Goal: Task Accomplishment & Management: Use online tool/utility

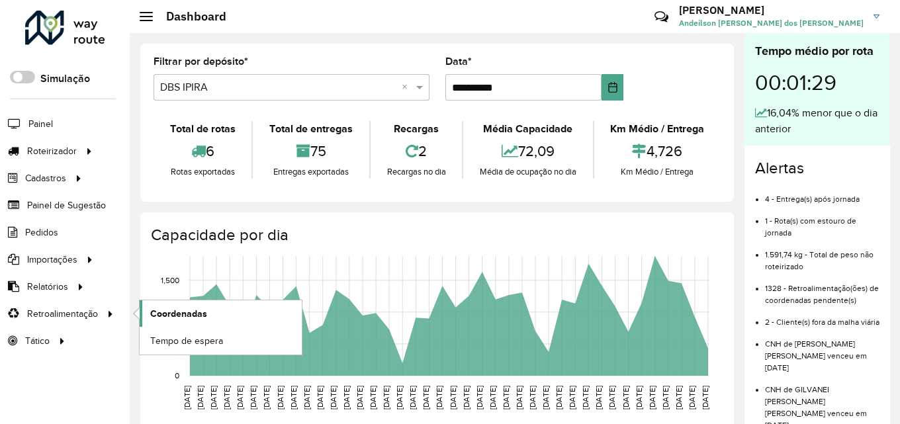
click at [146, 311] on link "Coordenadas" at bounding box center [221, 313] width 162 height 26
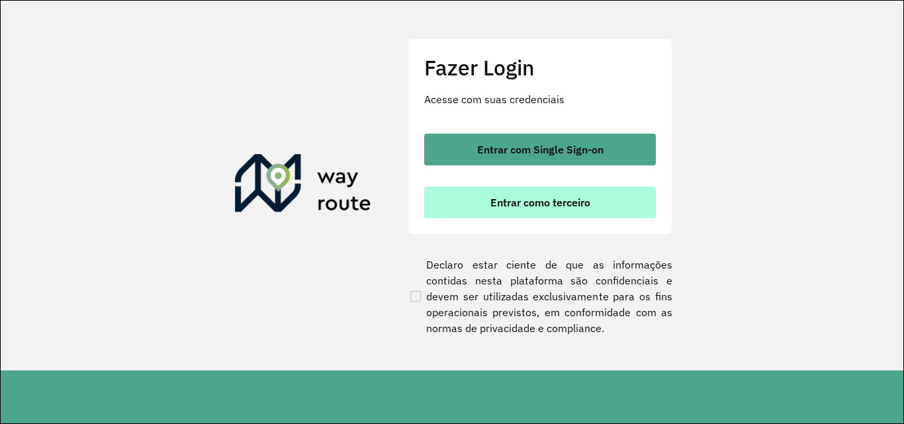
click at [491, 213] on button "Entrar como terceiro" at bounding box center [540, 203] width 232 height 32
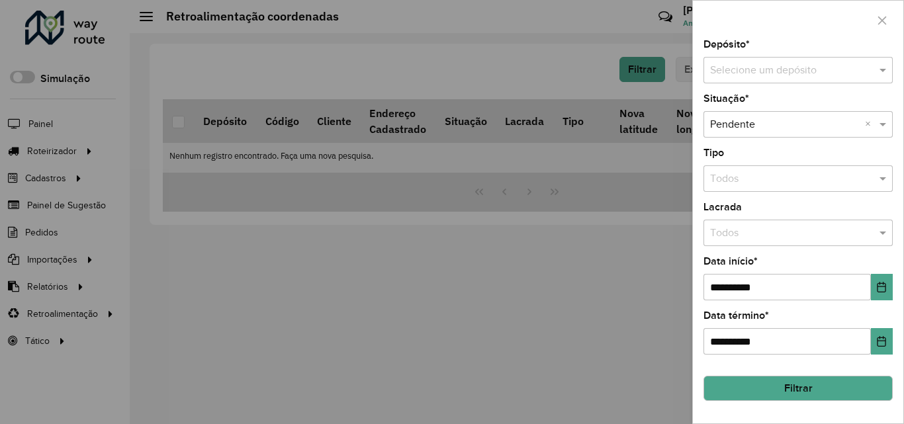
click at [751, 64] on input "text" at bounding box center [785, 71] width 150 height 16
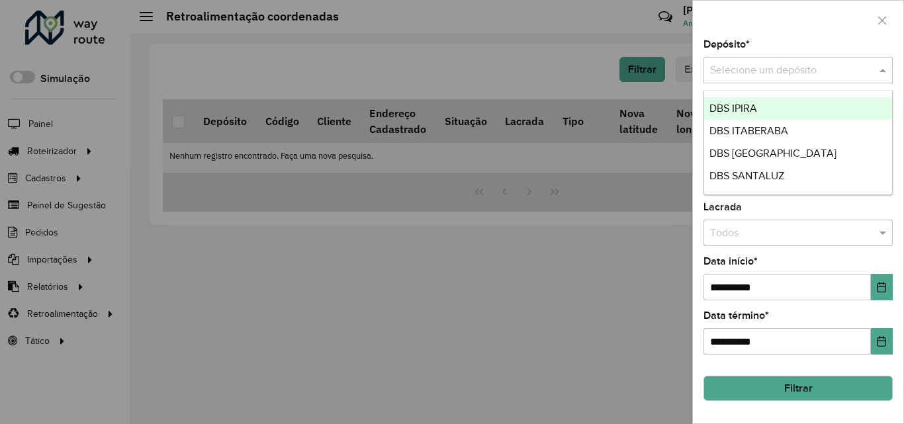
click at [735, 105] on span "DBS IPIRA" at bounding box center [733, 108] width 48 height 11
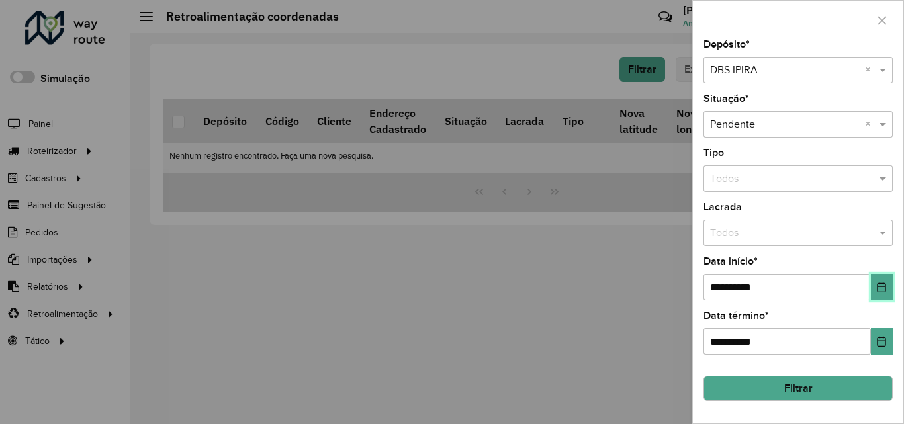
click at [878, 288] on icon "Choose Date" at bounding box center [881, 287] width 11 height 11
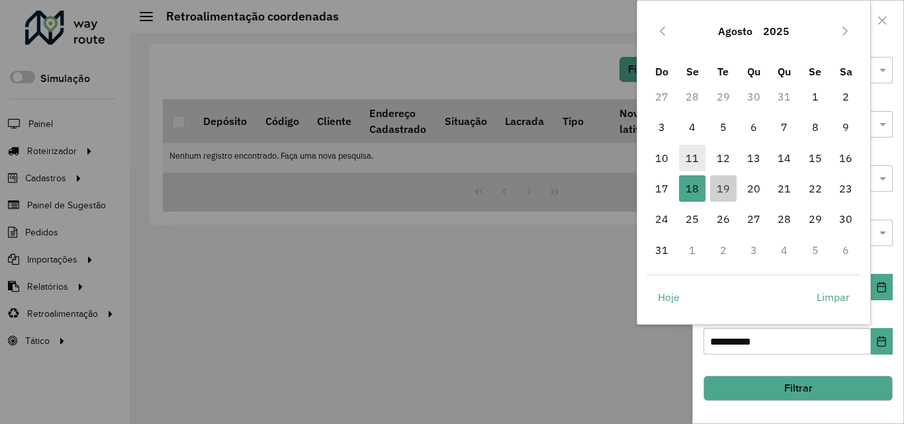
click at [698, 158] on span "11" at bounding box center [692, 158] width 26 height 26
type input "**********"
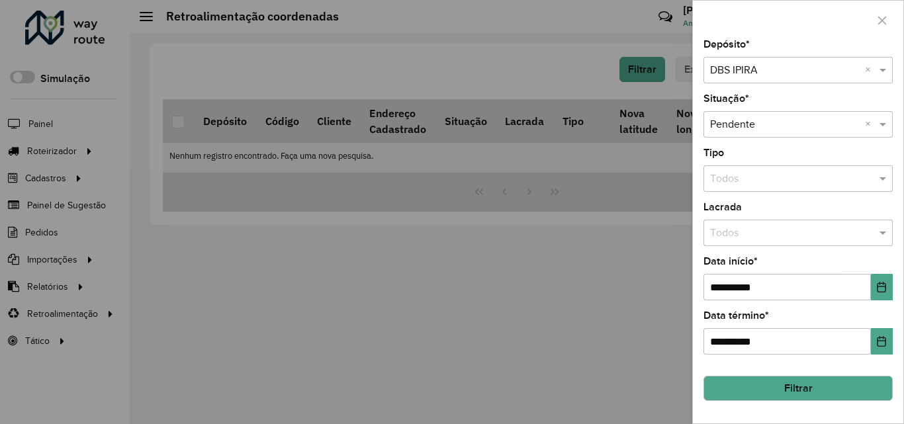
click at [776, 390] on button "Filtrar" at bounding box center [798, 388] width 189 height 25
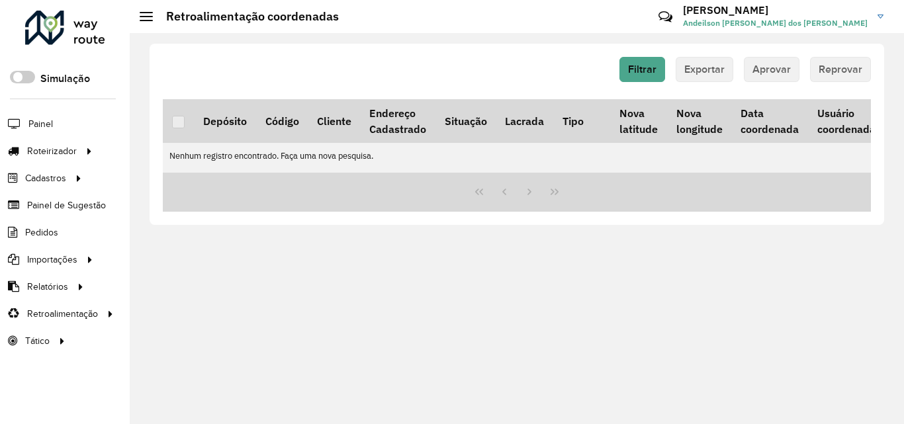
click at [88, 38] on div at bounding box center [65, 28] width 80 height 34
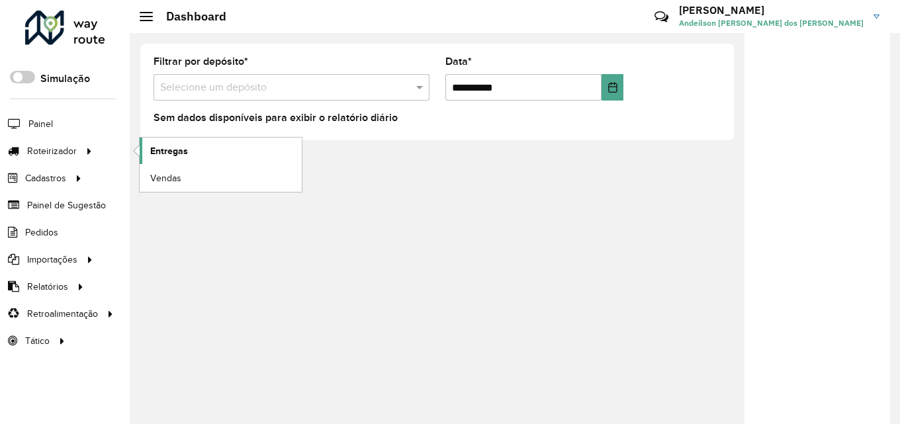
click at [169, 155] on span "Entregas" at bounding box center [169, 151] width 38 height 14
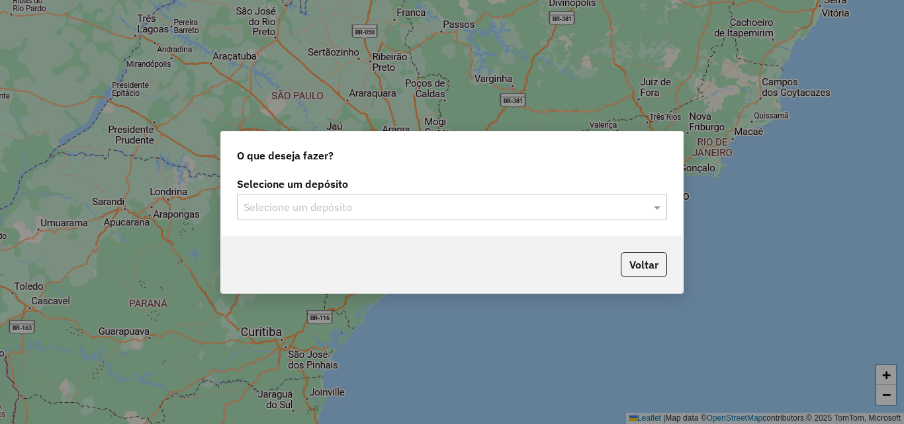
click at [302, 205] on input "text" at bounding box center [439, 208] width 390 height 16
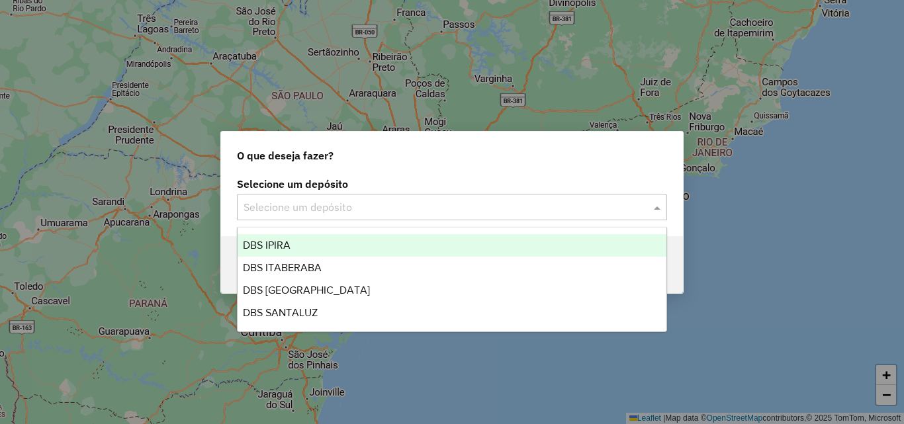
click at [302, 248] on div "DBS IPIRA" at bounding box center [452, 245] width 429 height 23
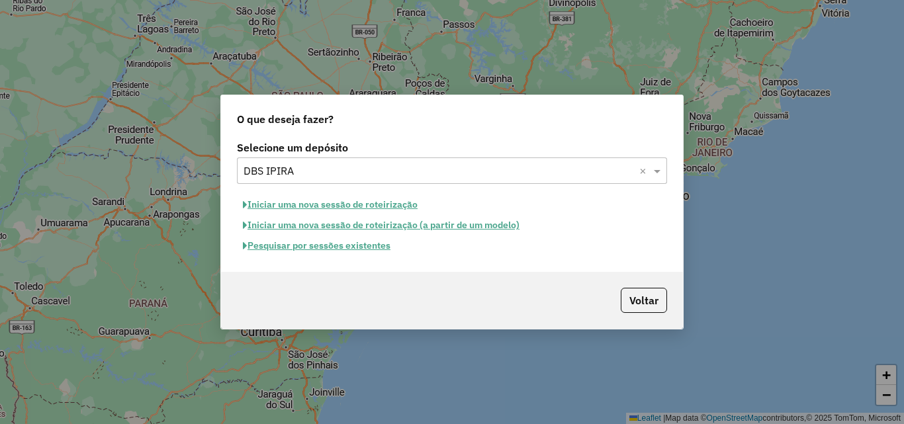
click at [319, 203] on button "Iniciar uma nova sessão de roteirização" at bounding box center [330, 205] width 187 height 21
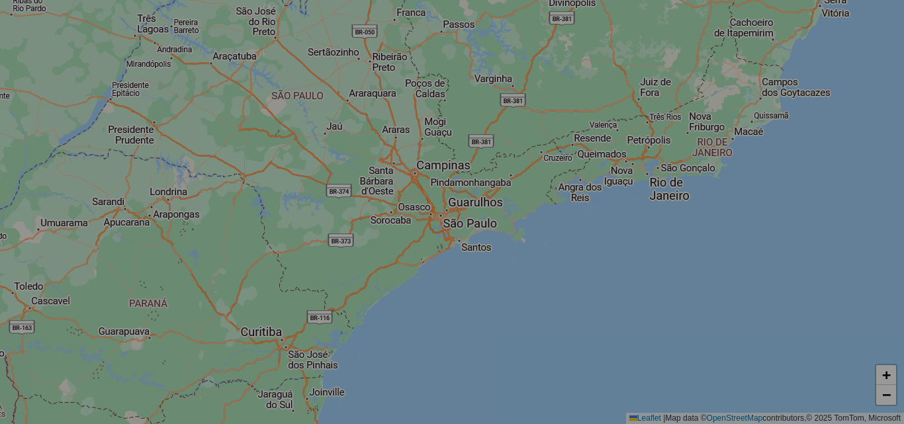
select select "*"
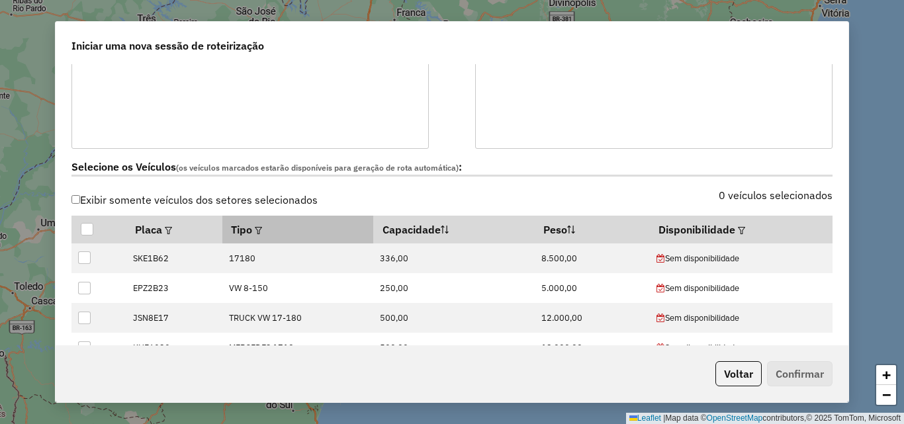
scroll to position [331, 0]
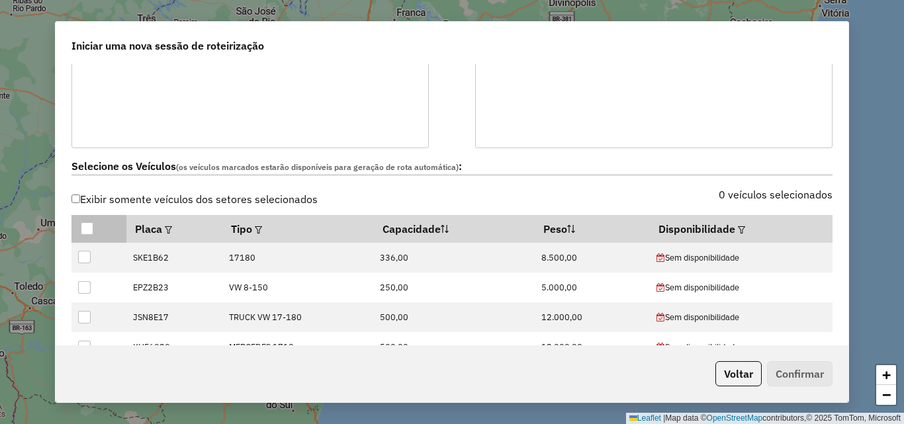
click at [91, 228] on div at bounding box center [87, 228] width 13 height 13
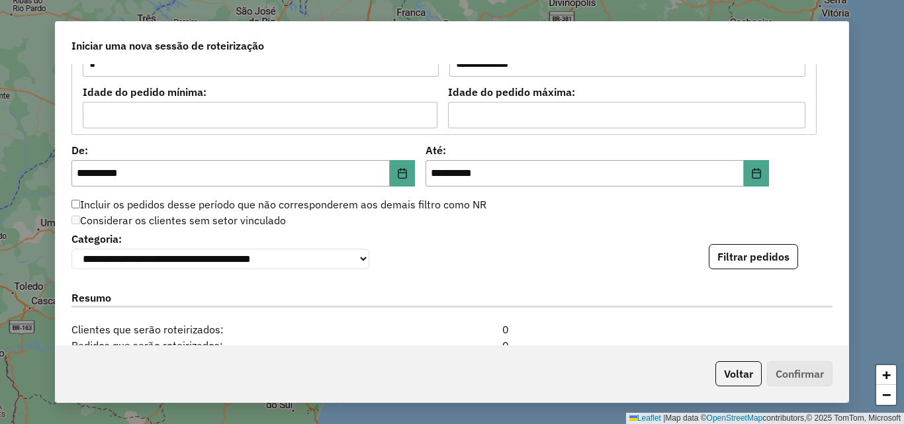
scroll to position [1257, 0]
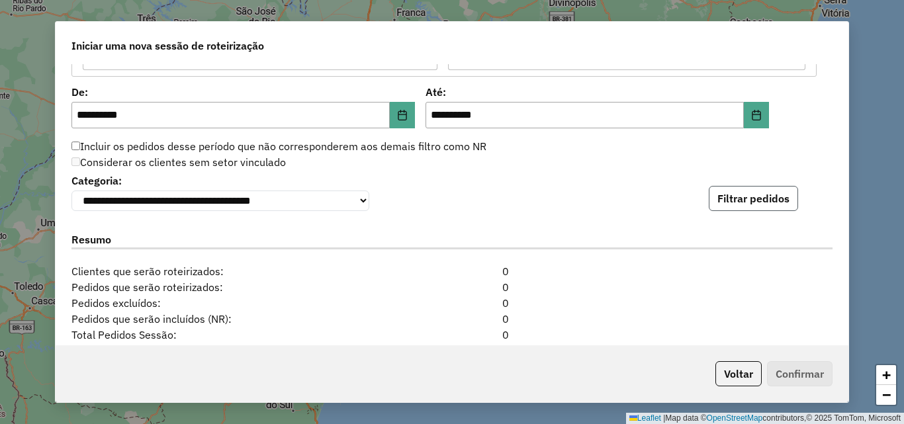
click at [743, 200] on button "Filtrar pedidos" at bounding box center [753, 198] width 89 height 25
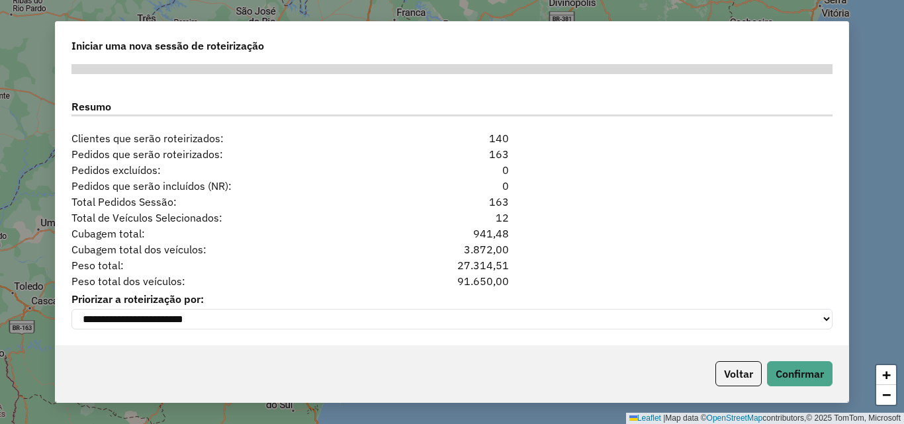
scroll to position [1670, 0]
click at [808, 370] on button "Confirmar" at bounding box center [800, 373] width 66 height 25
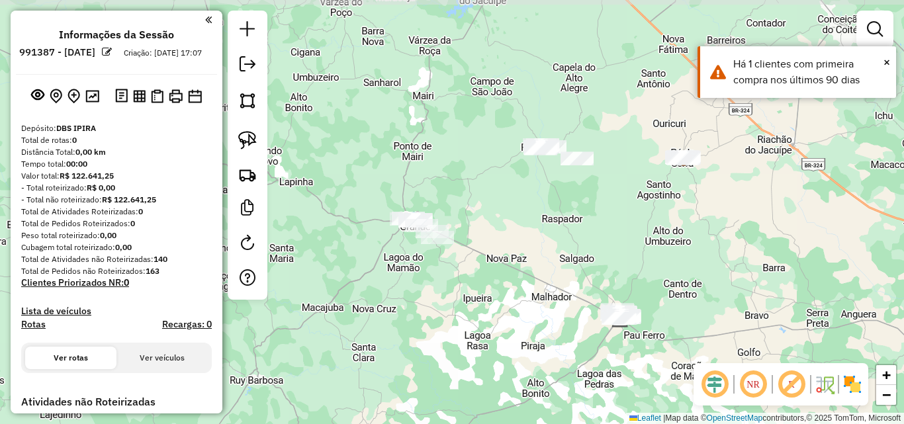
drag, startPoint x: 375, startPoint y: 246, endPoint x: 523, endPoint y: 340, distance: 175.5
click at [523, 340] on div "Janela de atendimento Grade de atendimento Capacidade Transportadoras Veículos …" at bounding box center [452, 212] width 904 height 424
click at [244, 140] on img at bounding box center [247, 140] width 19 height 19
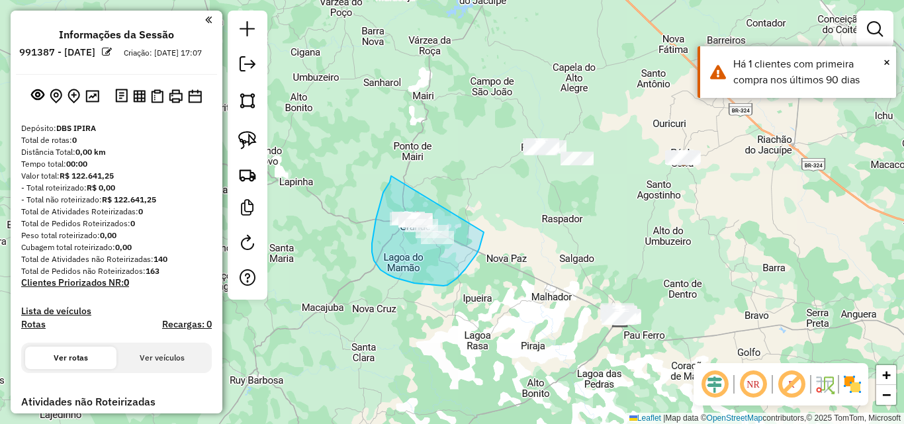
drag, startPoint x: 390, startPoint y: 182, endPoint x: 484, endPoint y: 232, distance: 106.6
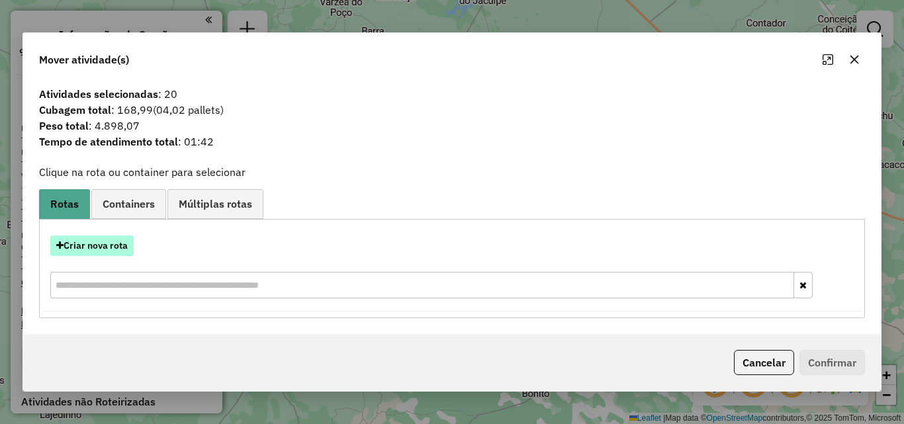
click at [93, 248] on button "Criar nova rota" at bounding box center [91, 246] width 83 height 21
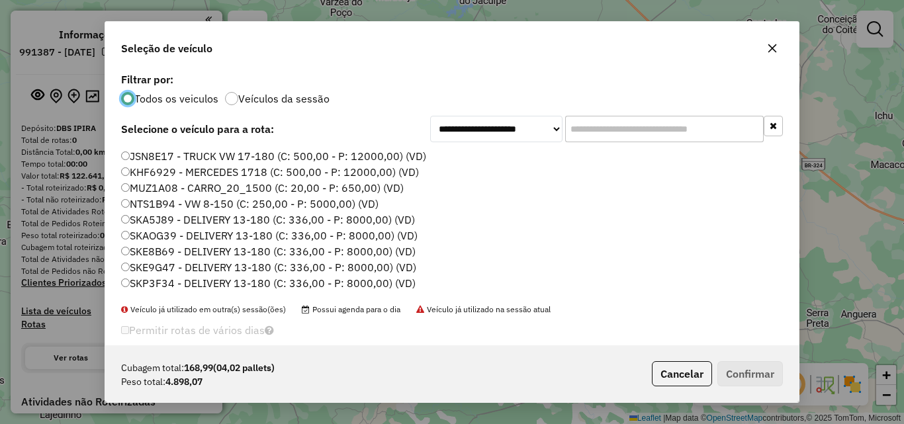
scroll to position [45, 0]
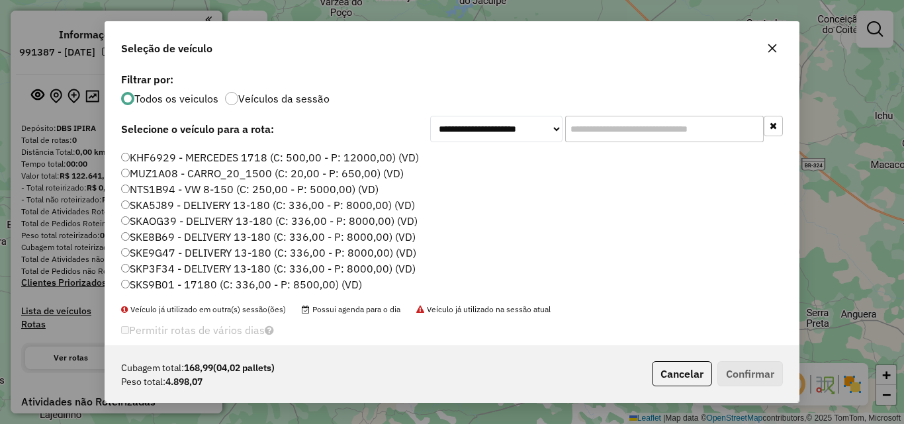
click at [166, 255] on label "SKE9G47 - DELIVERY 13-180 (C: 336,00 - P: 8000,00) (VD)" at bounding box center [268, 253] width 295 height 16
click at [751, 372] on button "Confirmar" at bounding box center [750, 373] width 66 height 25
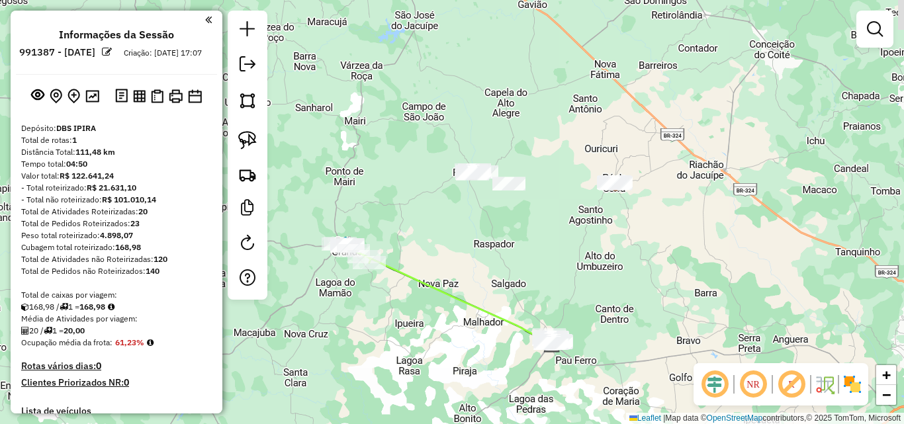
drag, startPoint x: 531, startPoint y: 226, endPoint x: 462, endPoint y: 252, distance: 74.1
click at [462, 252] on div "Janela de atendimento Grade de atendimento Capacidade Transportadoras Veículos …" at bounding box center [452, 212] width 904 height 424
click at [240, 138] on img at bounding box center [247, 140] width 19 height 19
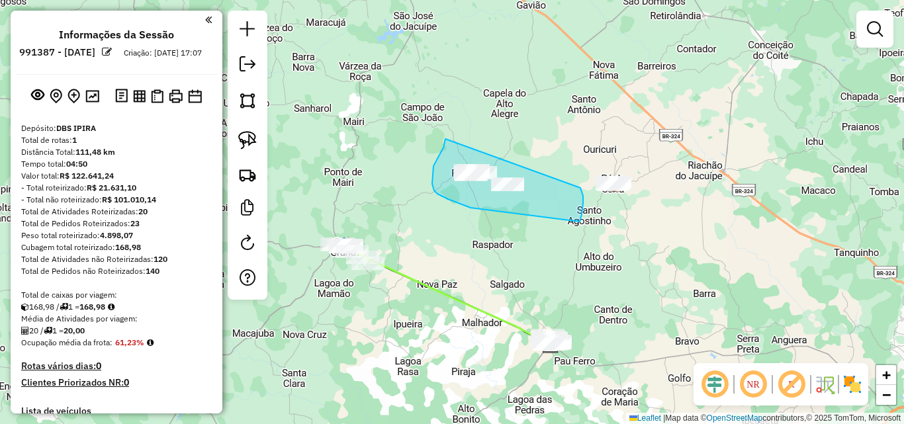
drag, startPoint x: 439, startPoint y: 156, endPoint x: 580, endPoint y: 188, distance: 145.3
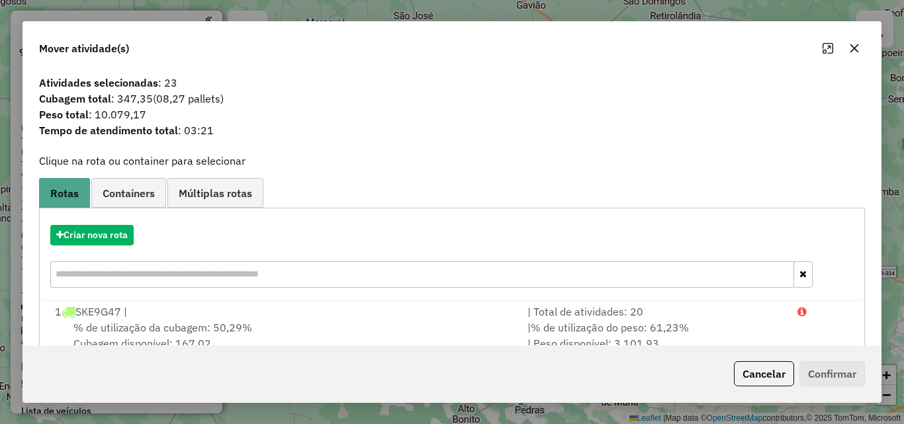
click at [99, 250] on div "Criar nova rota" at bounding box center [451, 258] width 819 height 86
click at [107, 228] on button "Criar nova rota" at bounding box center [91, 235] width 83 height 21
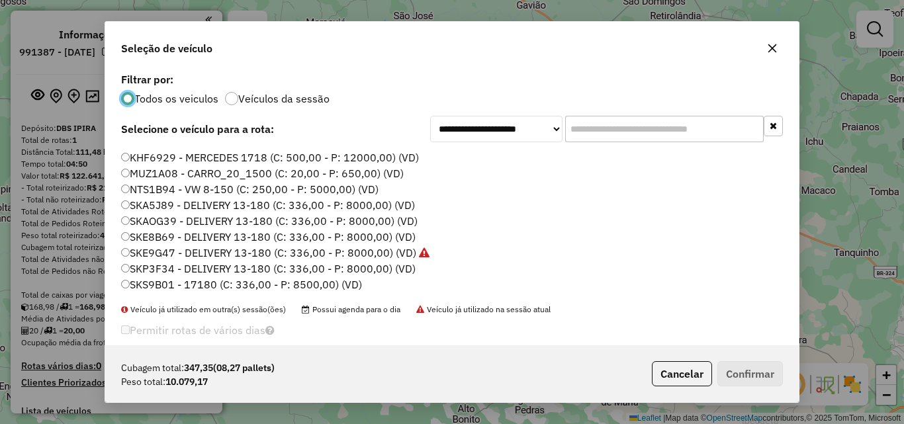
click at [156, 285] on label "SKS9B01 - 17180 (C: 336,00 - P: 8500,00) (VD)" at bounding box center [241, 285] width 241 height 16
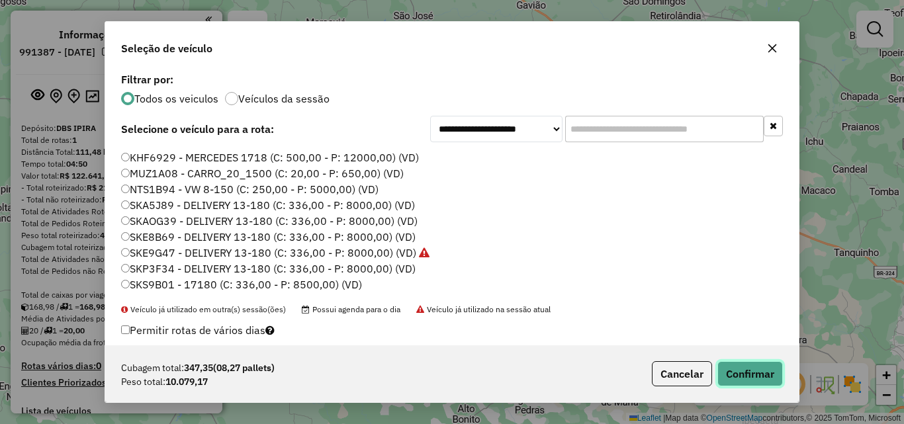
click at [751, 368] on button "Confirmar" at bounding box center [750, 373] width 66 height 25
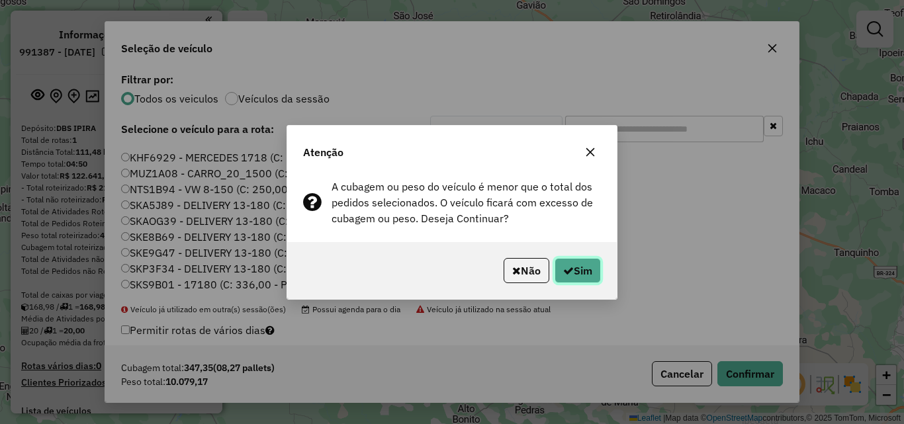
click at [577, 274] on button "Sim" at bounding box center [578, 270] width 46 height 25
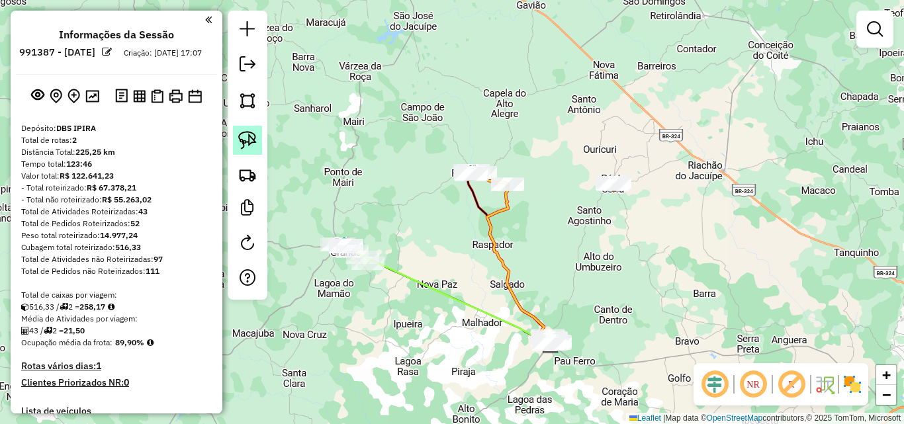
click at [243, 132] on img at bounding box center [247, 140] width 19 height 19
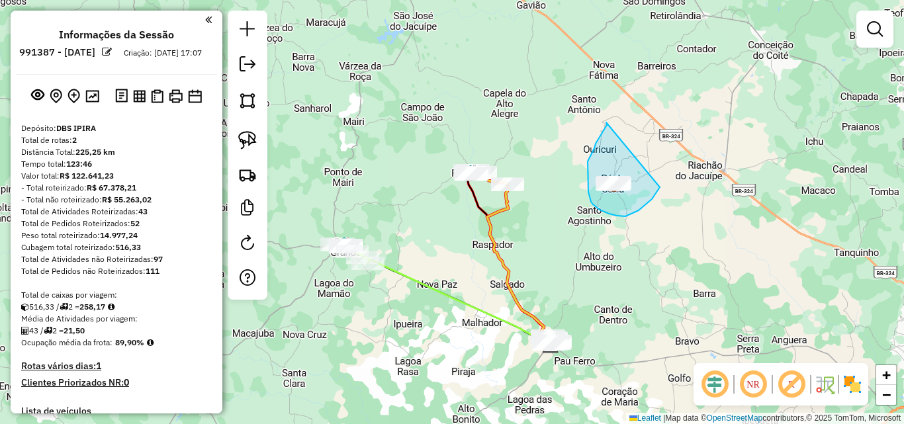
drag, startPoint x: 606, startPoint y: 122, endPoint x: 660, endPoint y: 187, distance: 84.1
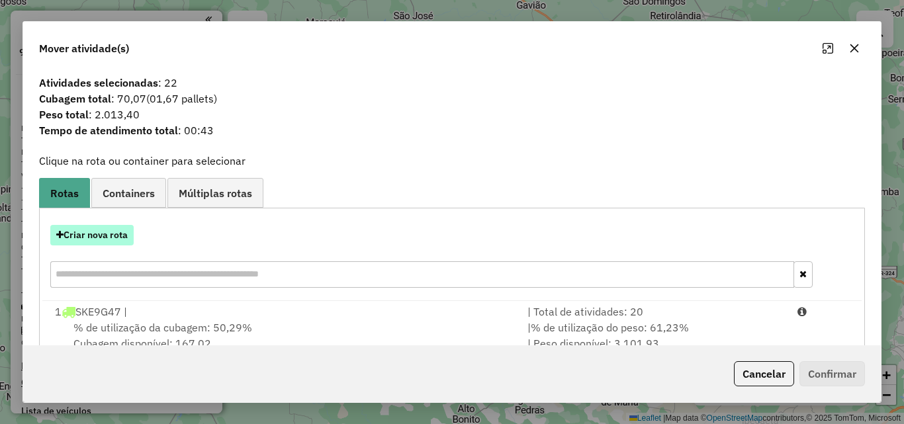
click at [113, 234] on button "Criar nova rota" at bounding box center [91, 235] width 83 height 21
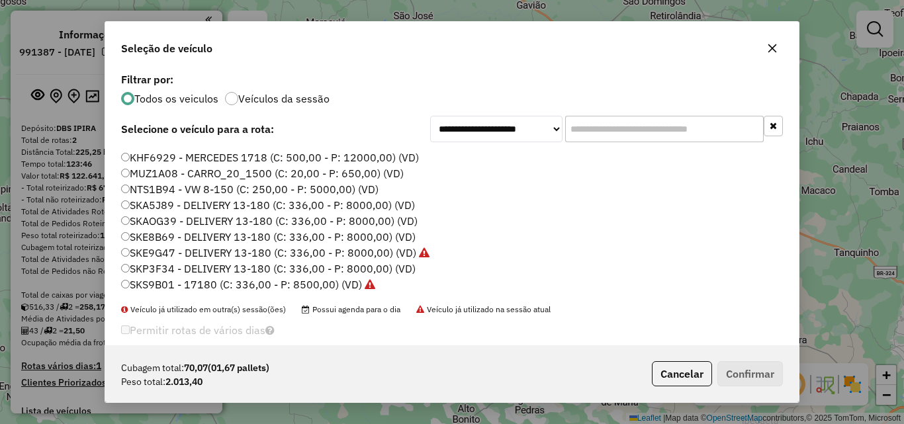
click at [167, 270] on label "SKP3F34 - DELIVERY 13-180 (C: 336,00 - P: 8000,00) (VD)" at bounding box center [268, 269] width 295 height 16
click at [188, 283] on label "SKS9B01 - 17180 (C: 336,00 - P: 8500,00) (VD)" at bounding box center [248, 285] width 254 height 16
click at [737, 369] on button "Confirmar" at bounding box center [750, 373] width 66 height 25
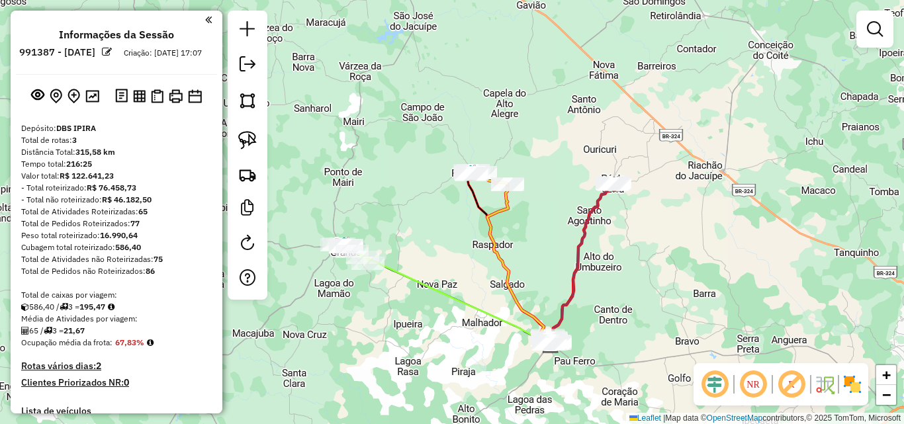
select select "**********"
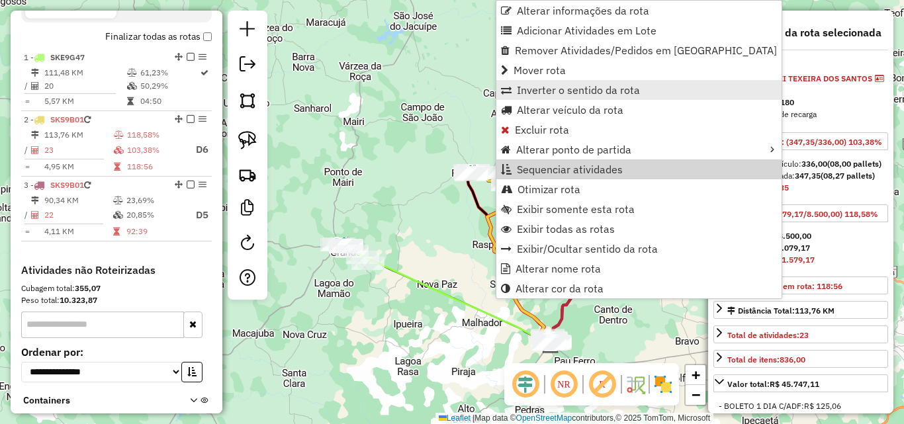
scroll to position [551, 0]
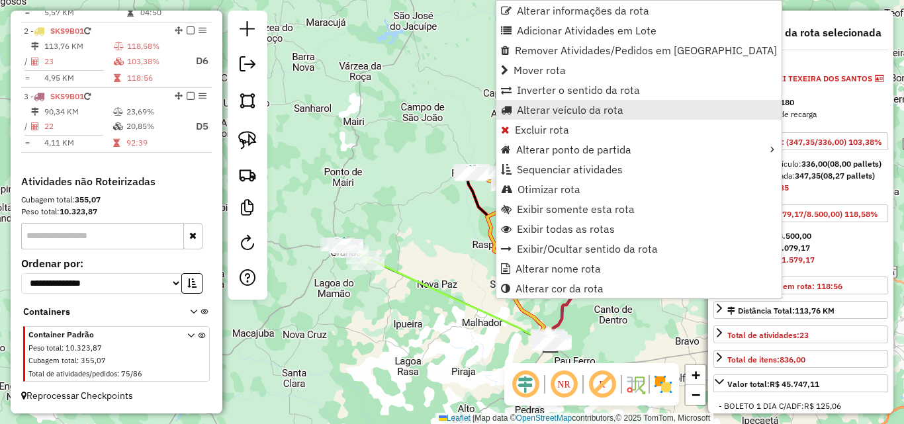
click at [565, 113] on span "Alterar veículo da rota" at bounding box center [570, 110] width 107 height 11
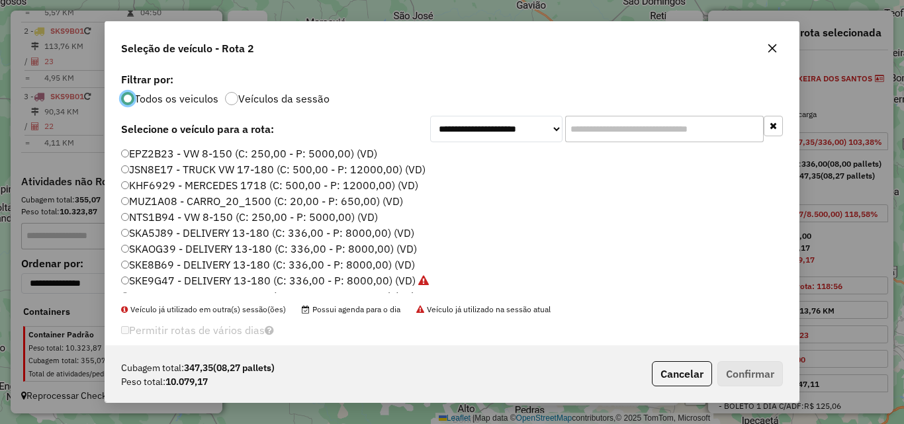
scroll to position [45, 0]
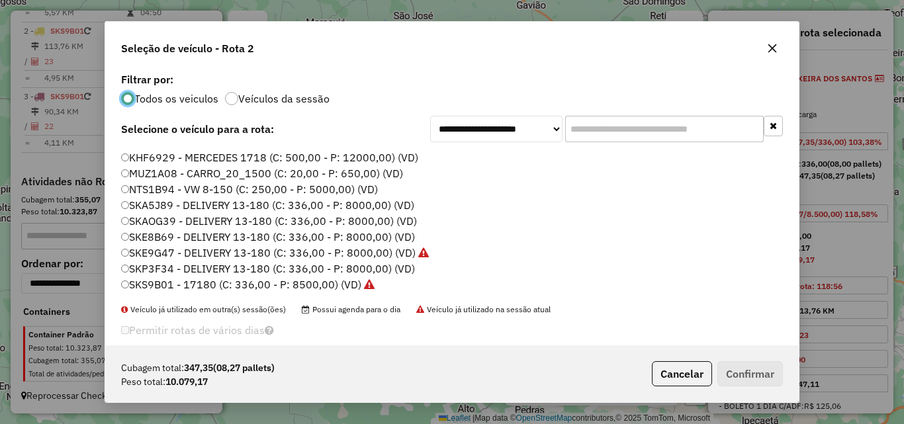
click at [171, 274] on label "SKP3F34 - DELIVERY 13-180 (C: 336,00 - P: 8000,00) (VD)" at bounding box center [268, 269] width 294 height 16
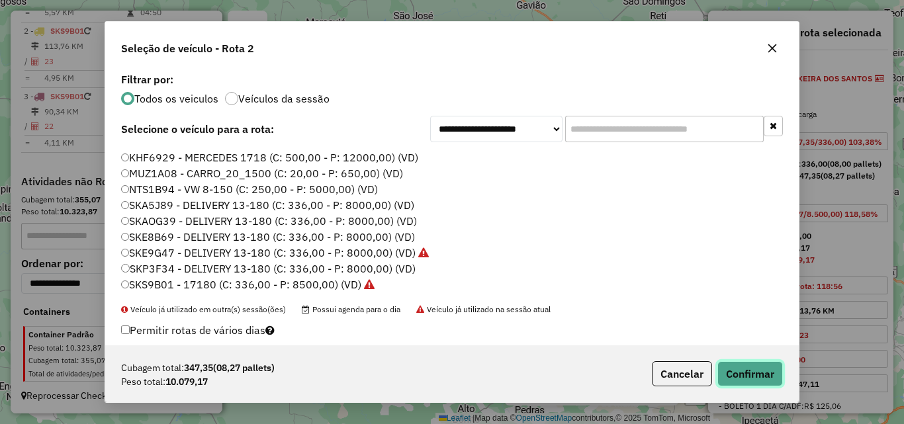
click at [757, 384] on button "Confirmar" at bounding box center [750, 373] width 66 height 25
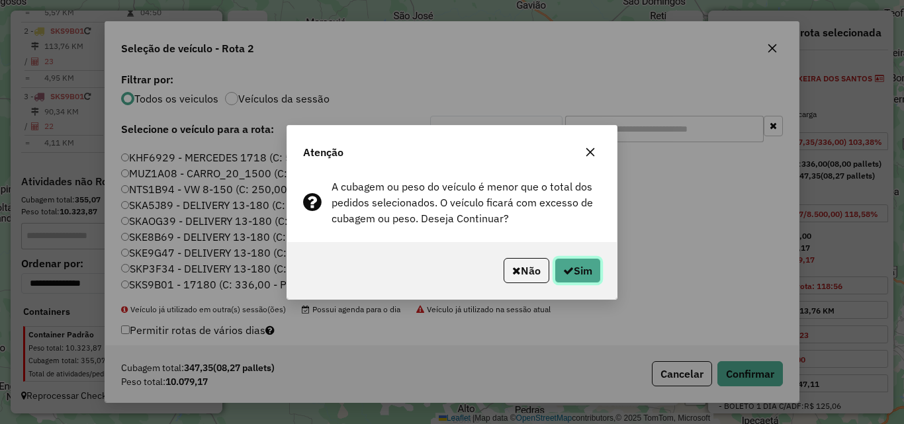
click at [574, 274] on button "Sim" at bounding box center [578, 270] width 46 height 25
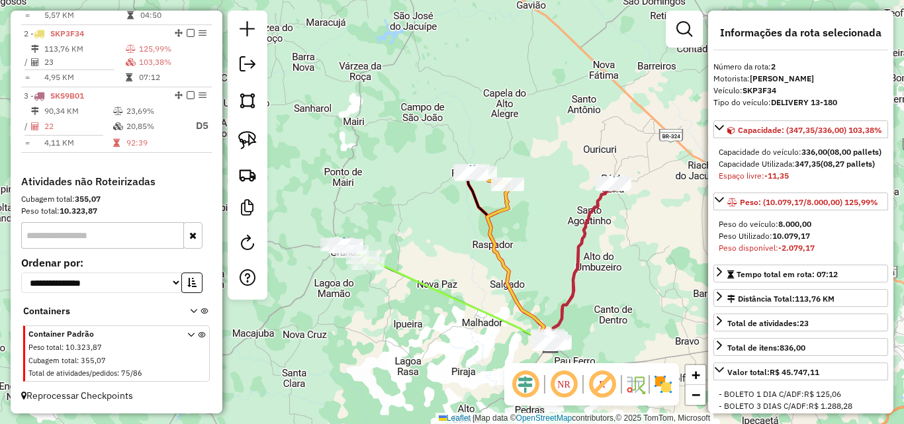
scroll to position [548, 0]
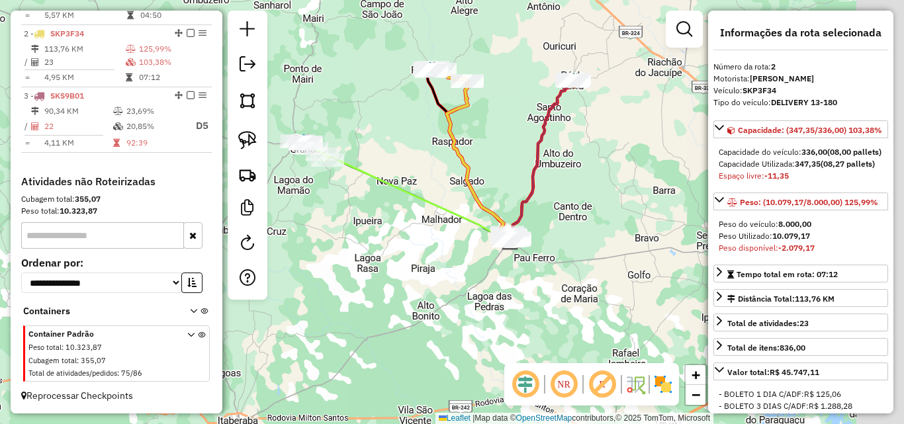
drag, startPoint x: 586, startPoint y: 317, endPoint x: 538, endPoint y: 222, distance: 106.3
click at [538, 222] on div "Janela de atendimento Grade de atendimento Capacidade Transportadoras Veículos …" at bounding box center [452, 212] width 904 height 424
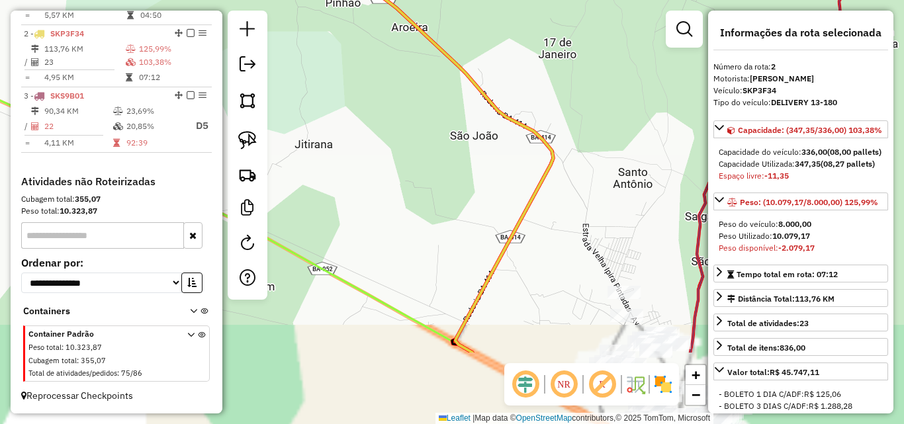
drag, startPoint x: 510, startPoint y: 265, endPoint x: 421, endPoint y: 127, distance: 164.1
click at [422, 124] on div "Janela de atendimento Grade de atendimento Capacidade Transportadoras Veículos …" at bounding box center [452, 212] width 904 height 424
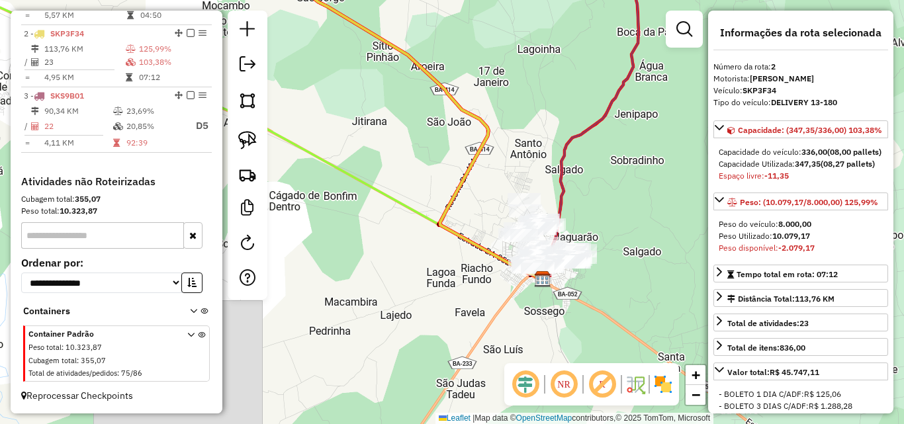
drag, startPoint x: 499, startPoint y: 211, endPoint x: 481, endPoint y: 174, distance: 41.1
click at [481, 174] on div "Janela de atendimento Grade de atendimento Capacidade Transportadoras Veículos …" at bounding box center [452, 212] width 904 height 424
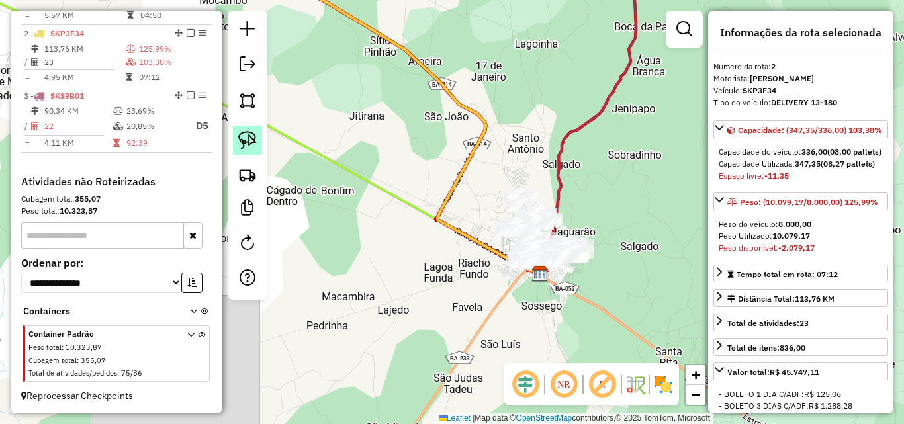
click at [248, 140] on img at bounding box center [247, 140] width 19 height 19
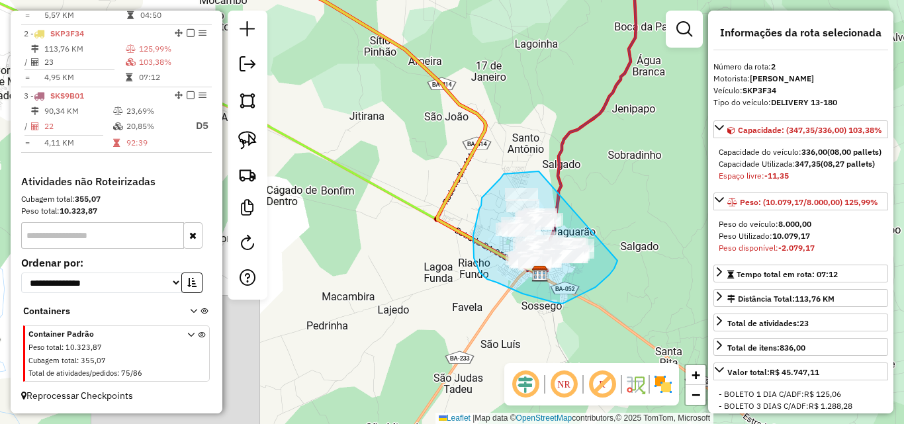
drag, startPoint x: 539, startPoint y: 171, endPoint x: 623, endPoint y: 244, distance: 111.3
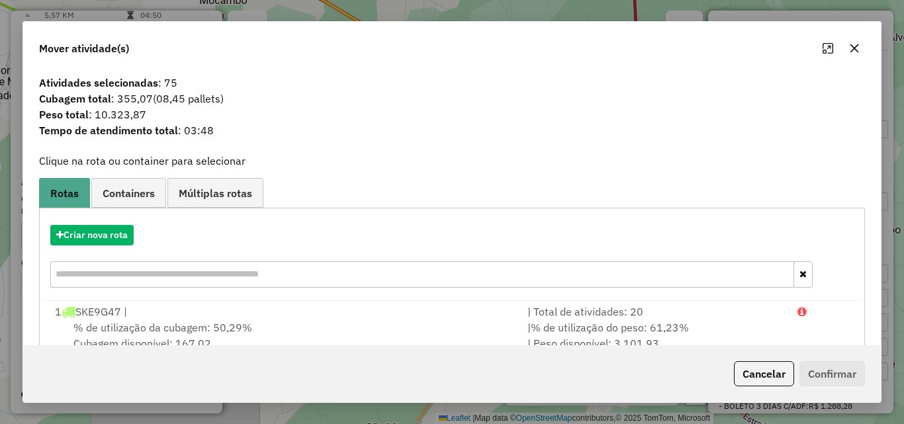
click at [861, 50] on button "button" at bounding box center [854, 48] width 21 height 21
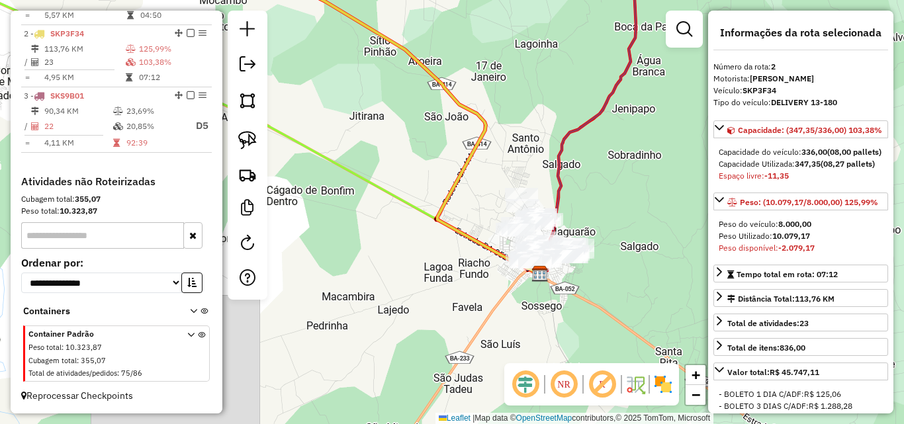
click at [614, 246] on div "Janela de atendimento Grade de atendimento Capacidade Transportadoras Veículos …" at bounding box center [452, 212] width 904 height 424
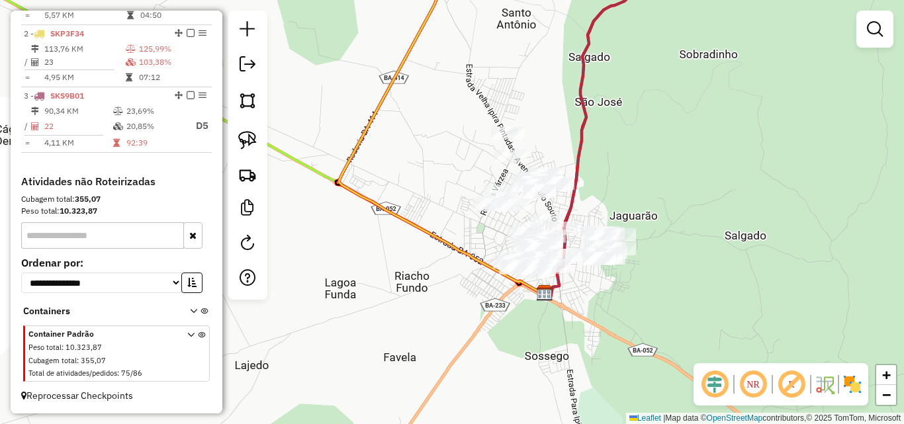
drag, startPoint x: 559, startPoint y: 229, endPoint x: 588, endPoint y: 192, distance: 47.1
click at [588, 192] on div "Janela de atendimento Grade de atendimento Capacidade Transportadoras Veículos …" at bounding box center [452, 212] width 904 height 424
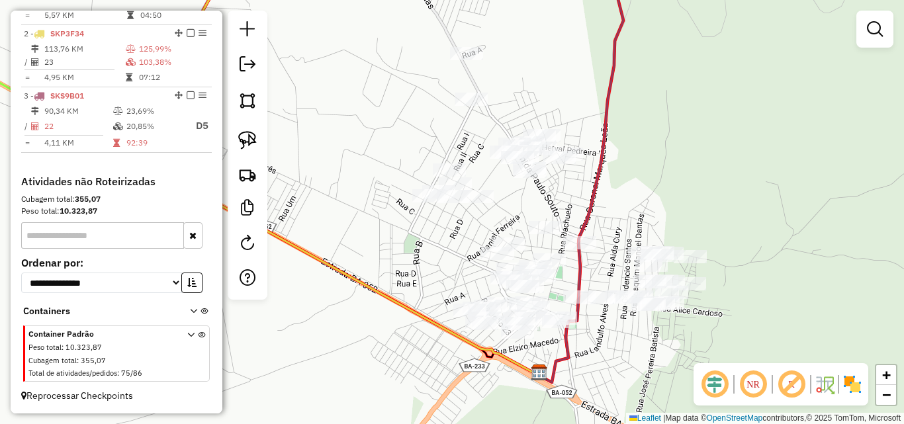
drag, startPoint x: 563, startPoint y: 218, endPoint x: 588, endPoint y: 210, distance: 26.4
click at [588, 210] on icon at bounding box center [580, 166] width 85 height 433
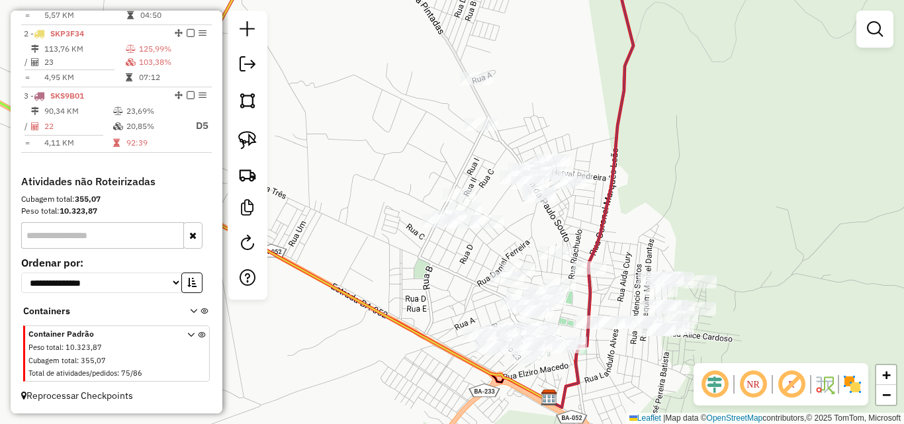
drag, startPoint x: 324, startPoint y: 165, endPoint x: 336, endPoint y: 217, distance: 53.0
click at [336, 217] on div "Janela de atendimento Grade de atendimento Capacidade Transportadoras Veículos …" at bounding box center [452, 212] width 904 height 424
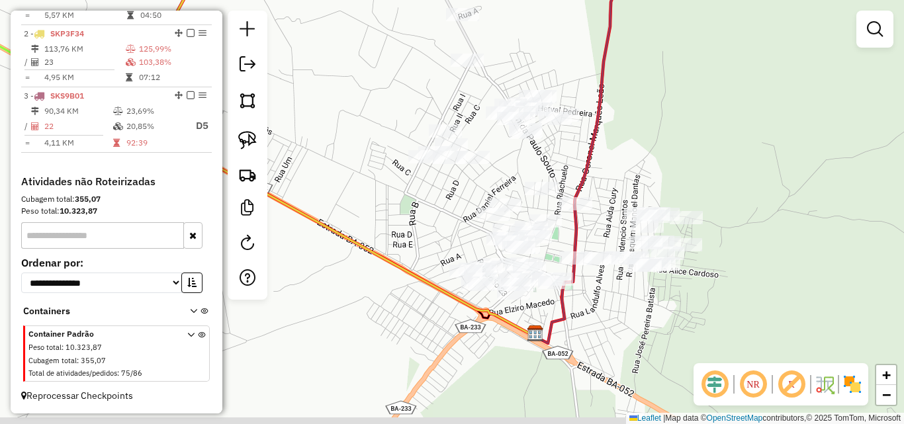
drag, startPoint x: 379, startPoint y: 326, endPoint x: 357, endPoint y: 222, distance: 106.0
click at [357, 222] on div "Janela de atendimento Grade de atendimento Capacidade Transportadoras Veículos …" at bounding box center [452, 212] width 904 height 424
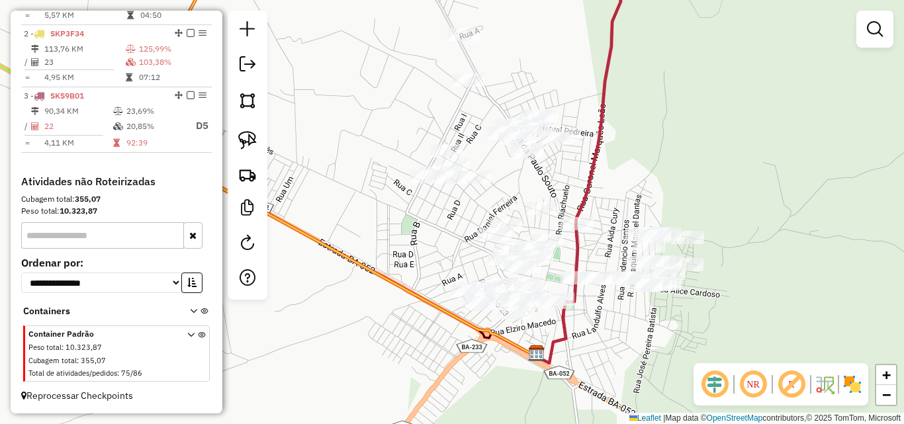
drag, startPoint x: 411, startPoint y: 219, endPoint x: 412, endPoint y: 241, distance: 21.9
click at [412, 241] on div "Janela de atendimento Grade de atendimento Capacidade Transportadoras Veículos …" at bounding box center [452, 212] width 904 height 424
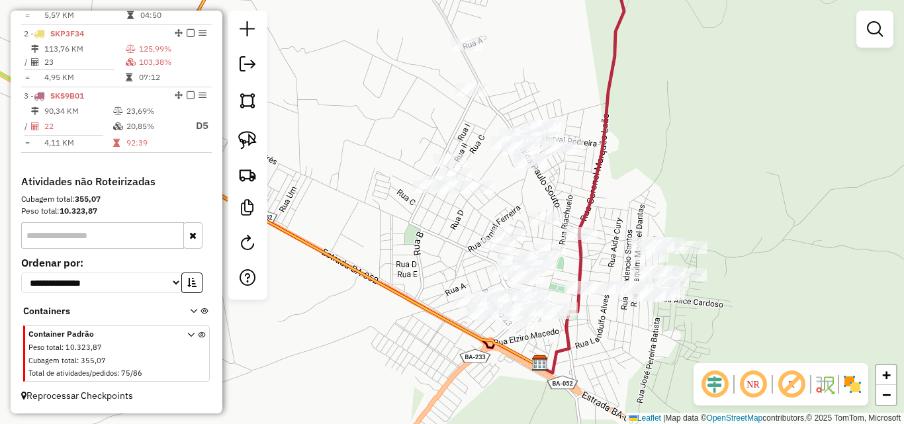
drag, startPoint x: 316, startPoint y: 118, endPoint x: 323, endPoint y: 149, distance: 31.2
click at [323, 148] on div "Janela de atendimento Grade de atendimento Capacidade Transportadoras Veículos …" at bounding box center [452, 212] width 904 height 424
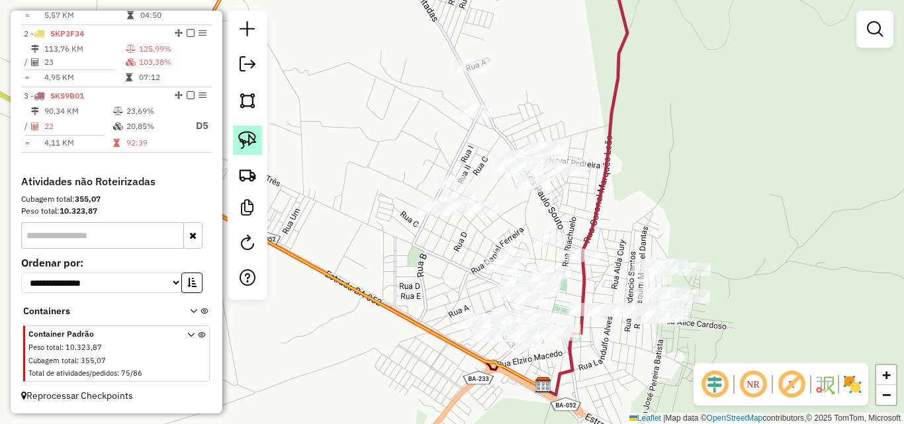
click at [256, 136] on img at bounding box center [247, 140] width 19 height 19
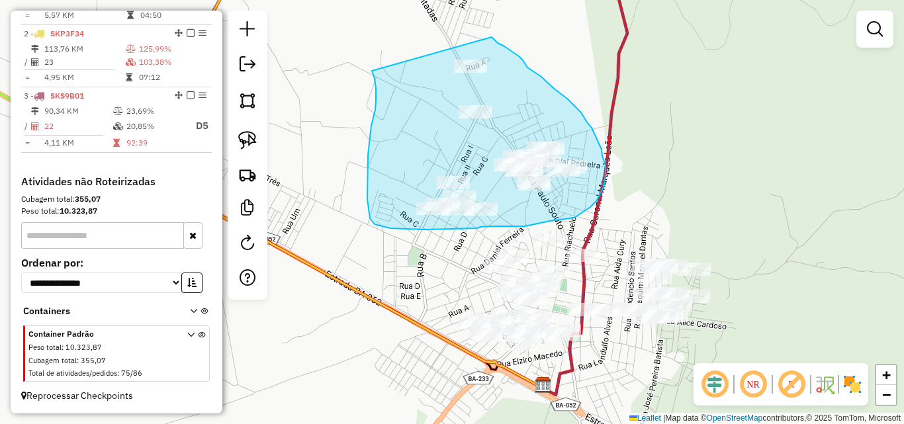
drag, startPoint x: 376, startPoint y: 88, endPoint x: 492, endPoint y: 37, distance: 126.5
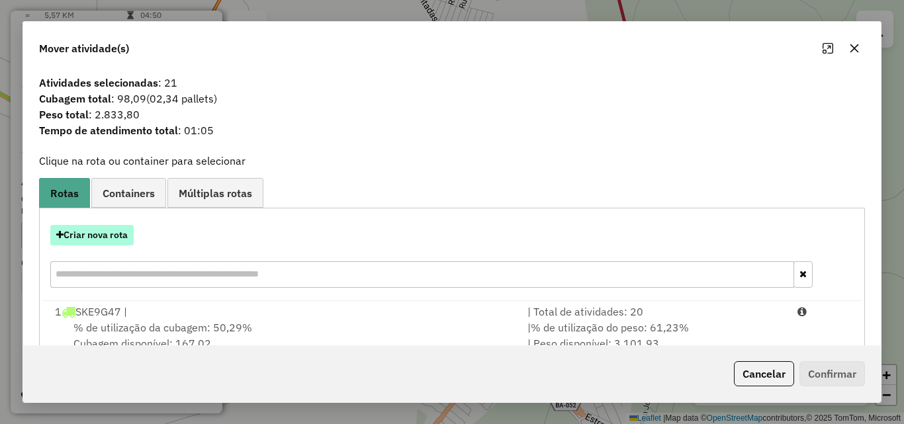
click at [91, 240] on button "Criar nova rota" at bounding box center [91, 235] width 83 height 21
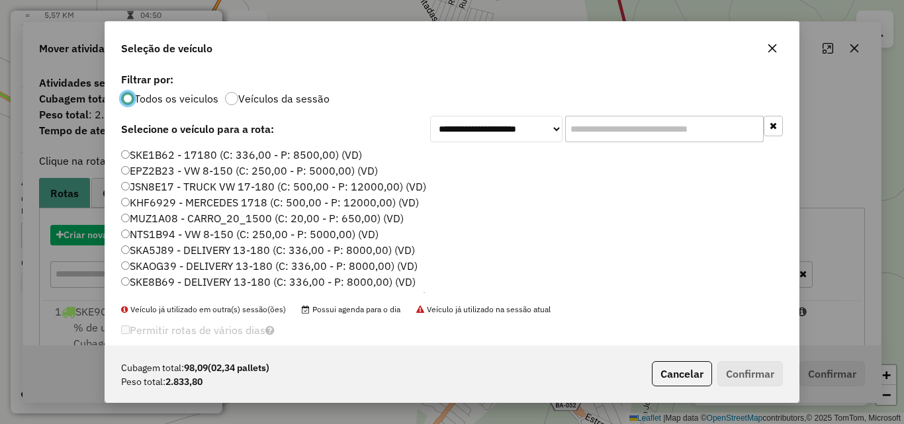
scroll to position [7, 4]
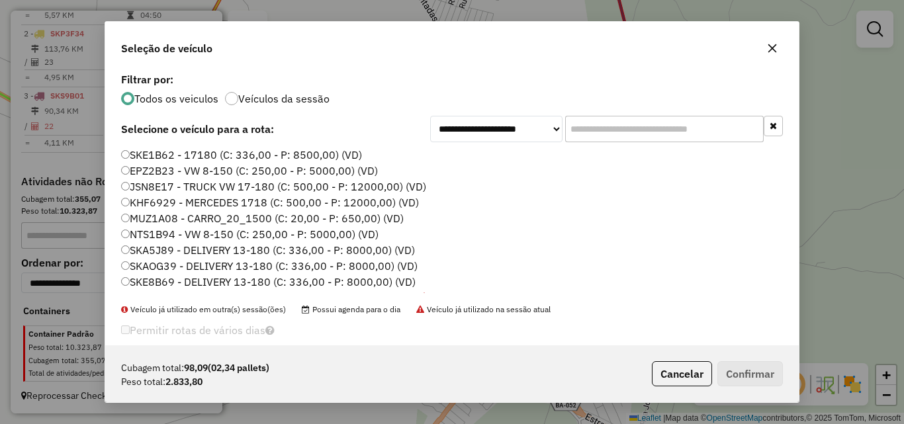
click at [151, 171] on label "EPZ2B23 - VW 8-150 (C: 250,00 - P: 5000,00) (VD)" at bounding box center [249, 171] width 257 height 16
click at [754, 372] on button "Confirmar" at bounding box center [750, 373] width 66 height 25
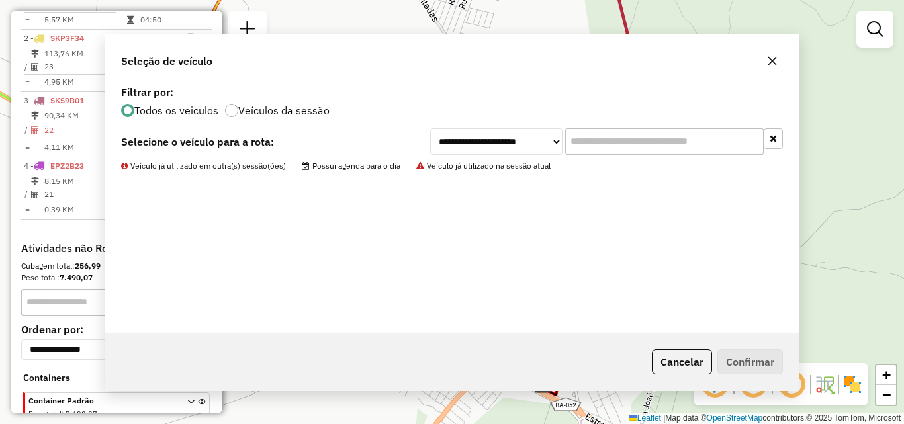
scroll to position [567, 0]
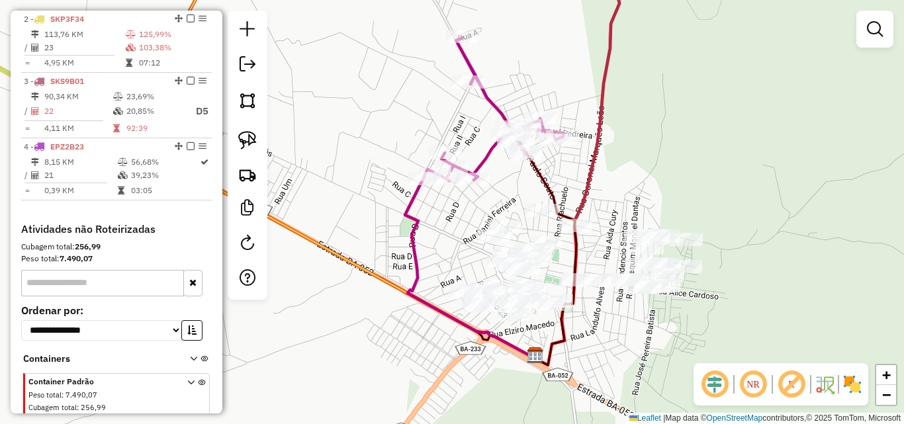
drag, startPoint x: 439, startPoint y: 292, endPoint x: 430, endPoint y: 254, distance: 39.0
click at [430, 254] on div "Janela de atendimento Grade de atendimento Capacidade Transportadoras Veículos …" at bounding box center [452, 212] width 904 height 424
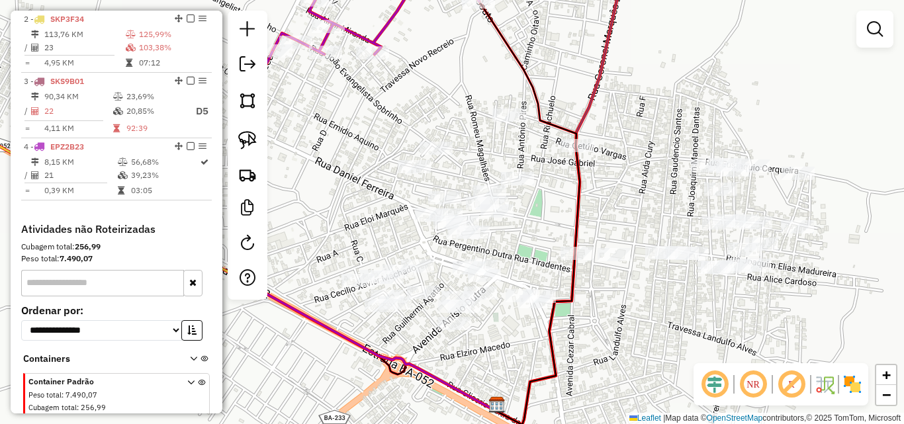
drag, startPoint x: 604, startPoint y: 313, endPoint x: 621, endPoint y: 303, distance: 20.4
click at [621, 303] on div "Janela de atendimento Grade de atendimento Capacidade Transportadoras Veículos …" at bounding box center [452, 212] width 904 height 424
click at [248, 138] on img at bounding box center [247, 140] width 19 height 19
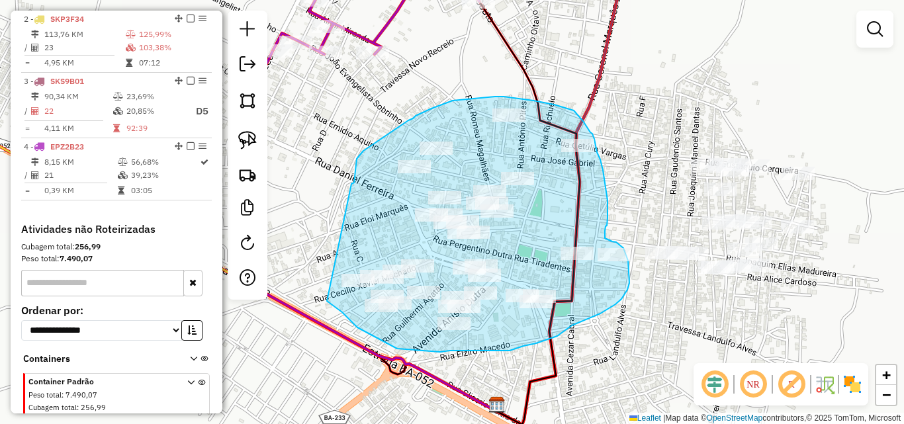
drag, startPoint x: 351, startPoint y: 184, endPoint x: 327, endPoint y: 301, distance: 119.7
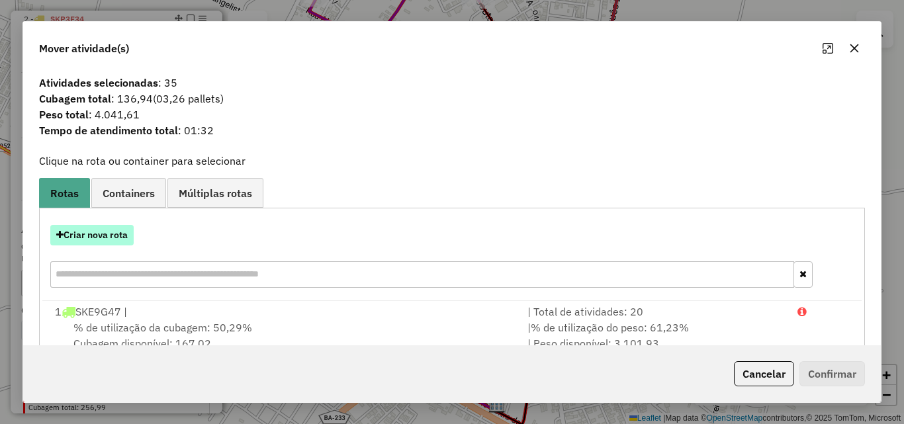
click at [96, 234] on button "Criar nova rota" at bounding box center [91, 235] width 83 height 21
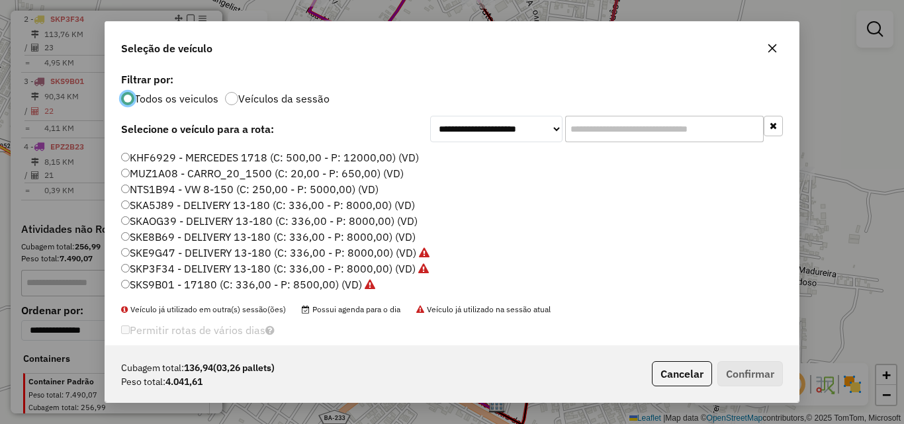
scroll to position [0, 0]
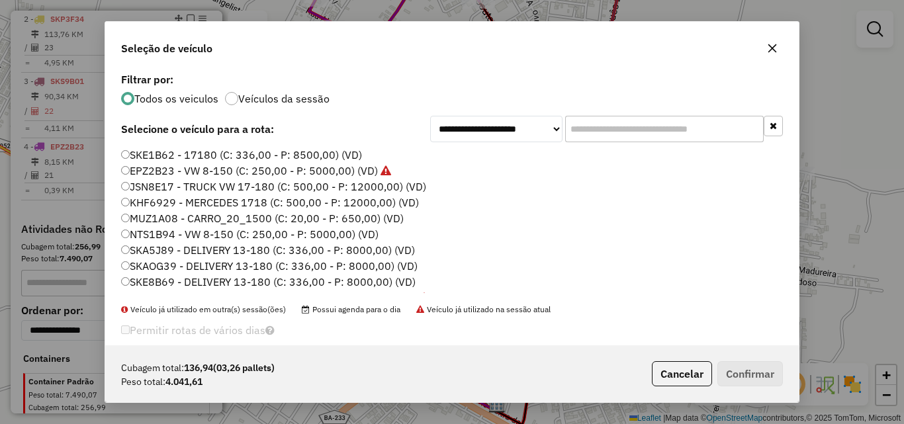
click at [197, 157] on label "SKE1B62 - 17180 (C: 336,00 - P: 8500,00) (VD)" at bounding box center [241, 155] width 241 height 16
click at [174, 251] on label "SKA5J89 - DELIVERY 13-180 (C: 336,00 - P: 8000,00) (VD)" at bounding box center [268, 250] width 294 height 16
click at [764, 383] on button "Confirmar" at bounding box center [750, 373] width 66 height 25
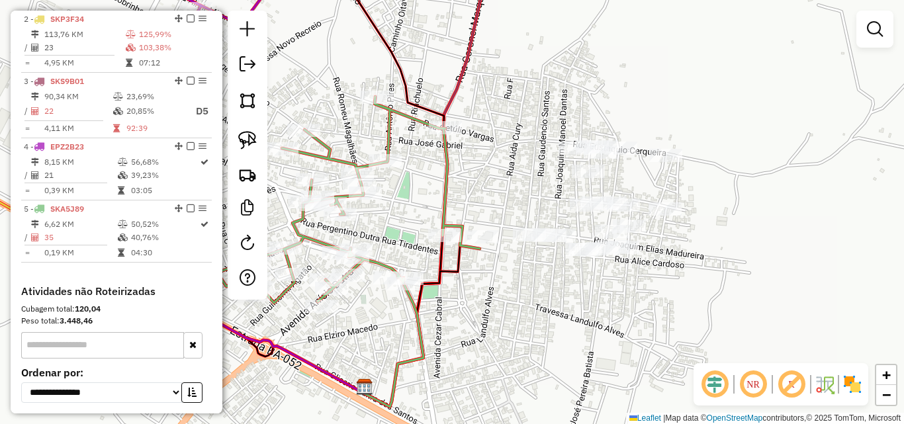
drag, startPoint x: 632, startPoint y: 296, endPoint x: 500, endPoint y: 278, distance: 133.6
click at [500, 278] on div "Janela de atendimento Grade de atendimento Capacidade Transportadoras Veículos …" at bounding box center [452, 212] width 904 height 424
click at [250, 133] on img at bounding box center [247, 140] width 19 height 19
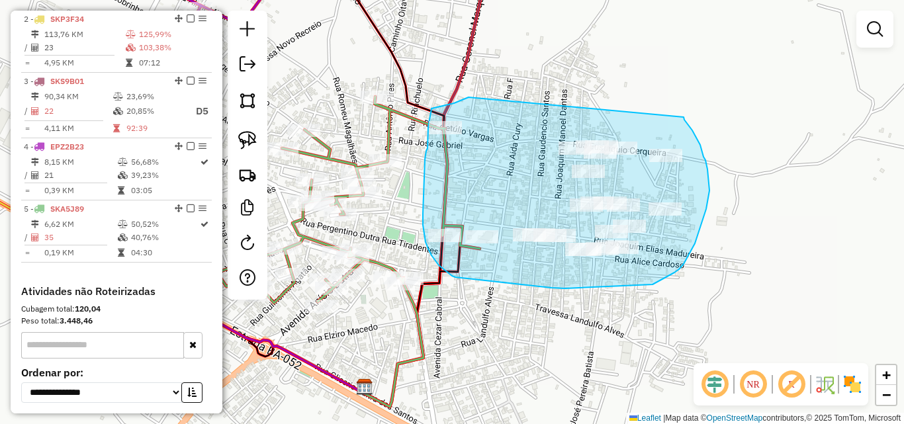
drag, startPoint x: 469, startPoint y: 97, endPoint x: 684, endPoint y: 117, distance: 216.0
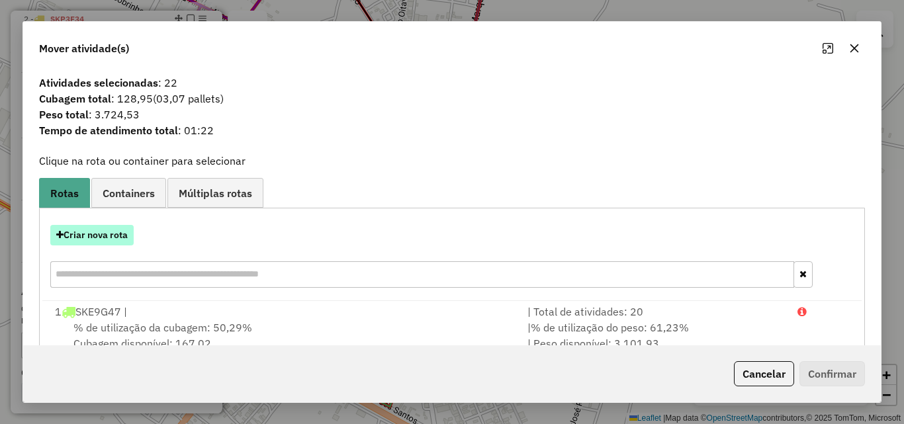
click at [113, 233] on button "Criar nova rota" at bounding box center [91, 235] width 83 height 21
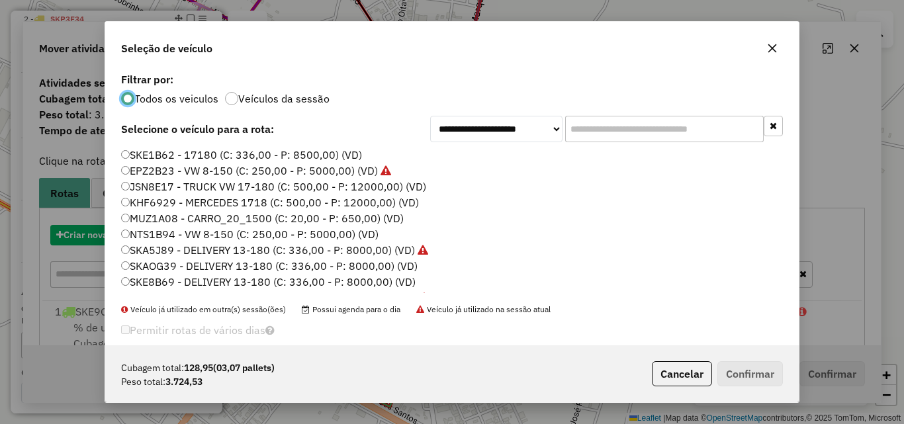
scroll to position [7, 4]
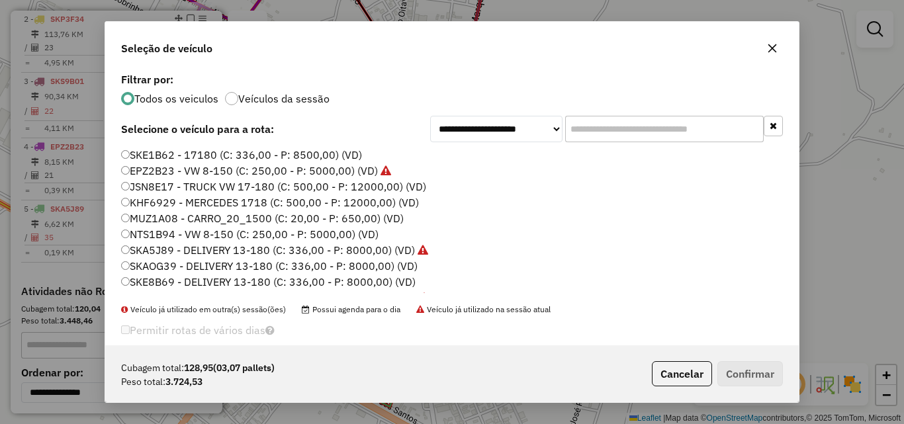
click at [155, 232] on label "NTS1B94 - VW 8-150 (C: 250,00 - P: 5000,00) (VD)" at bounding box center [249, 234] width 257 height 16
click at [768, 370] on button "Confirmar" at bounding box center [750, 373] width 66 height 25
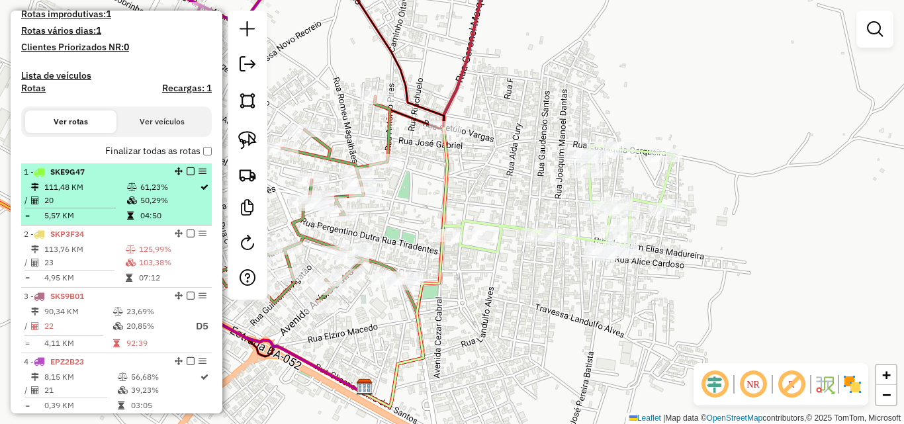
scroll to position [344, 0]
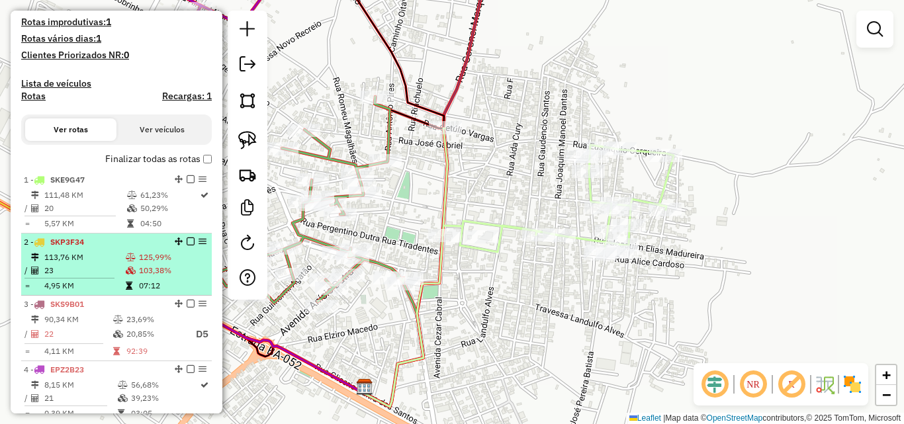
click at [95, 277] on td "23" at bounding box center [84, 270] width 81 height 13
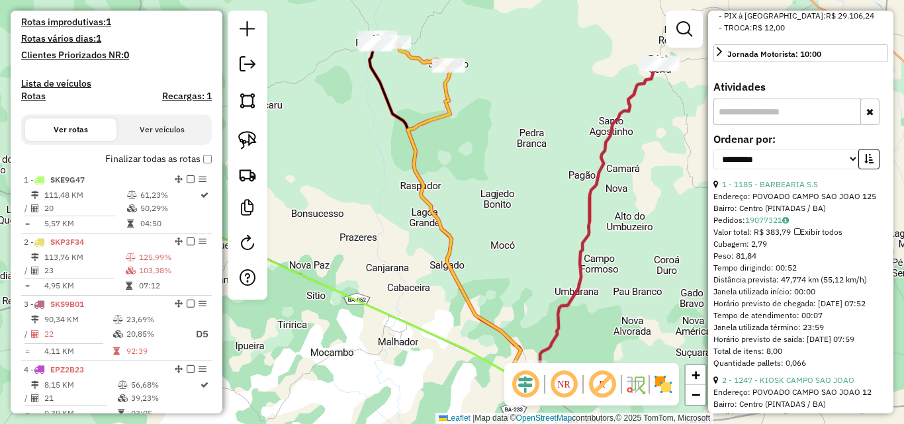
scroll to position [463, 0]
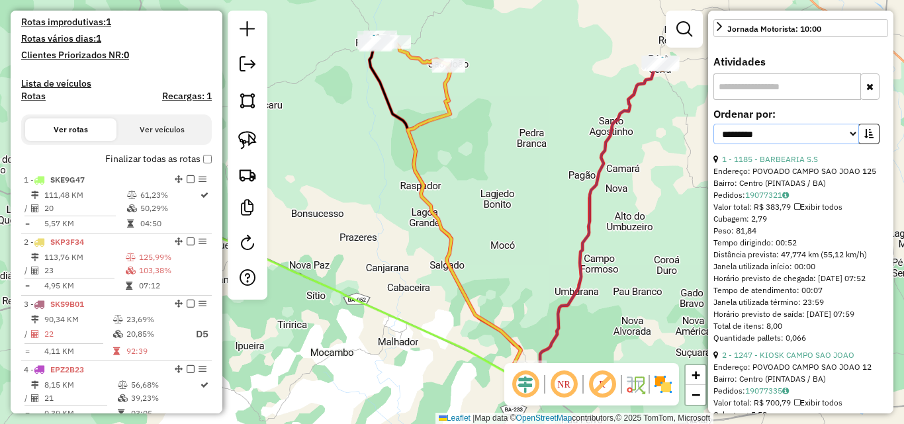
click at [794, 144] on select "**********" at bounding box center [786, 134] width 146 height 21
select select "*********"
click at [713, 144] on select "**********" at bounding box center [786, 134] width 146 height 21
click at [867, 138] on icon "button" at bounding box center [868, 133] width 9 height 9
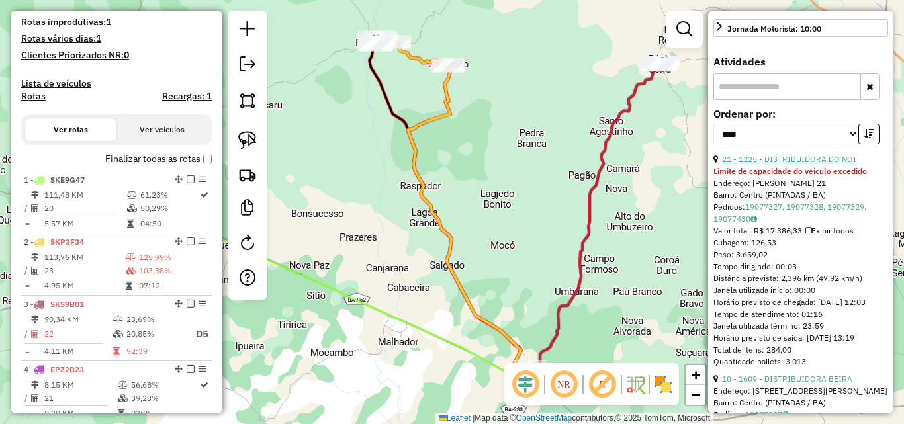
click at [811, 164] on link "21 - 1225 - DISTRIBUIDORA DO NOI" at bounding box center [789, 159] width 134 height 10
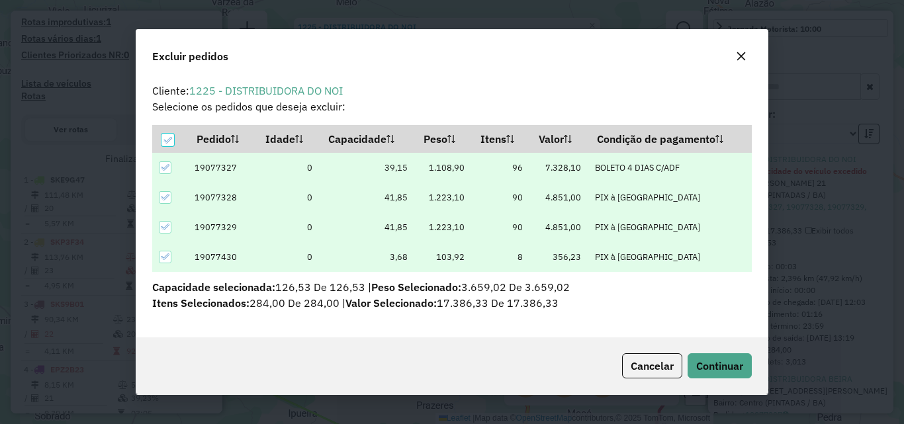
scroll to position [0, 0]
click at [704, 357] on button "Continuar" at bounding box center [720, 365] width 64 height 25
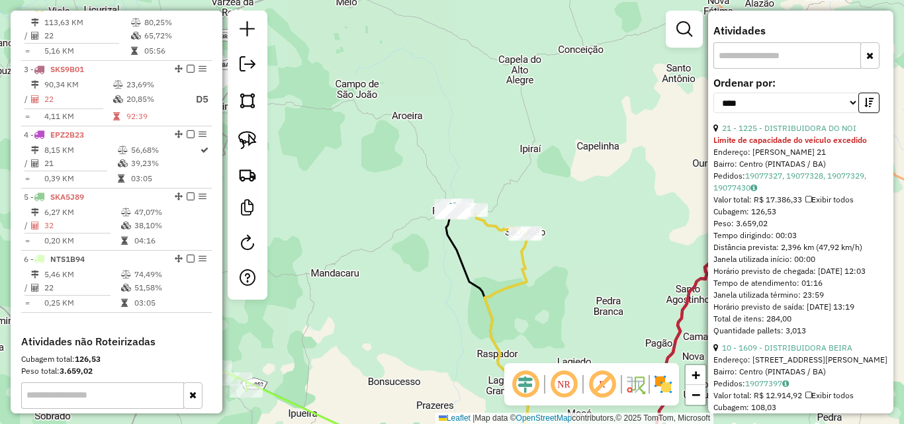
scroll to position [584, 0]
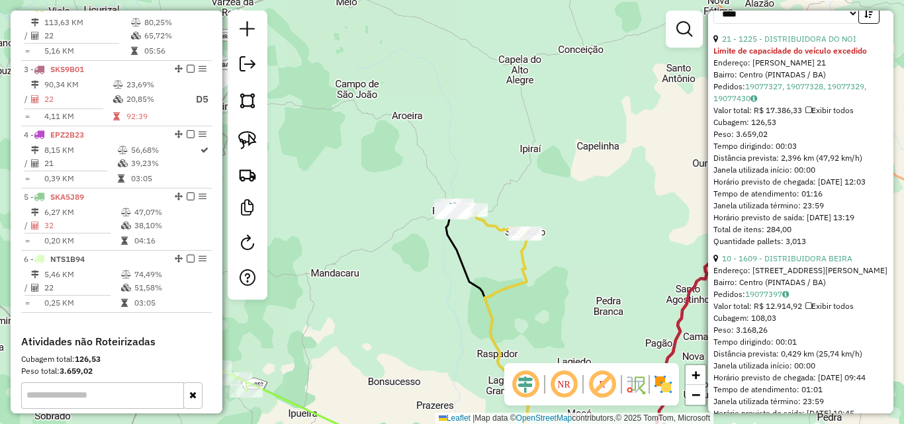
click at [803, 277] on div "Endereço: Rua Manoel Goncalves 377" at bounding box center [800, 271] width 175 height 12
click at [805, 263] on link "10 - 1609 - DISTRIBUIDORA BEIRA" at bounding box center [787, 258] width 130 height 10
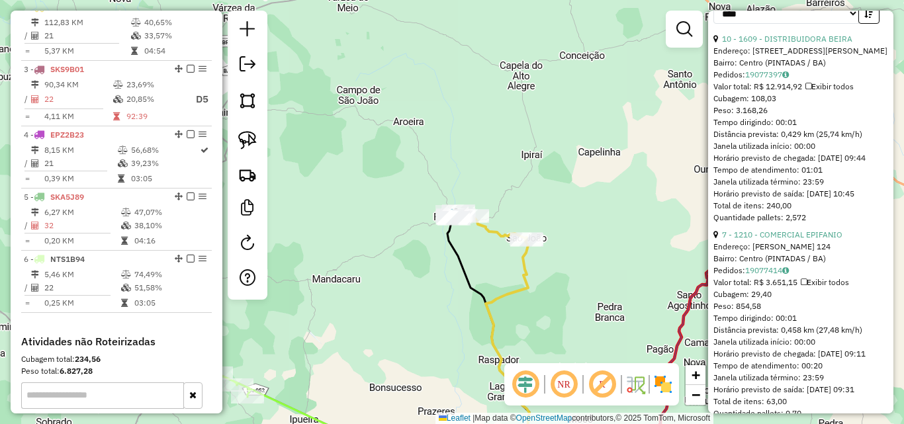
scroll to position [638, 0]
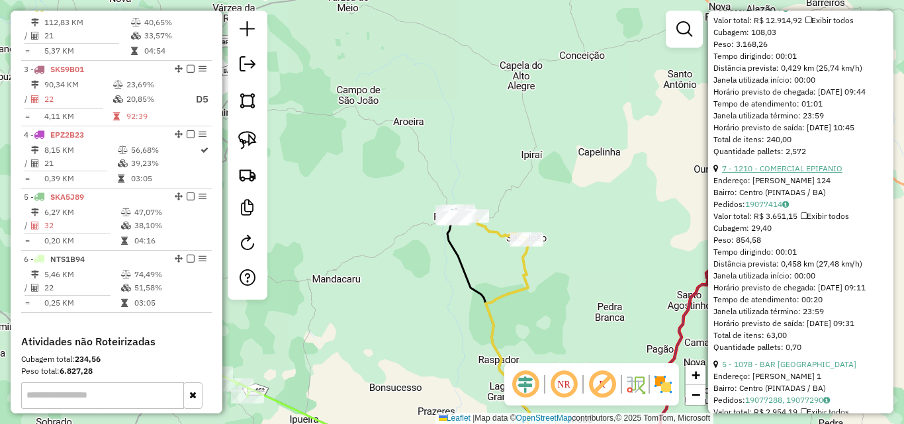
click at [784, 173] on link "7 - 1210 - COMERCIAL EPIFANIO" at bounding box center [782, 168] width 120 height 10
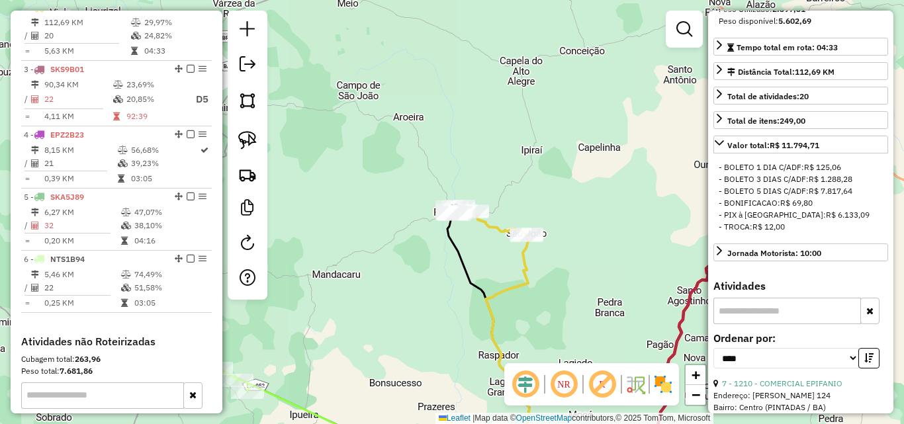
scroll to position [154, 0]
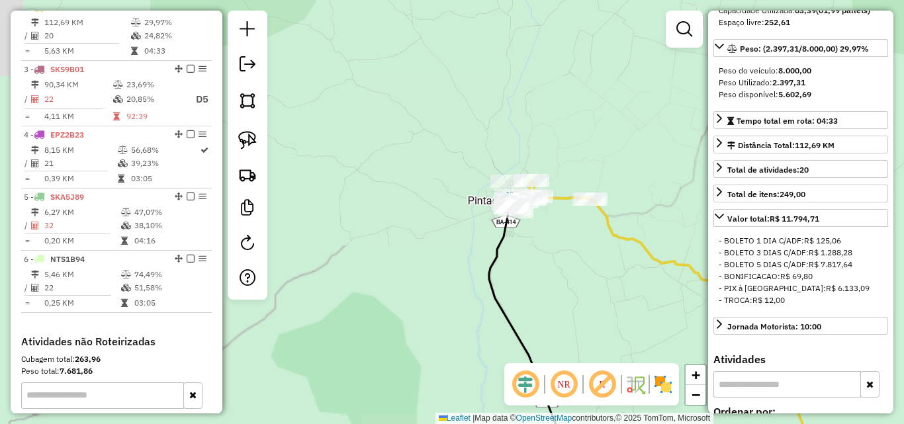
drag, startPoint x: 459, startPoint y: 227, endPoint x: 575, endPoint y: 242, distance: 117.4
click at [575, 242] on div "Janela de atendimento Grade de atendimento Capacidade Transportadoras Veículos …" at bounding box center [452, 212] width 904 height 424
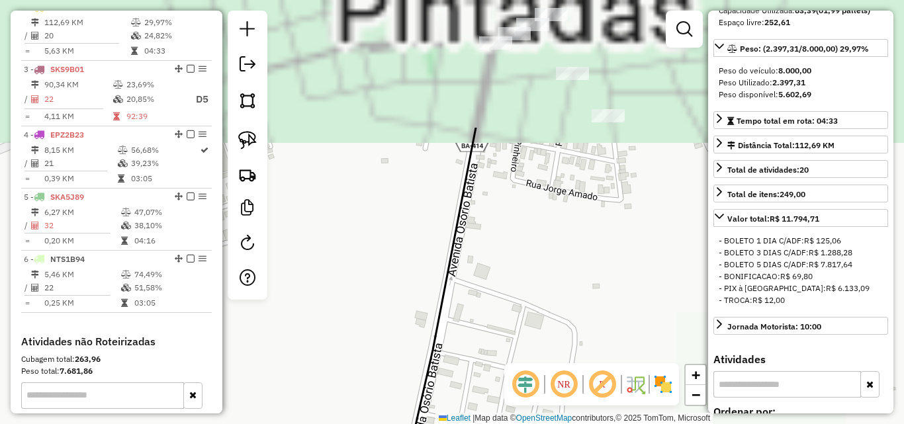
drag, startPoint x: 503, startPoint y: 173, endPoint x: 596, endPoint y: 359, distance: 207.8
click at [595, 357] on div "Janela de atendimento Grade de atendimento Capacidade Transportadoras Veículos …" at bounding box center [452, 212] width 904 height 424
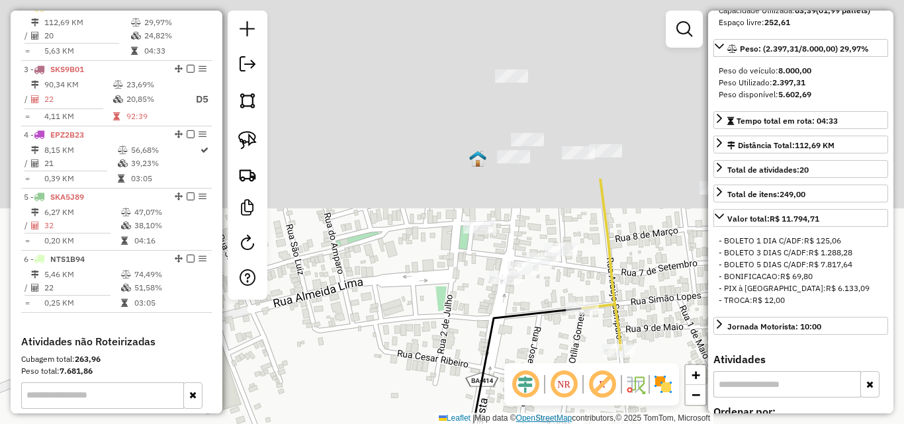
drag, startPoint x: 558, startPoint y: 185, endPoint x: 561, endPoint y: 418, distance: 233.0
click at [561, 418] on div "Janela de atendimento Grade de atendimento Capacidade Transportadoras Veículos …" at bounding box center [452, 212] width 904 height 424
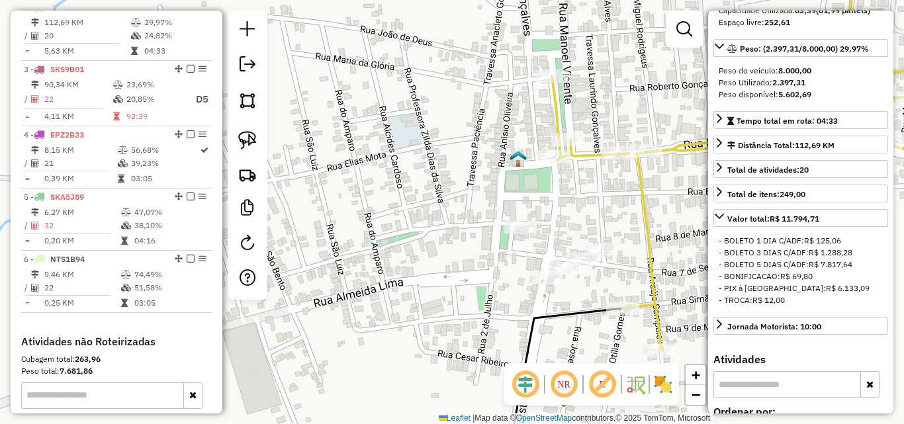
drag, startPoint x: 401, startPoint y: 275, endPoint x: 409, endPoint y: 280, distance: 9.2
click at [409, 280] on div "Janela de atendimento Grade de atendimento Capacidade Transportadoras Veículos …" at bounding box center [452, 212] width 904 height 424
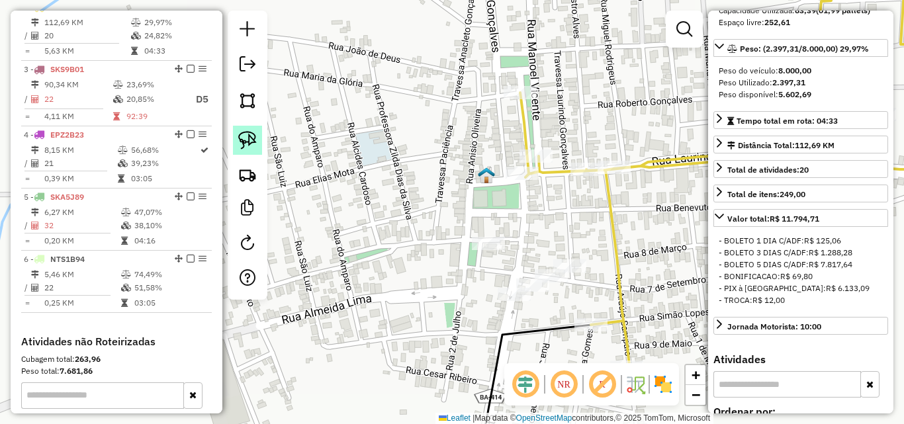
click at [246, 144] on img at bounding box center [247, 140] width 19 height 19
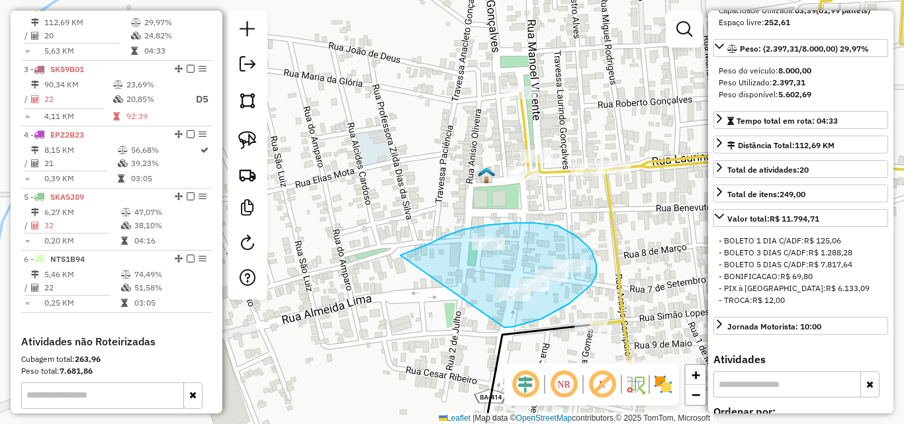
drag, startPoint x: 433, startPoint y: 242, endPoint x: 502, endPoint y: 328, distance: 110.7
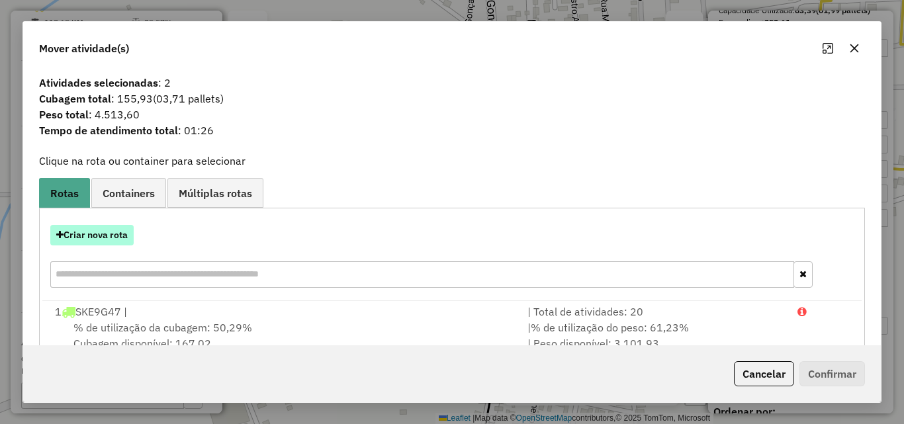
click at [93, 242] on button "Criar nova rota" at bounding box center [91, 235] width 83 height 21
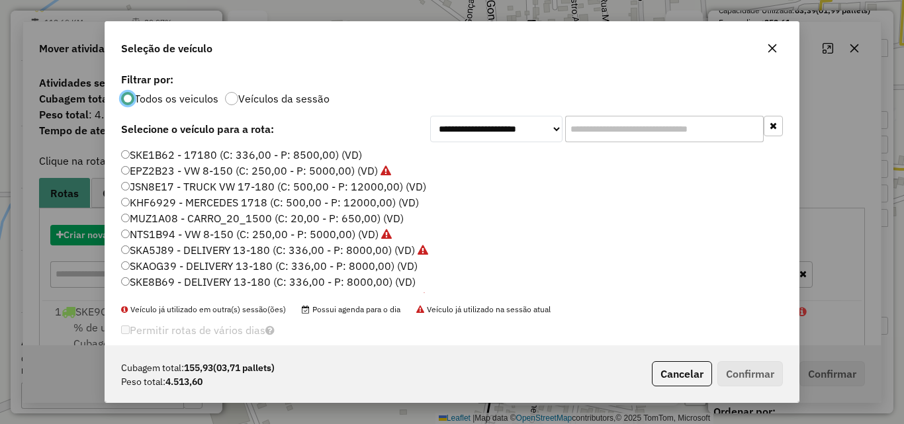
scroll to position [7, 4]
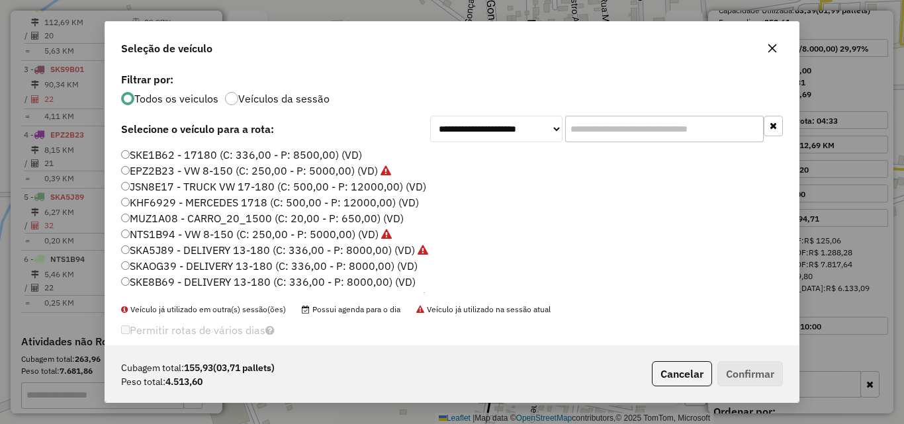
click at [154, 152] on label "SKE1B62 - 17180 (C: 336,00 - P: 8500,00) (VD)" at bounding box center [241, 155] width 241 height 16
click at [756, 379] on button "Confirmar" at bounding box center [750, 373] width 66 height 25
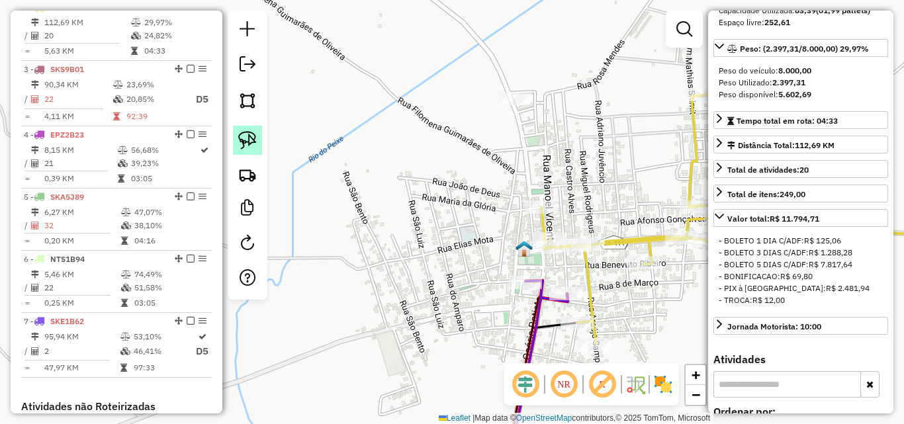
click at [243, 141] on img at bounding box center [247, 140] width 19 height 19
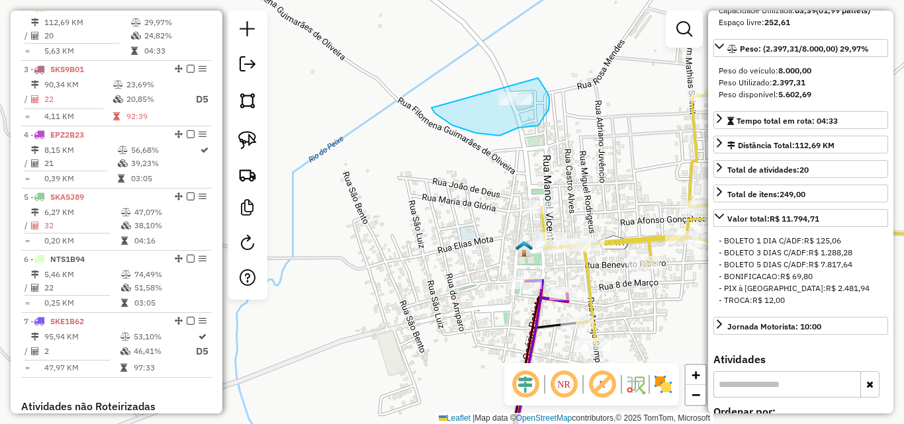
drag, startPoint x: 443, startPoint y: 119, endPoint x: 538, endPoint y: 78, distance: 103.8
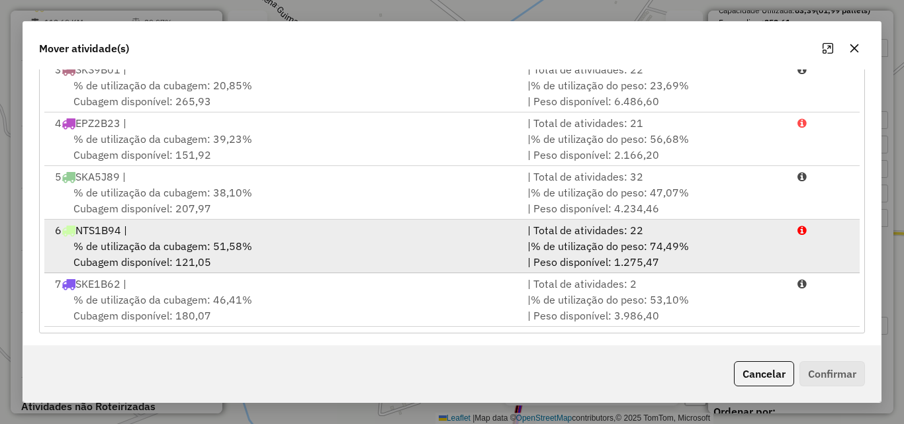
scroll to position [243, 0]
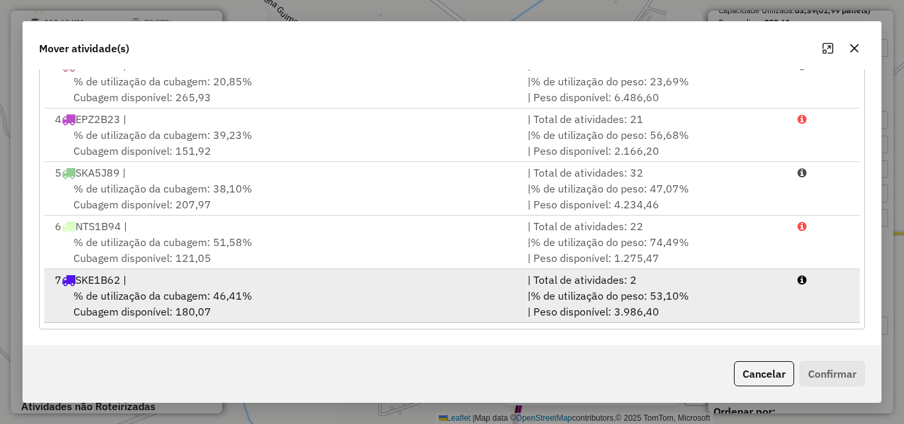
click at [248, 305] on div "% de utilização da cubagem: 46,41% Cubagem disponível: 180,07" at bounding box center [283, 304] width 473 height 32
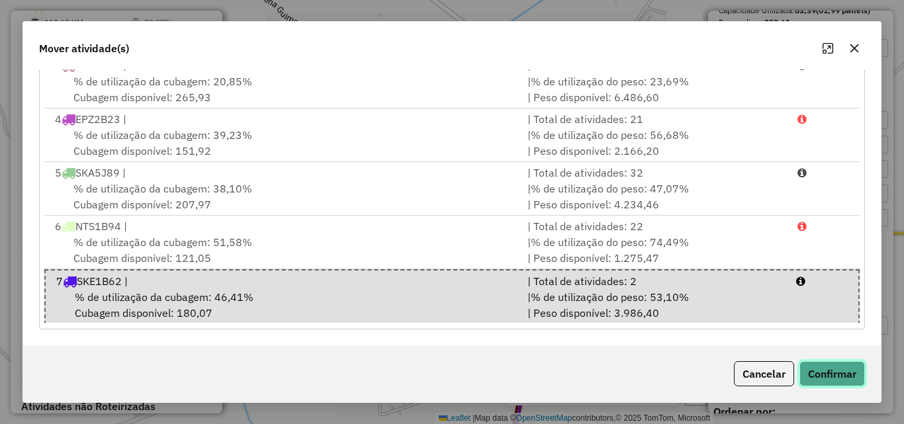
click at [834, 375] on button "Confirmar" at bounding box center [832, 373] width 66 height 25
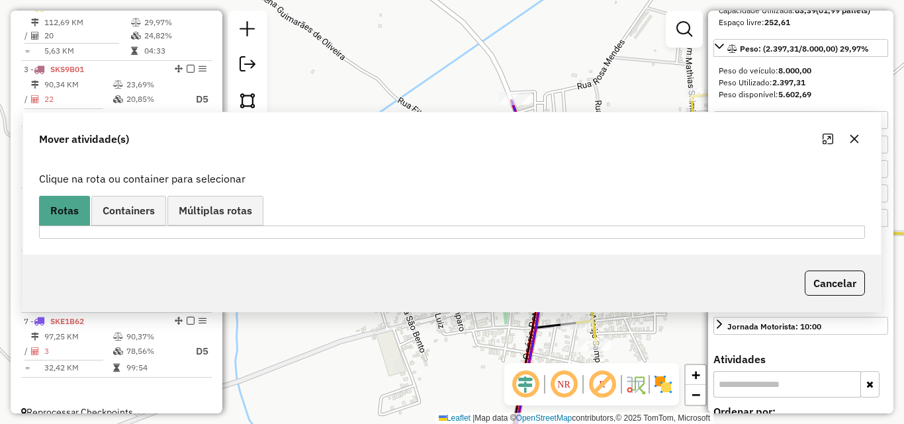
scroll to position [0, 0]
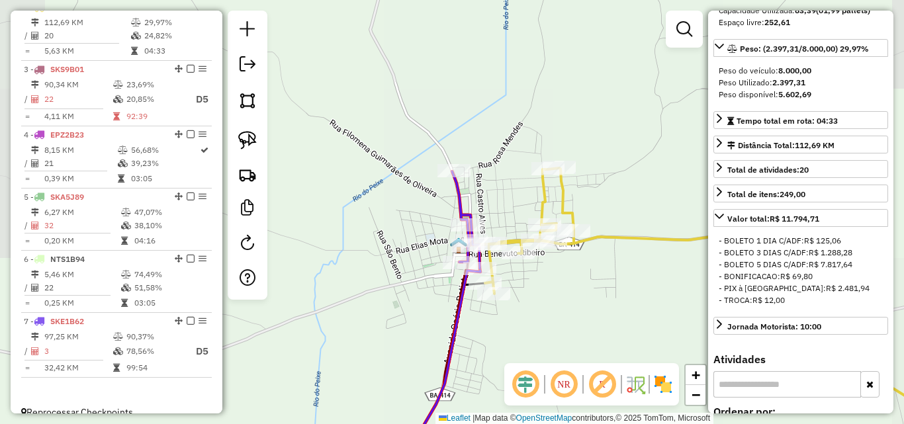
drag, startPoint x: 408, startPoint y: 306, endPoint x: 409, endPoint y: 191, distance: 114.5
click at [400, 227] on div "Janela de atendimento Grade de atendimento Capacidade Transportadoras Veículos …" at bounding box center [452, 212] width 904 height 424
click at [400, 218] on div "Janela de atendimento Grade de atendimento Capacidade Transportadoras Veículos …" at bounding box center [452, 212] width 904 height 424
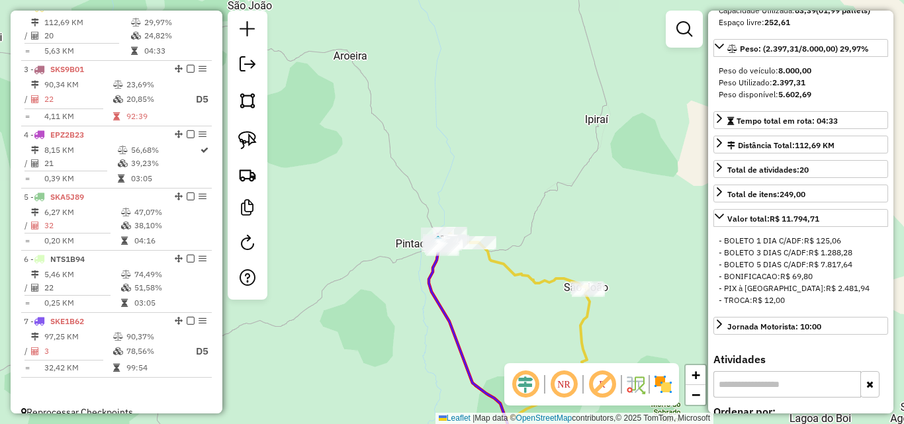
drag, startPoint x: 473, startPoint y: 311, endPoint x: 466, endPoint y: 175, distance: 135.9
click at [465, 197] on div "Janela de atendimento Grade de atendimento Capacidade Transportadoras Veículos …" at bounding box center [452, 212] width 904 height 424
click at [465, 185] on div "Janela de atendimento Grade de atendimento Capacidade Transportadoras Veículos …" at bounding box center [452, 212] width 904 height 424
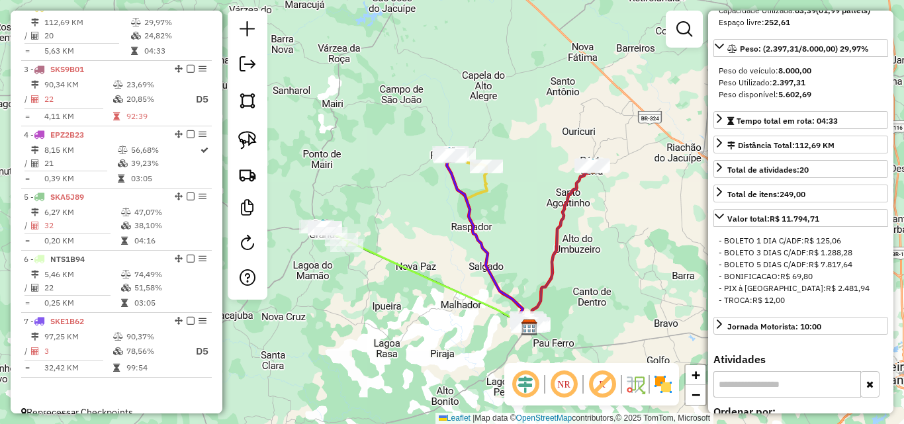
drag, startPoint x: 420, startPoint y: 312, endPoint x: 389, endPoint y: 194, distance: 122.3
click at [392, 207] on div "Janela de atendimento Grade de atendimento Capacidade Transportadoras Veículos …" at bounding box center [452, 212] width 904 height 424
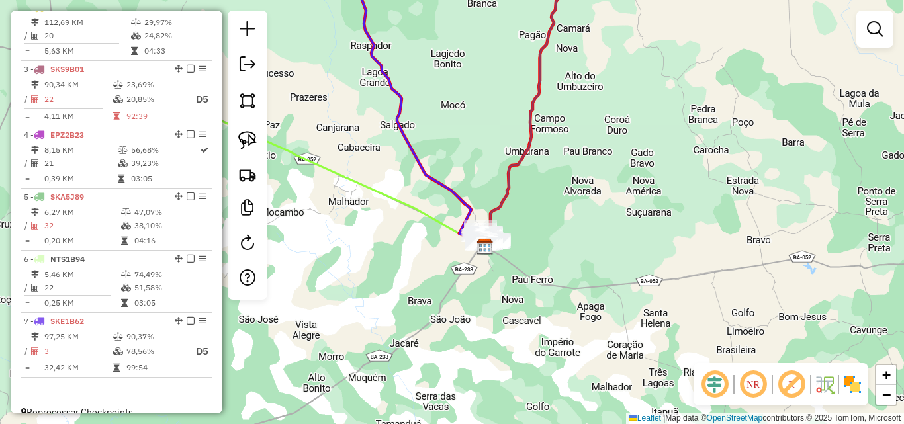
drag, startPoint x: 558, startPoint y: 241, endPoint x: 572, endPoint y: 230, distance: 18.0
click at [572, 230] on div "Janela de atendimento Grade de atendimento Capacidade Transportadoras Veículos …" at bounding box center [452, 212] width 904 height 424
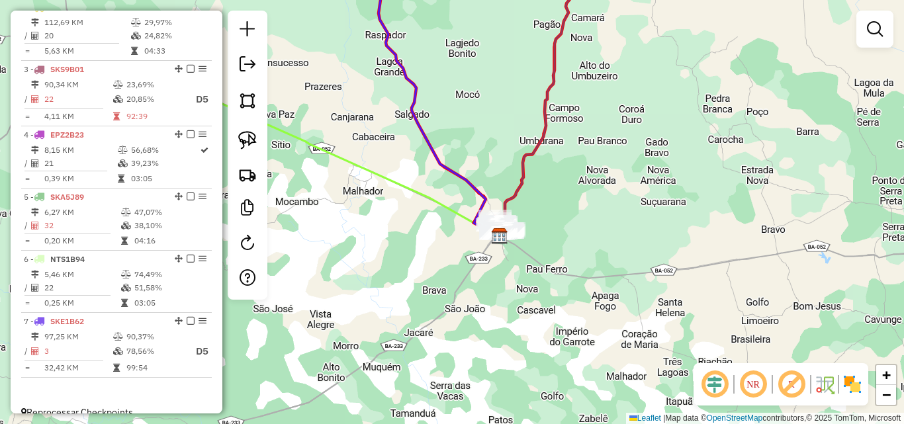
click at [886, 28] on link at bounding box center [875, 29] width 26 height 26
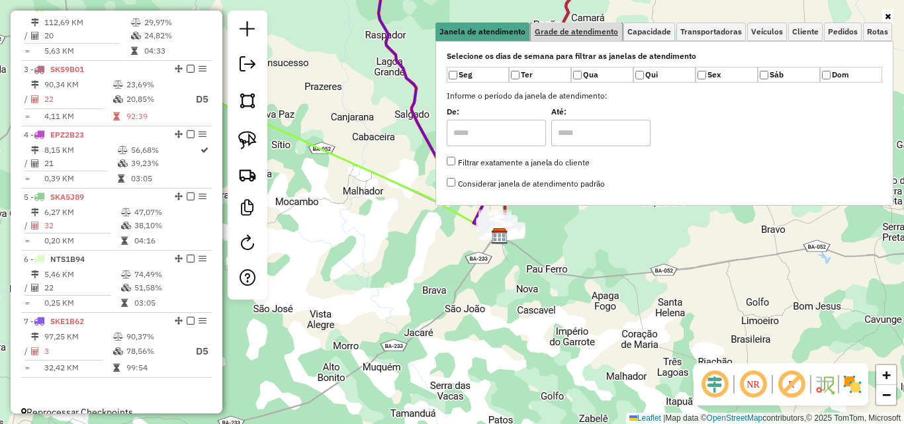
click at [604, 28] on span "Grade de atendimento" at bounding box center [576, 32] width 83 height 8
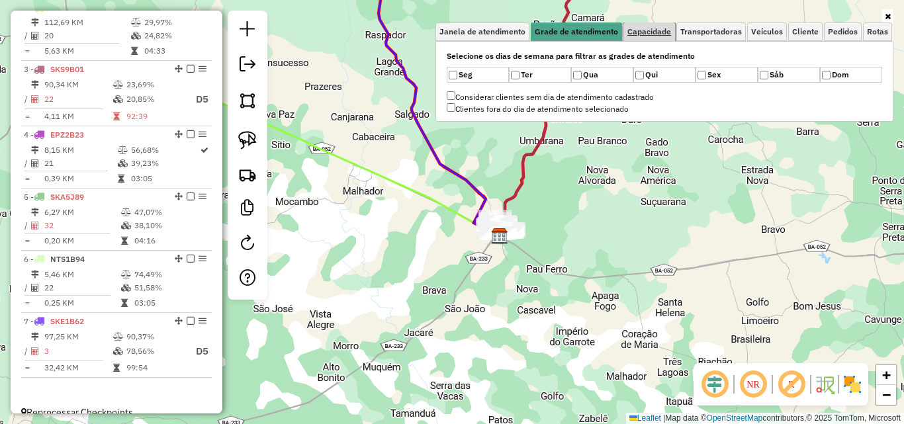
click at [661, 32] on span "Capacidade" at bounding box center [649, 32] width 44 height 8
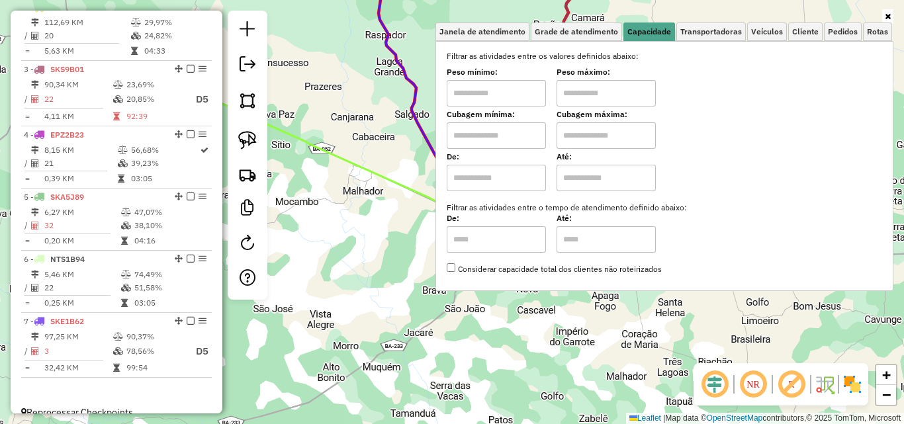
click at [514, 101] on input "text" at bounding box center [496, 93] width 99 height 26
type input "****"
click at [596, 85] on input "text" at bounding box center [606, 93] width 99 height 26
type input "******"
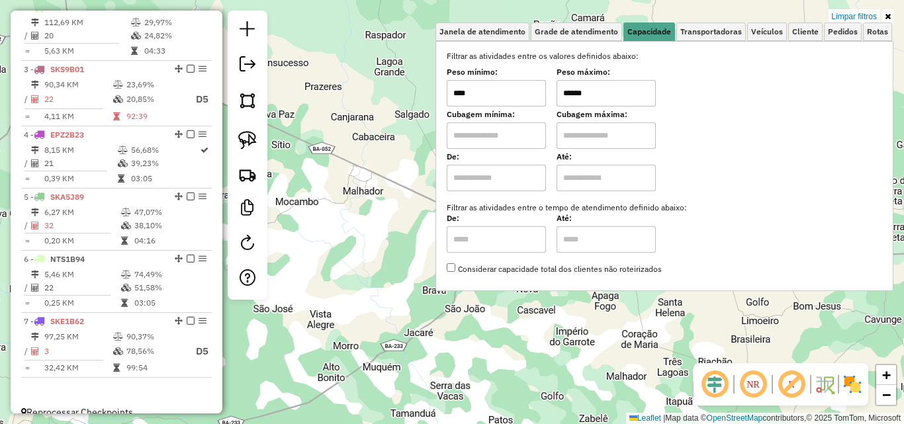
click at [533, 317] on div "Limpar filtros Janela de atendimento Grade de atendimento Capacidade Transporta…" at bounding box center [452, 212] width 904 height 424
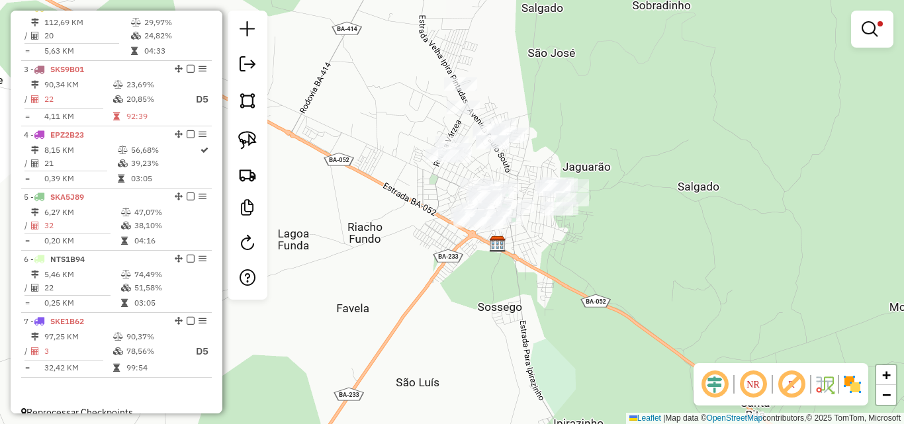
drag, startPoint x: 504, startPoint y: 193, endPoint x: 605, endPoint y: 226, distance: 106.1
click at [605, 226] on div "Limpar filtros Janela de atendimento Grade de atendimento Capacidade Transporta…" at bounding box center [452, 212] width 904 height 424
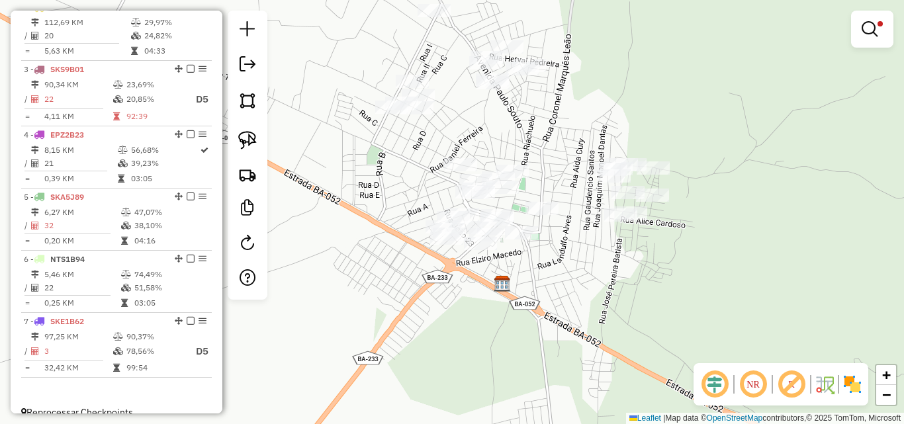
drag, startPoint x: 508, startPoint y: 252, endPoint x: 541, endPoint y: 267, distance: 36.2
click at [541, 267] on div "Limpar filtros Janela de atendimento Grade de atendimento Capacidade Transporta…" at bounding box center [452, 212] width 904 height 424
click at [244, 146] on img at bounding box center [247, 140] width 19 height 19
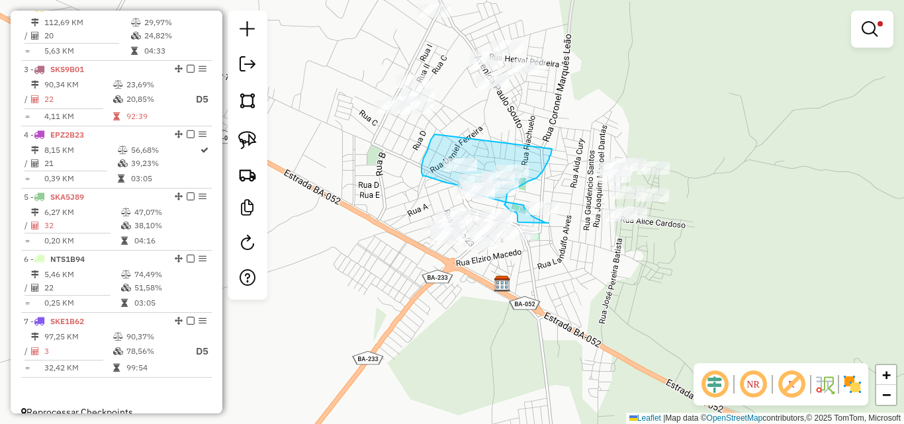
drag, startPoint x: 431, startPoint y: 140, endPoint x: 552, endPoint y: 149, distance: 121.5
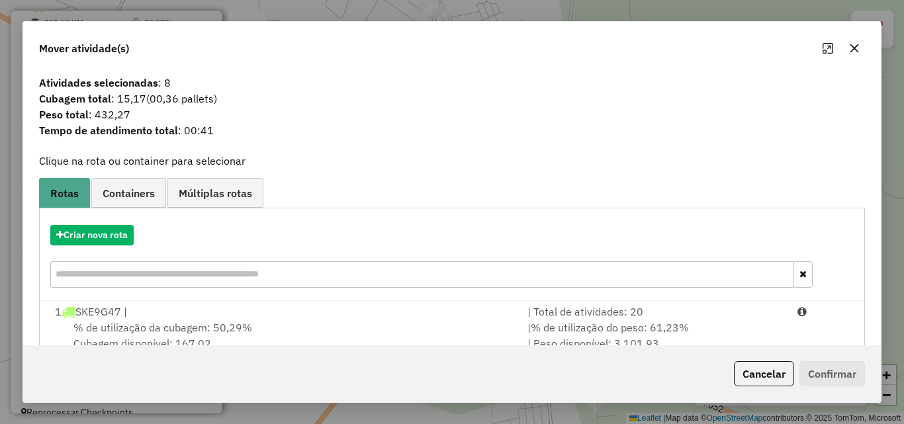
click at [860, 50] on button "button" at bounding box center [854, 48] width 21 height 21
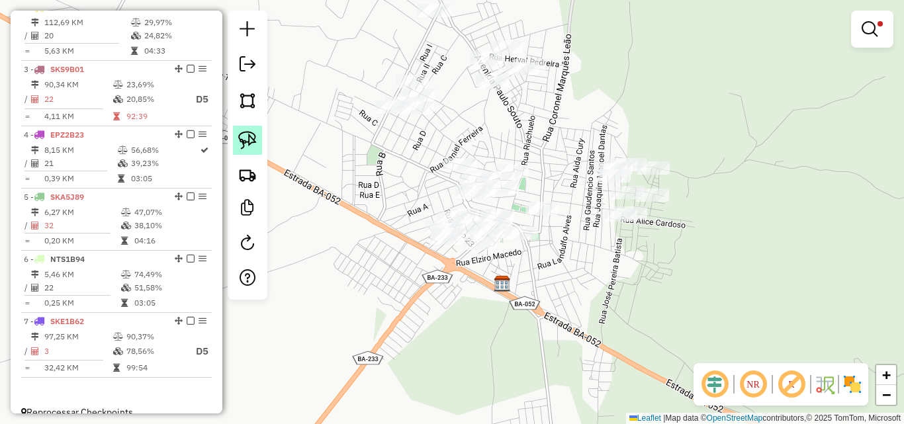
click at [247, 139] on img at bounding box center [247, 140] width 19 height 19
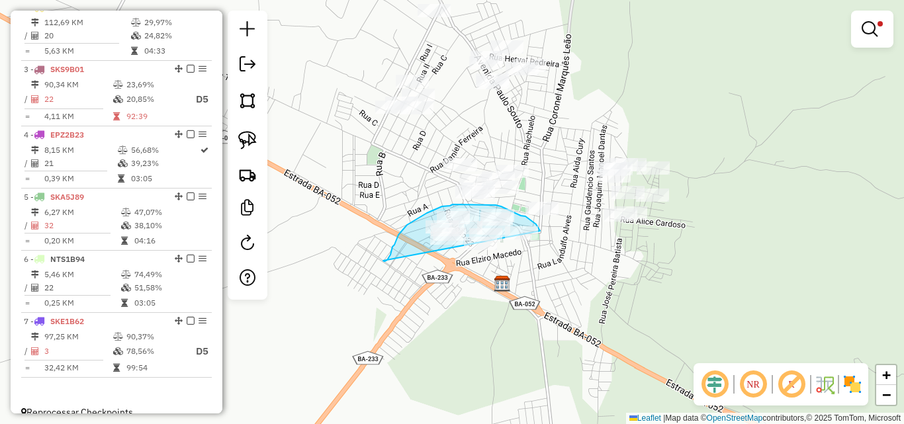
drag, startPoint x: 383, startPoint y: 261, endPoint x: 542, endPoint y: 240, distance: 160.2
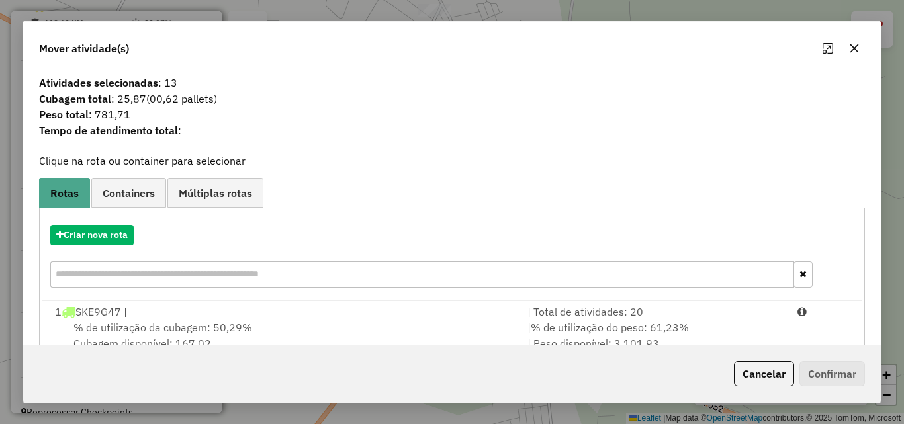
click at [847, 47] on button "button" at bounding box center [854, 48] width 21 height 21
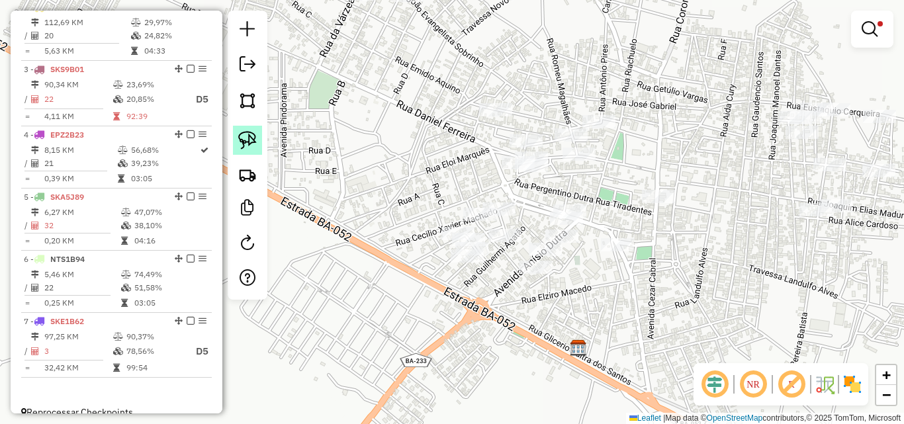
click at [240, 140] on img at bounding box center [247, 140] width 19 height 19
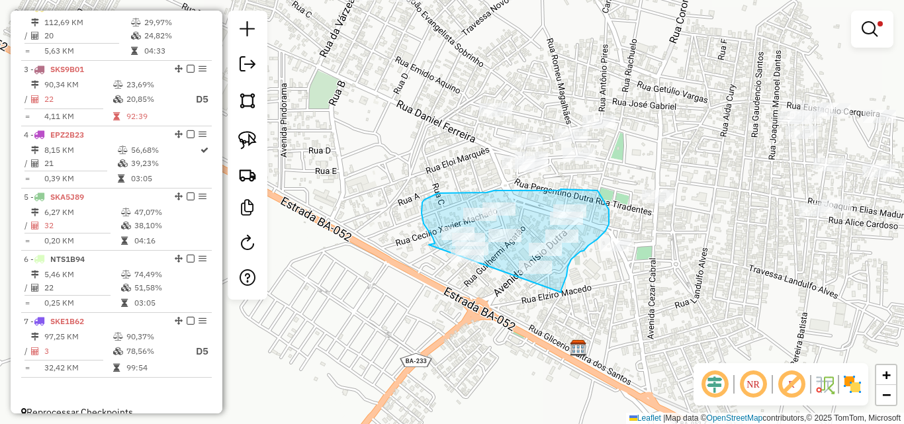
drag, startPoint x: 429, startPoint y: 245, endPoint x: 558, endPoint y: 294, distance: 138.0
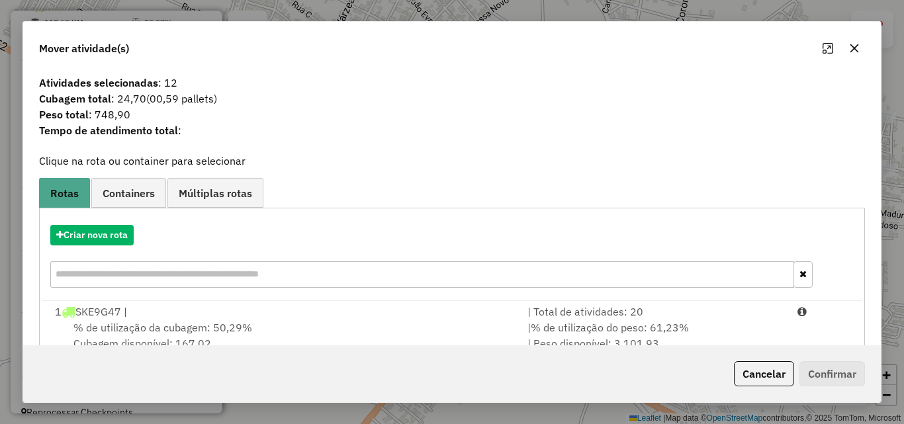
click at [860, 52] on button "button" at bounding box center [854, 48] width 21 height 21
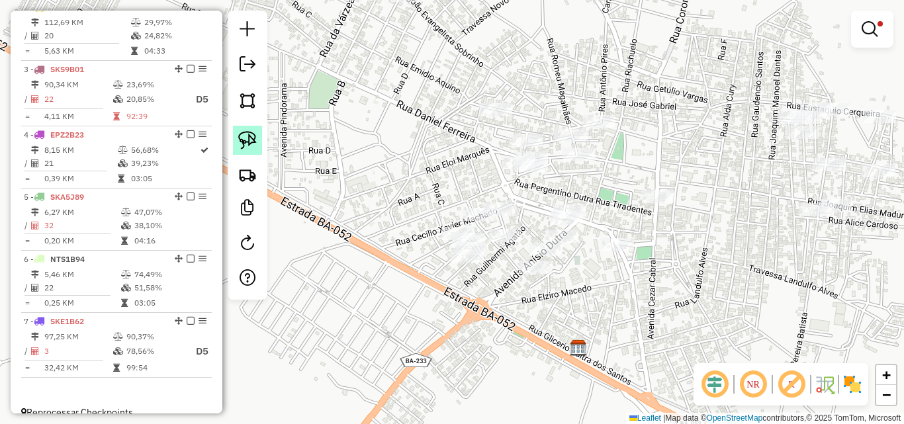
click at [253, 136] on img at bounding box center [247, 140] width 19 height 19
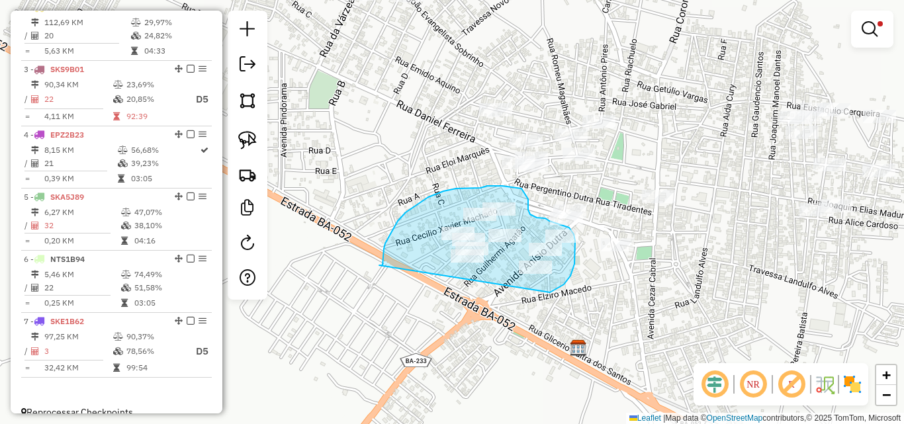
drag, startPoint x: 379, startPoint y: 265, endPoint x: 549, endPoint y: 293, distance: 172.2
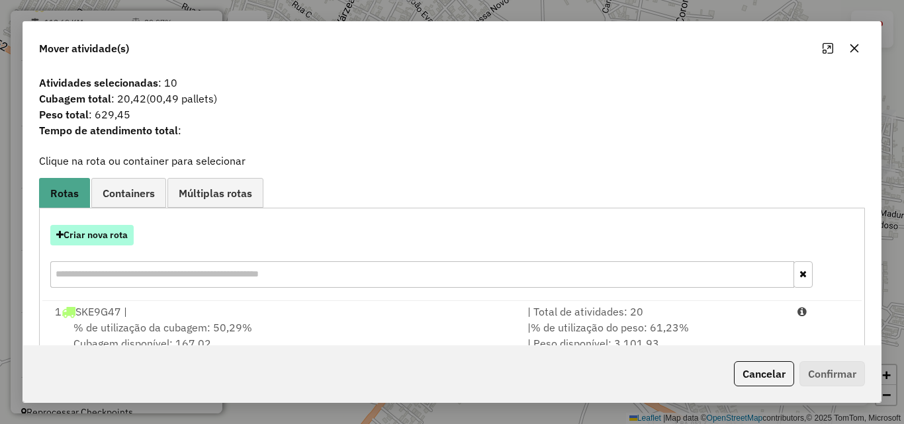
click at [113, 240] on button "Criar nova rota" at bounding box center [91, 235] width 83 height 21
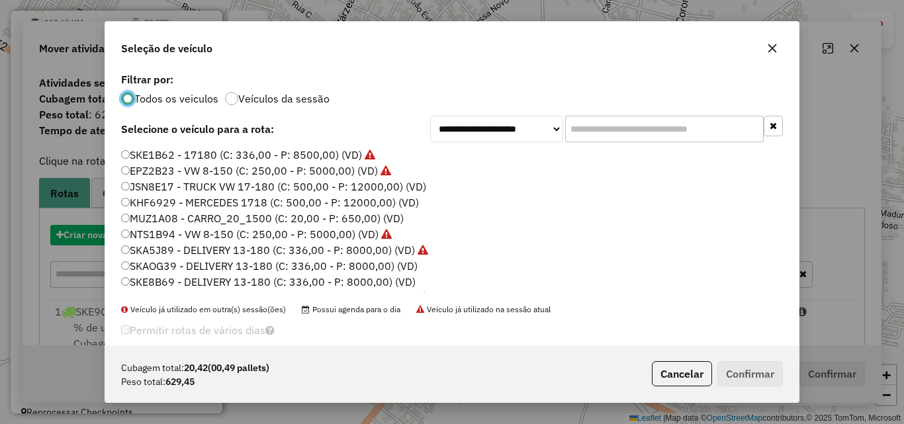
scroll to position [7, 4]
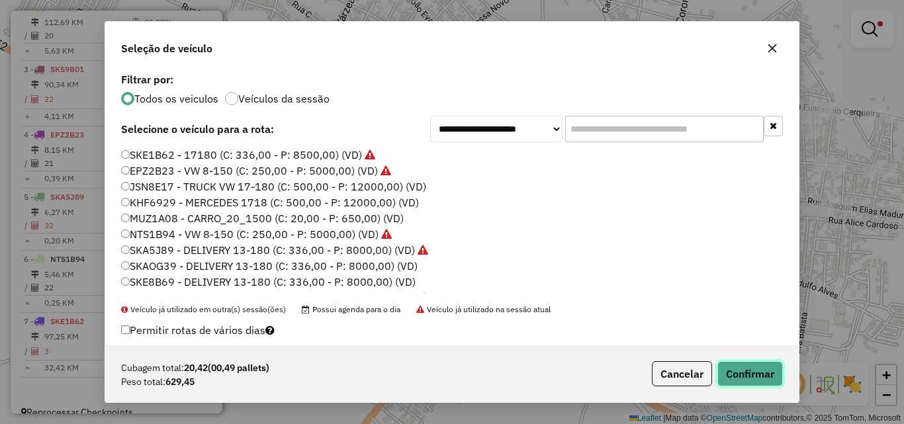
click at [768, 381] on button "Confirmar" at bounding box center [750, 373] width 66 height 25
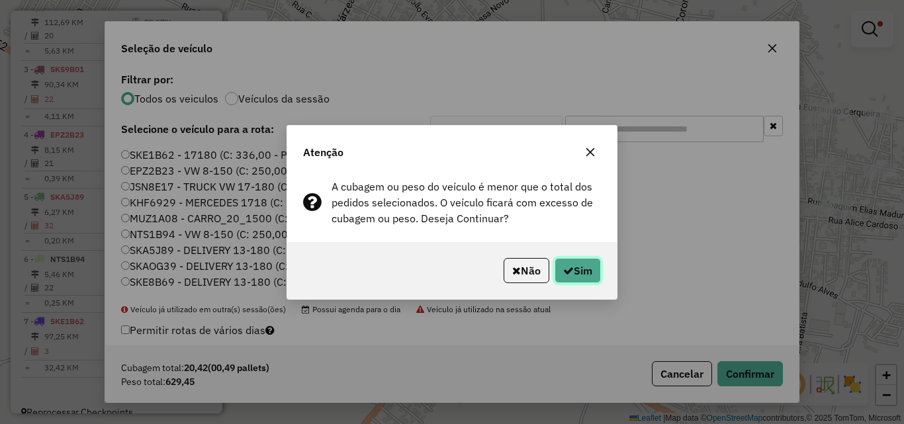
click at [570, 269] on icon "button" at bounding box center [568, 270] width 11 height 11
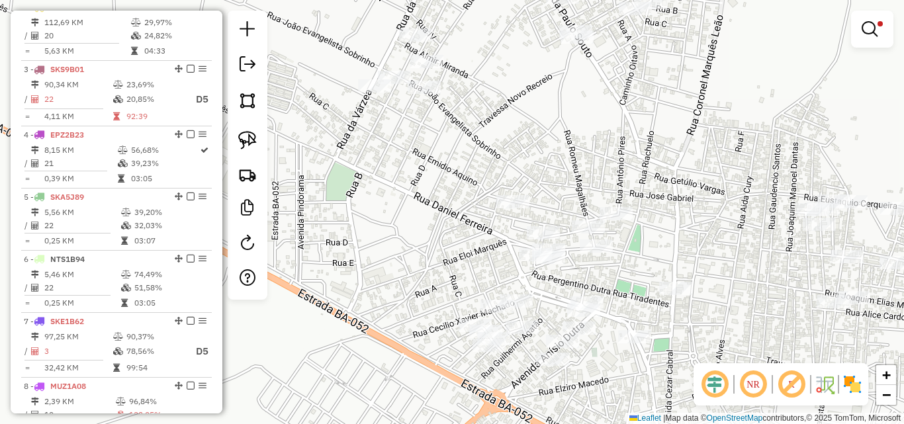
drag, startPoint x: 700, startPoint y: 247, endPoint x: 717, endPoint y: 339, distance: 93.6
click at [717, 339] on div "Limpar filtros Janela de atendimento Grade de atendimento Capacidade Transporta…" at bounding box center [452, 212] width 904 height 424
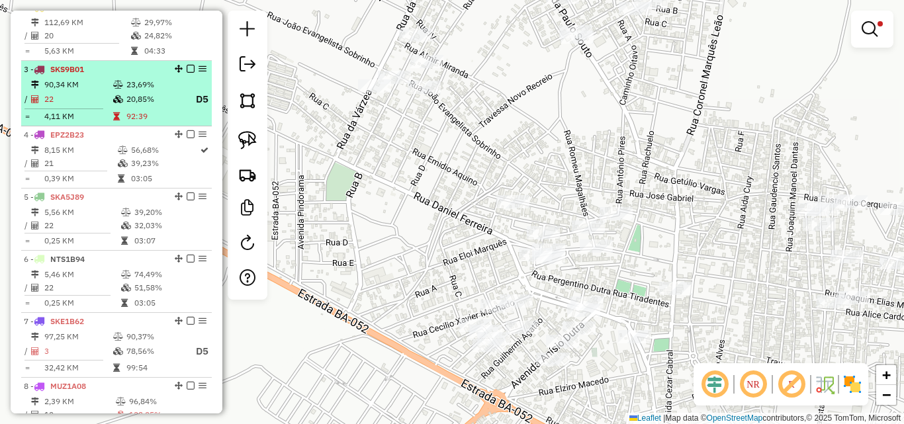
click at [148, 103] on td "20,85%" at bounding box center [154, 99] width 56 height 17
select select "*********"
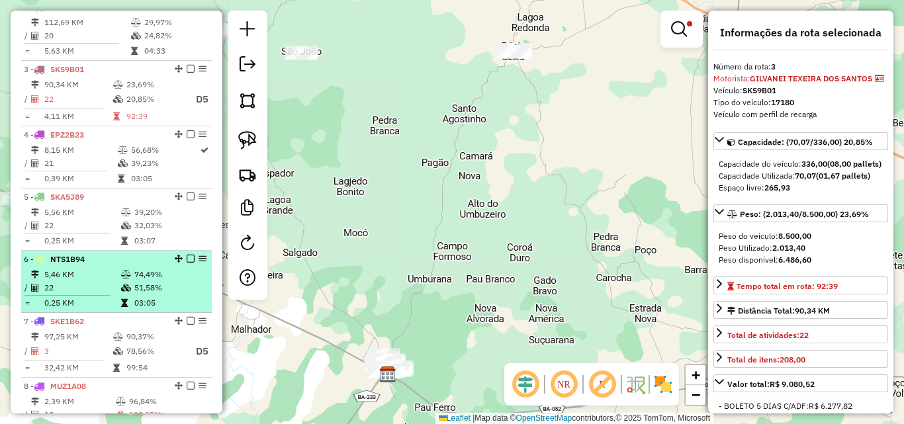
click at [127, 279] on icon at bounding box center [126, 275] width 10 height 8
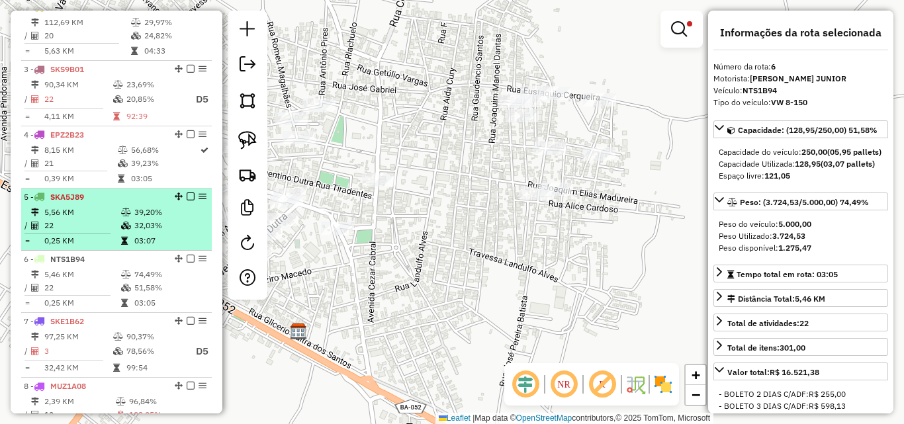
click at [100, 232] on td "22" at bounding box center [82, 225] width 77 height 13
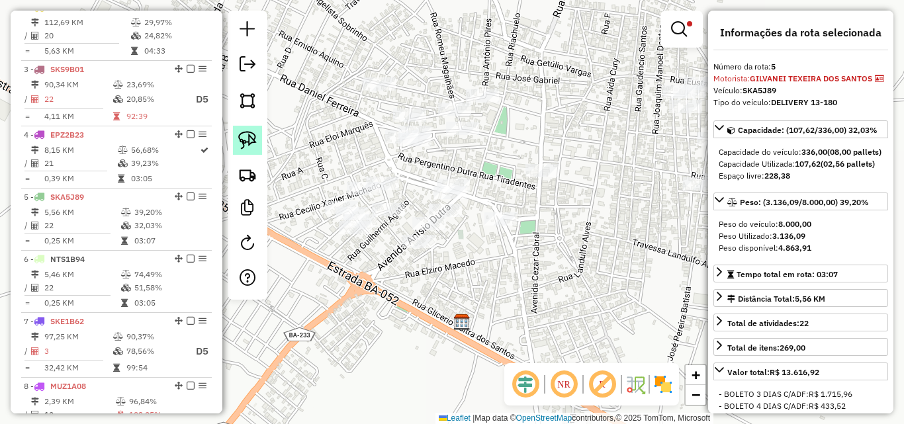
click at [250, 137] on img at bounding box center [247, 140] width 19 height 19
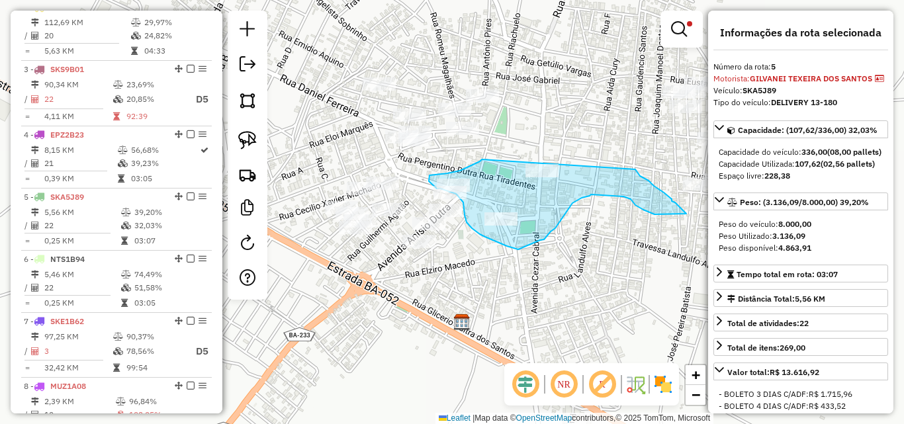
drag, startPoint x: 482, startPoint y: 159, endPoint x: 623, endPoint y: 154, distance: 141.1
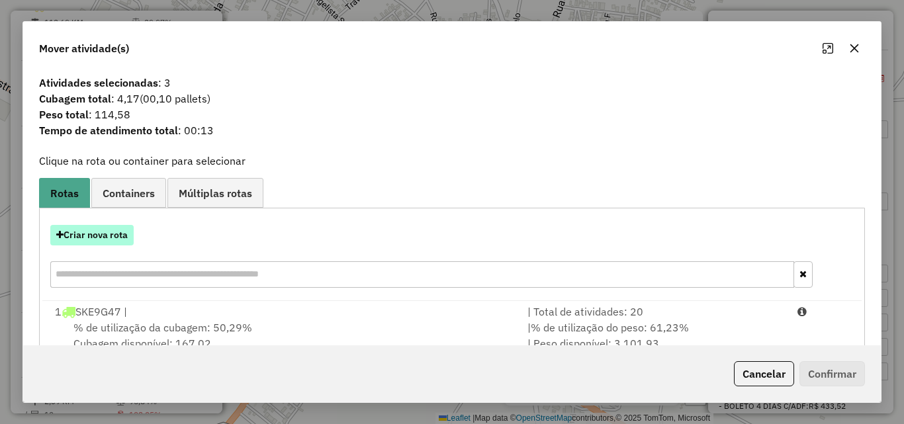
click at [134, 228] on button "Criar nova rota" at bounding box center [91, 235] width 83 height 21
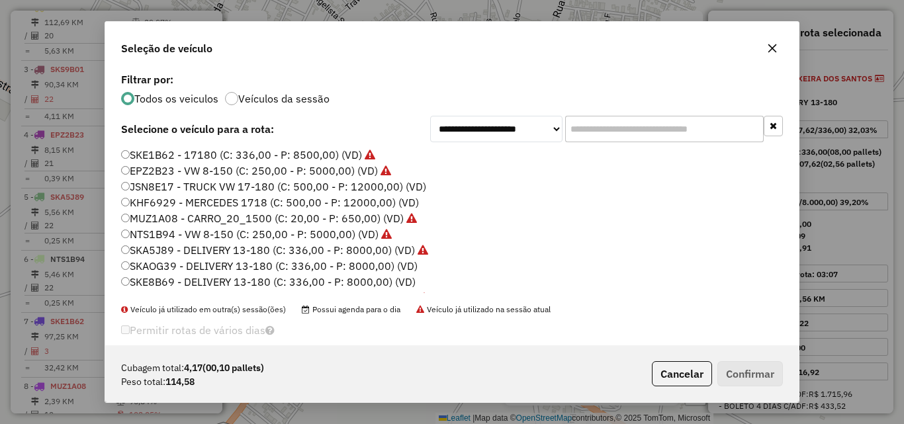
click at [152, 214] on label "MUZ1A08 - CARRO_20_1500 (C: 20,00 - P: 650,00) (VD)" at bounding box center [269, 218] width 296 height 16
click at [742, 369] on button "Confirmar" at bounding box center [750, 373] width 66 height 25
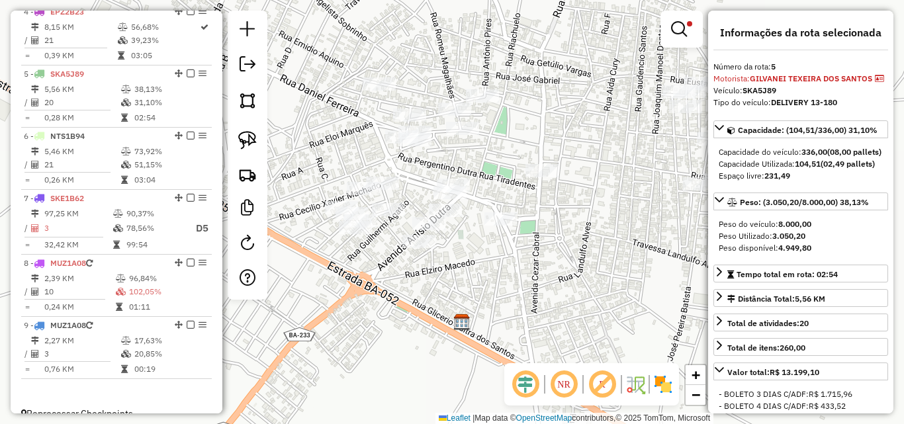
scroll to position [732, 0]
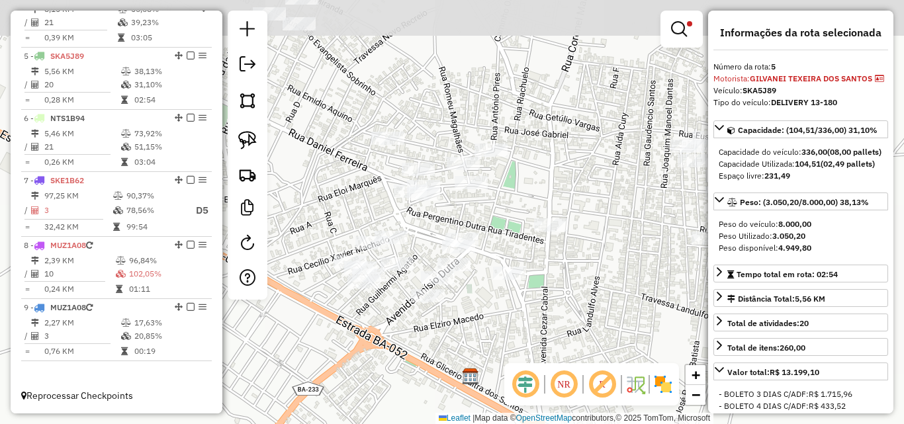
drag, startPoint x: 563, startPoint y: 179, endPoint x: 569, endPoint y: 250, distance: 71.7
click at [569, 250] on div "Limpar filtros Janela de atendimento Grade de atendimento Capacidade Transporta…" at bounding box center [452, 212] width 904 height 424
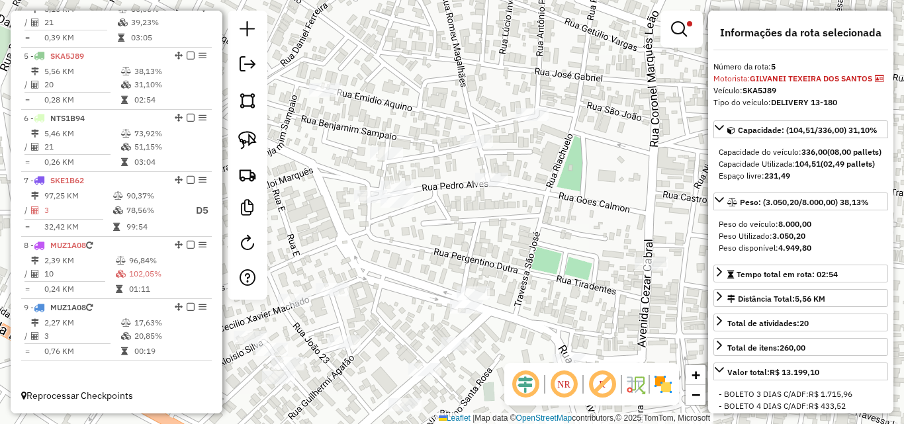
drag, startPoint x: 489, startPoint y: 245, endPoint x: 502, endPoint y: 234, distance: 16.9
click at [502, 234] on div "Limpar filtros Janela de atendimento Grade de atendimento Capacidade Transporta…" at bounding box center [452, 212] width 904 height 424
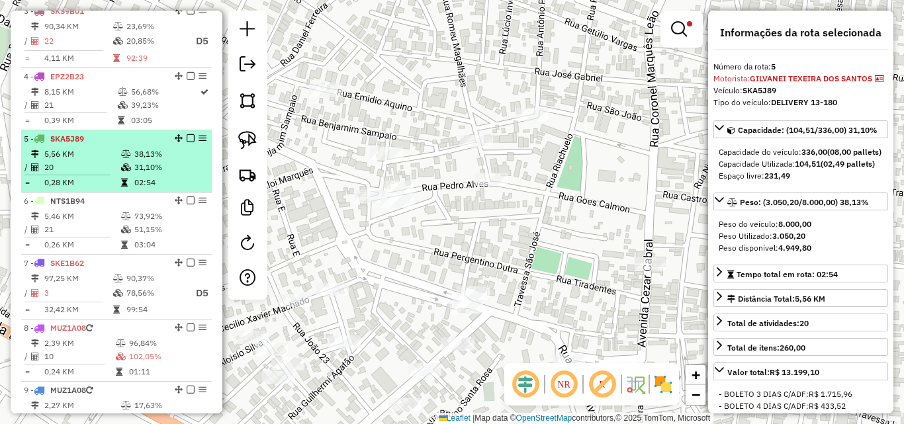
scroll to position [600, 0]
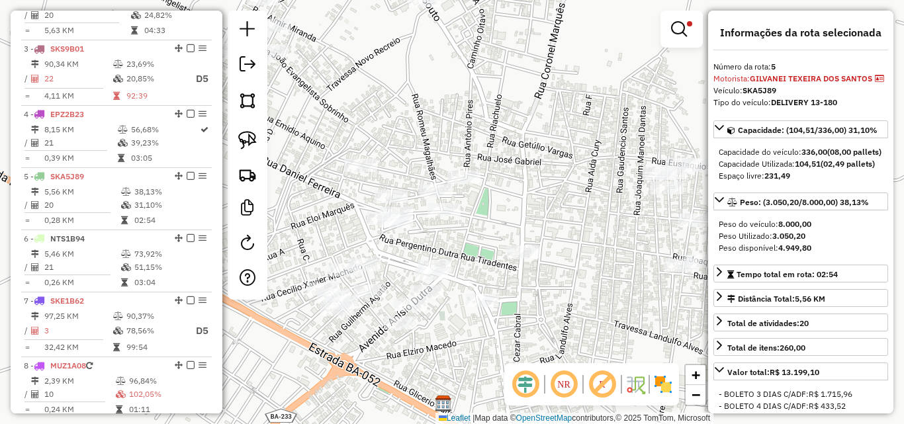
drag, startPoint x: 483, startPoint y: 213, endPoint x: 491, endPoint y: 244, distance: 31.5
click at [491, 244] on div "Limpar filtros Janela de atendimento Grade de atendimento Capacidade Transporta…" at bounding box center [452, 212] width 904 height 424
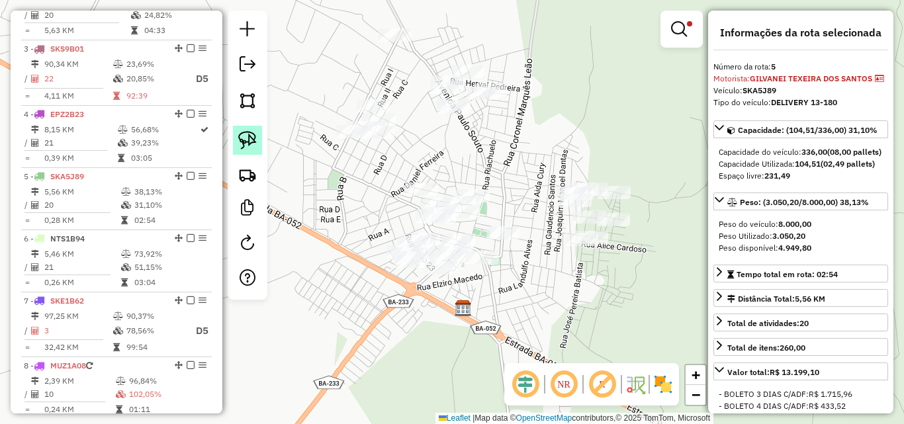
click at [241, 136] on img at bounding box center [247, 140] width 19 height 19
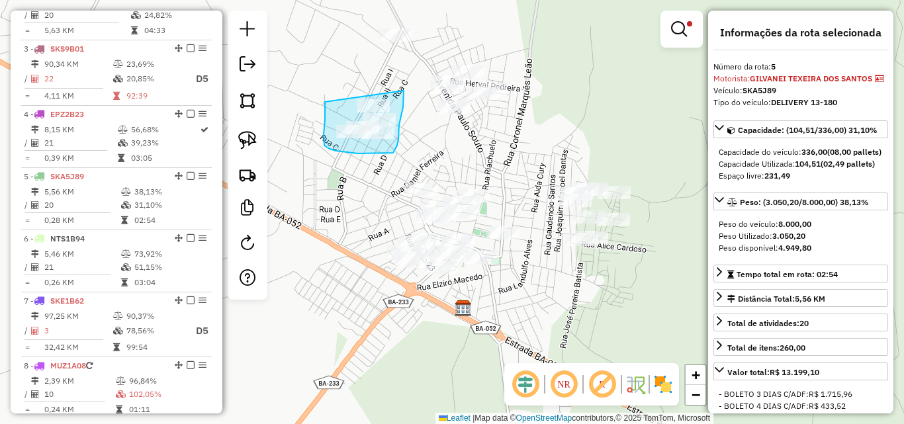
drag, startPoint x: 325, startPoint y: 102, endPoint x: 404, endPoint y: 90, distance: 79.7
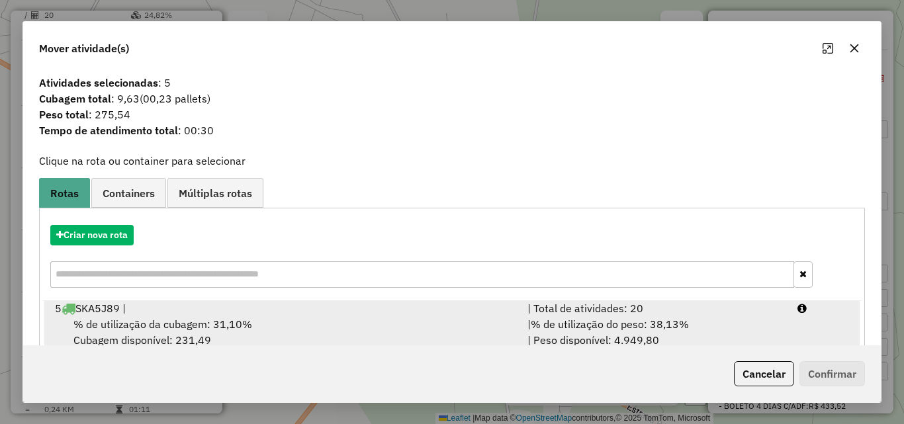
scroll to position [243, 0]
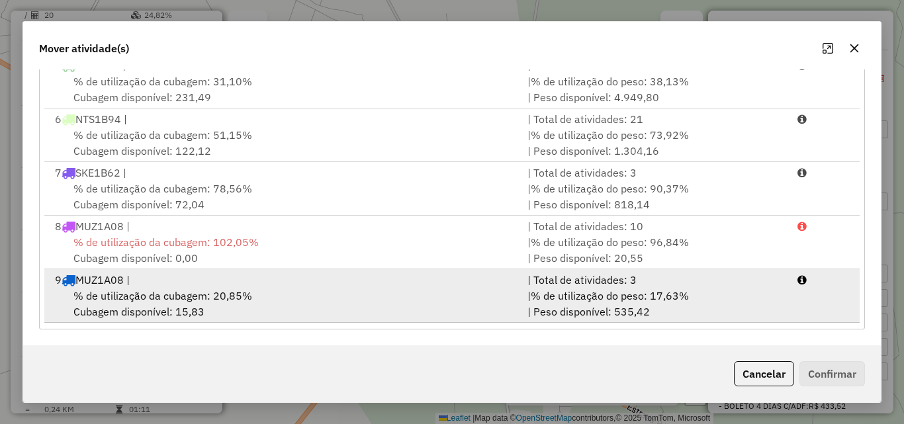
click at [246, 288] on div "% de utilização da cubagem: 20,85% Cubagem disponível: 15,83" at bounding box center [283, 304] width 473 height 32
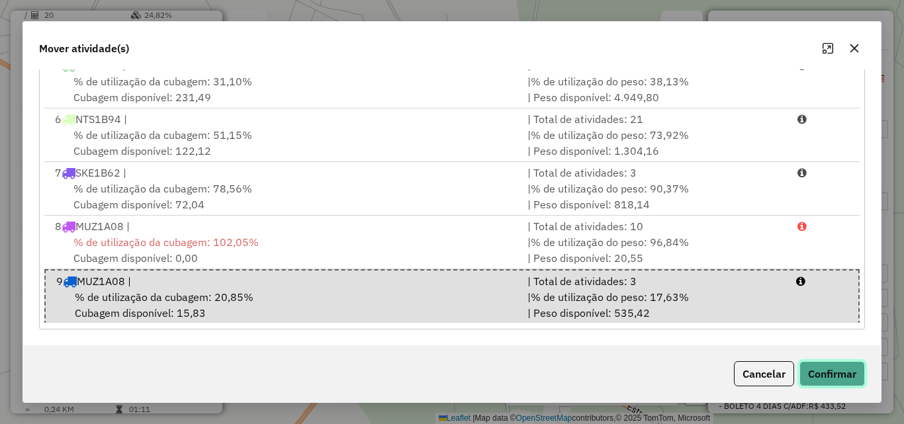
click at [854, 375] on button "Confirmar" at bounding box center [832, 373] width 66 height 25
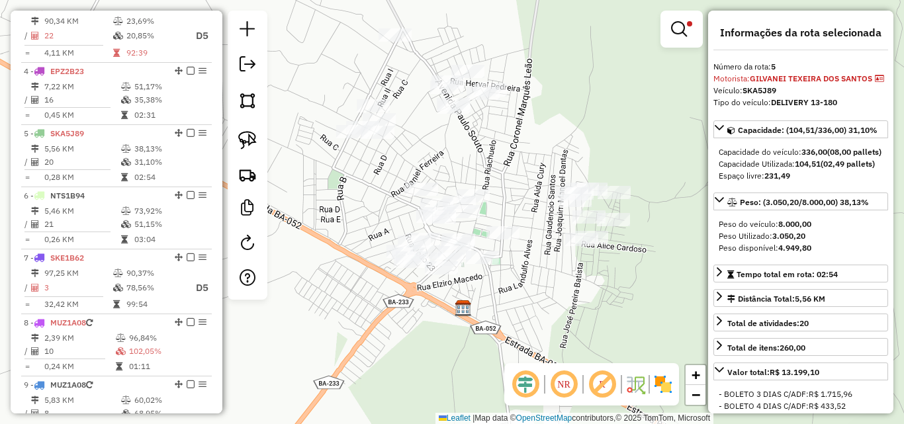
scroll to position [732, 0]
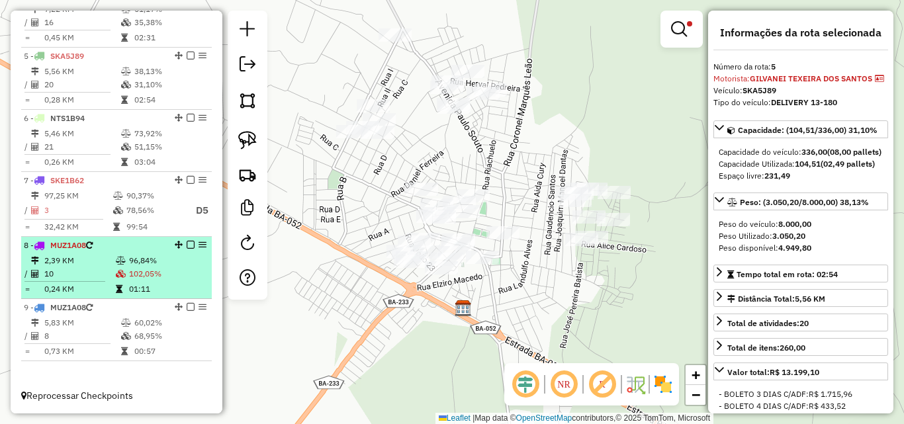
click at [107, 259] on td "2,39 KM" at bounding box center [79, 260] width 71 height 13
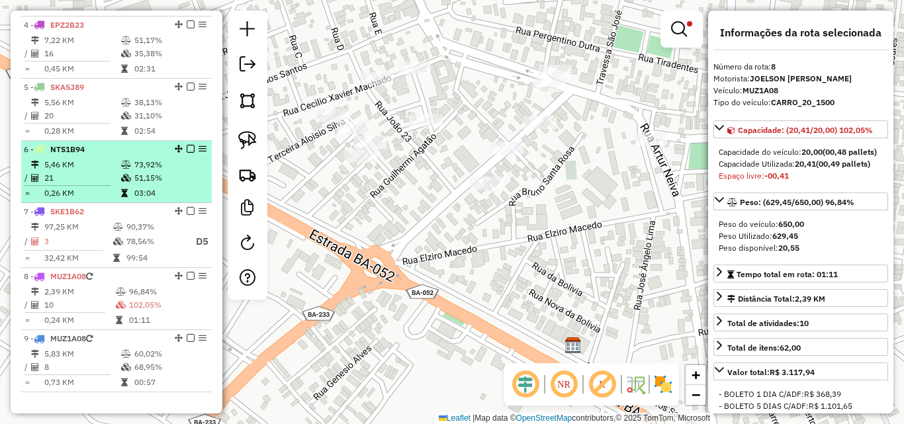
scroll to position [666, 0]
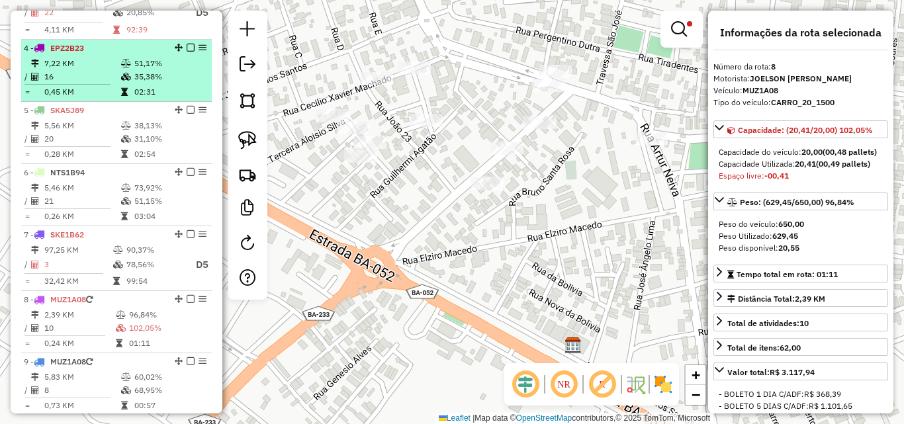
click at [139, 83] on td "35,38%" at bounding box center [170, 76] width 72 height 13
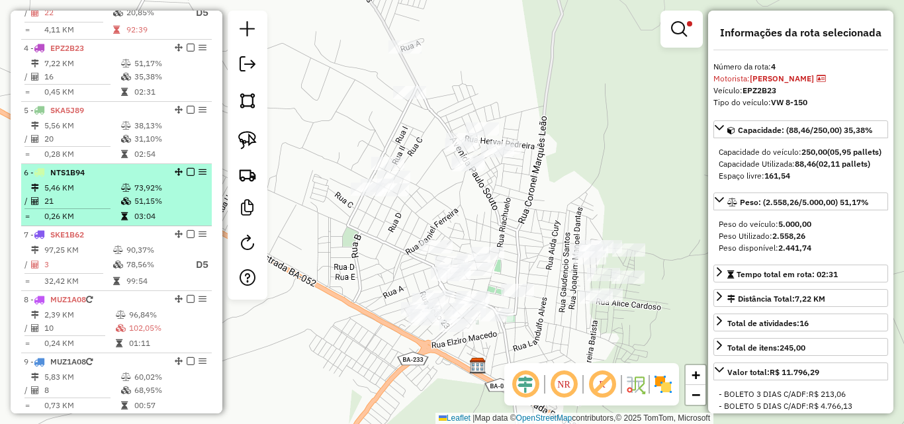
click at [125, 195] on td at bounding box center [126, 187] width 13 height 13
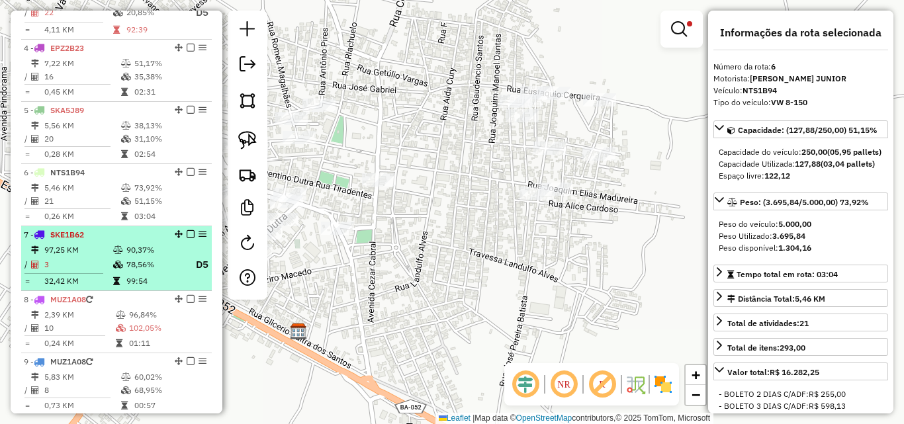
click at [125, 241] on div "7 - SKE1B62" at bounding box center [94, 235] width 140 height 12
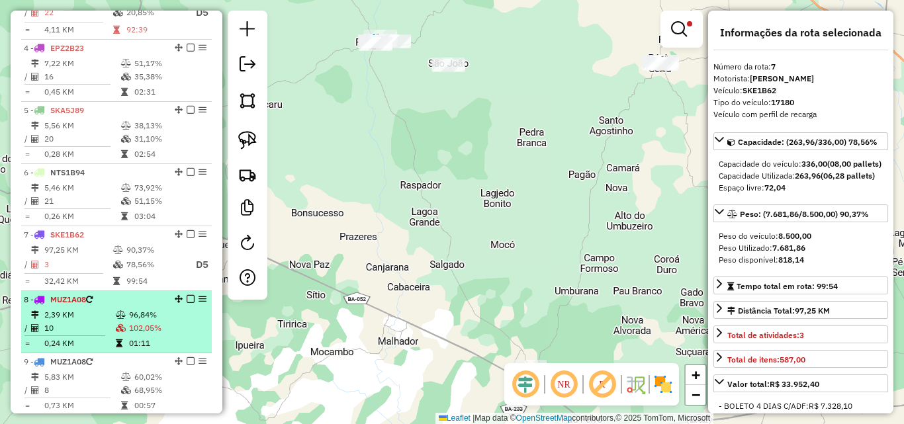
click at [126, 306] on div "8 - MUZ1A08" at bounding box center [94, 300] width 140 height 12
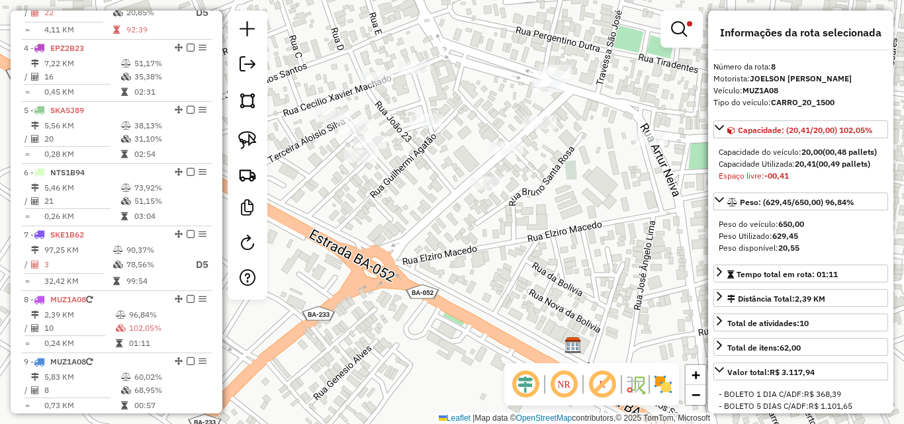
click at [432, 226] on div "Limpar filtros Janela de atendimento Grade de atendimento Capacidade Transporta…" at bounding box center [452, 212] width 904 height 424
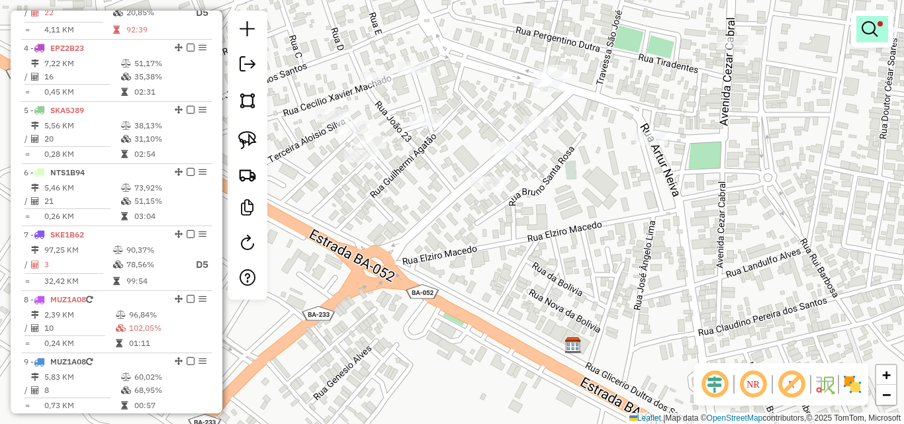
click at [876, 33] on em at bounding box center [870, 29] width 16 height 16
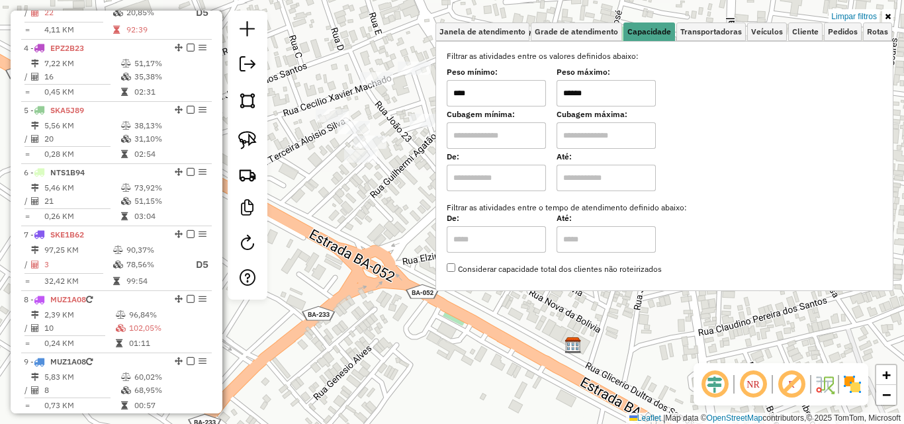
click at [522, 91] on input "****" at bounding box center [496, 93] width 99 height 26
type input "****"
click at [621, 93] on input "******" at bounding box center [606, 93] width 99 height 26
type input "****"
click at [417, 385] on div "Limpar filtros Janela de atendimento Grade de atendimento Capacidade Transporta…" at bounding box center [452, 212] width 904 height 424
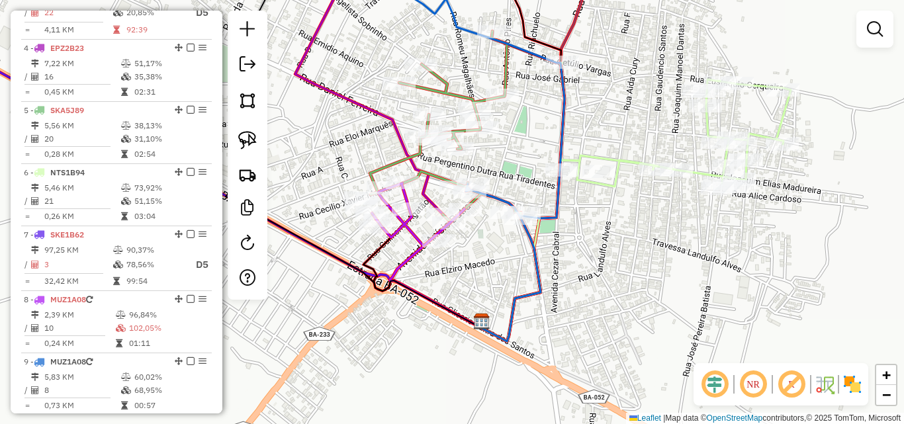
drag, startPoint x: 514, startPoint y: 197, endPoint x: 510, endPoint y: 286, distance: 88.8
click at [510, 286] on div "Janela de atendimento Grade de atendimento Capacidade Transportadoras Veículos …" at bounding box center [452, 212] width 904 height 424
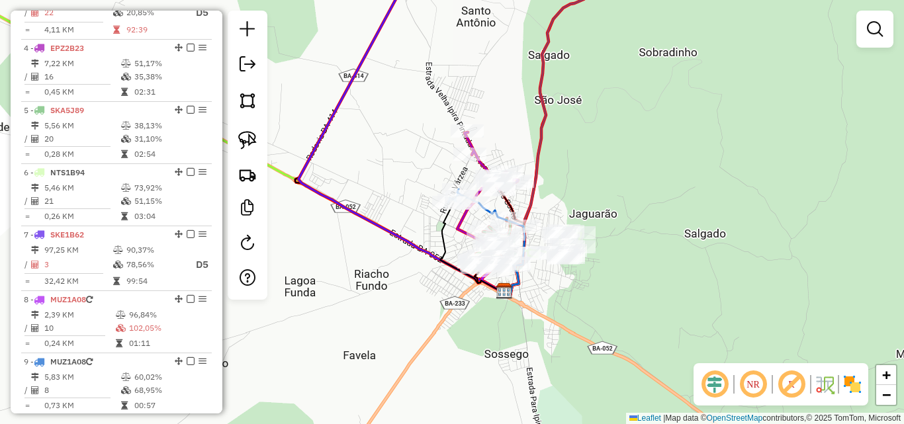
drag, startPoint x: 340, startPoint y: 274, endPoint x: 428, endPoint y: 300, distance: 91.7
click at [428, 300] on div "Janela de atendimento Grade de atendimento Capacidade Transportadoras Veículos …" at bounding box center [452, 212] width 904 height 424
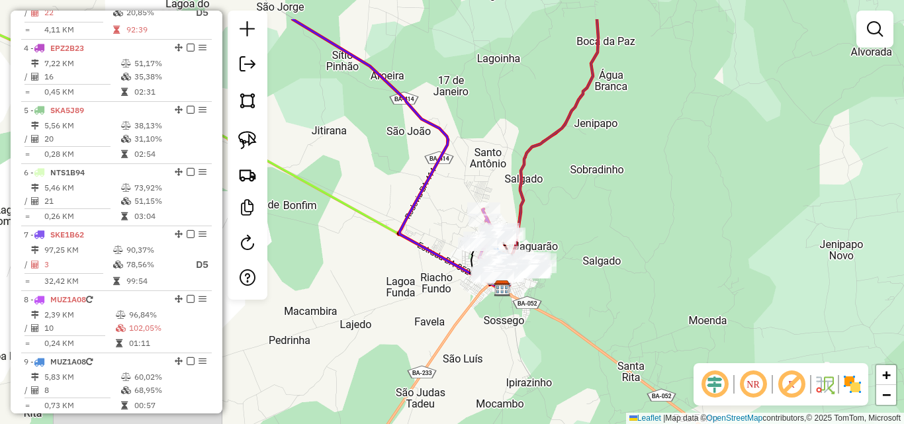
drag, startPoint x: 523, startPoint y: 122, endPoint x: 567, endPoint y: 189, distance: 78.9
click at [567, 189] on div "Janela de atendimento Grade de atendimento Capacidade Transportadoras Veículos …" at bounding box center [452, 212] width 904 height 424
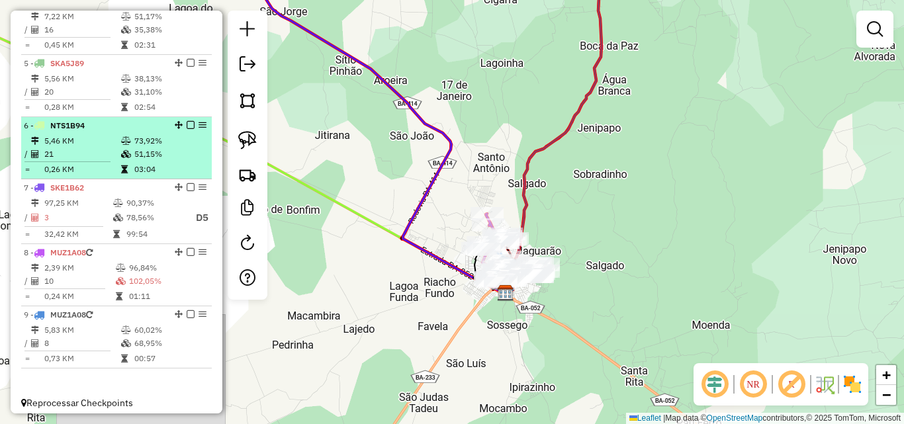
scroll to position [732, 0]
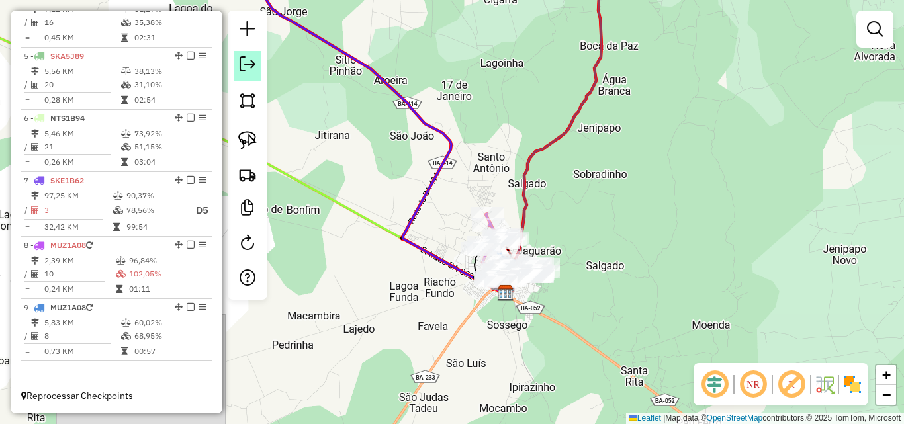
click at [259, 64] on link at bounding box center [247, 66] width 26 height 30
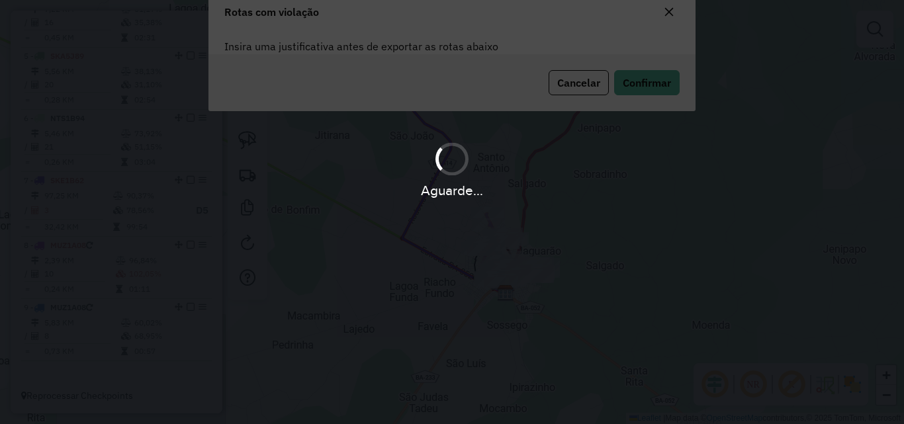
scroll to position [24, 0]
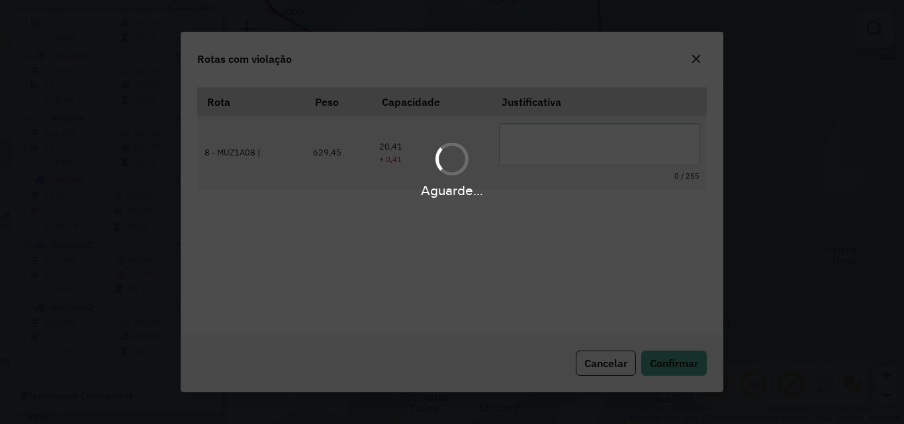
click at [518, 140] on textarea at bounding box center [599, 144] width 201 height 42
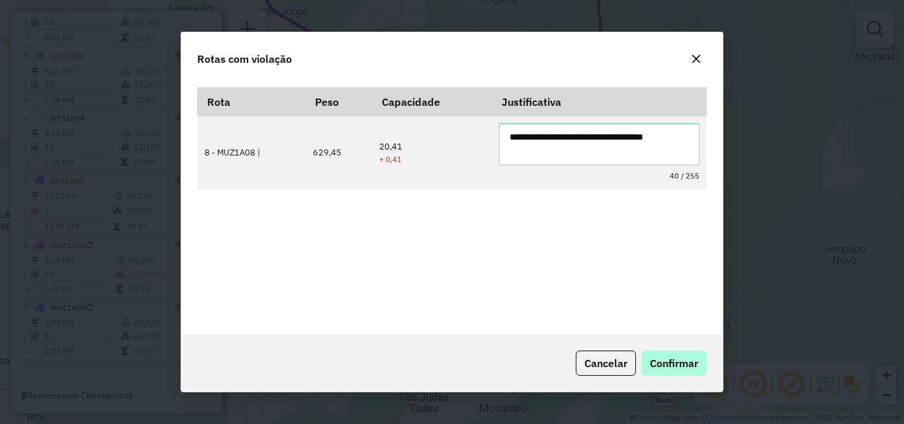
type textarea "**********"
click at [684, 364] on span "Confirmar" at bounding box center [674, 363] width 48 height 13
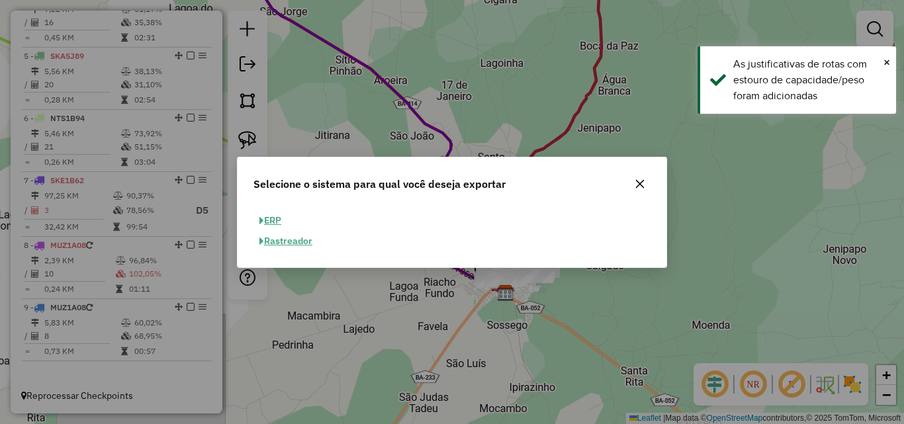
click at [285, 218] on button "ERP" at bounding box center [270, 220] width 34 height 21
select select "**"
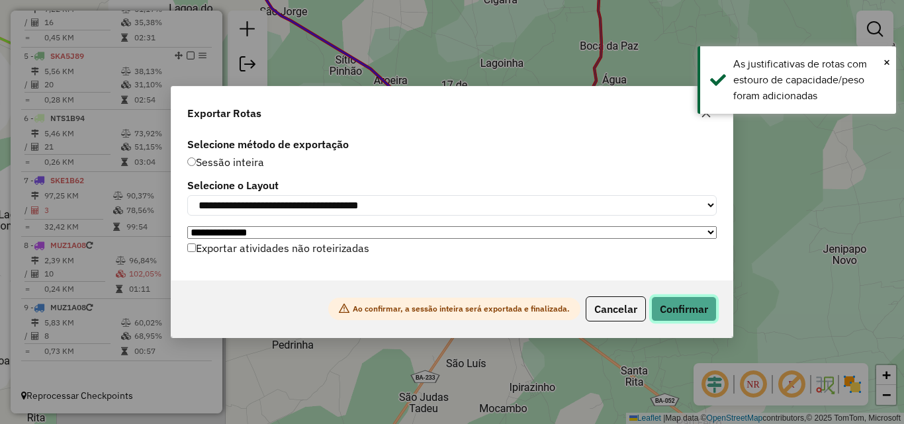
click at [686, 308] on button "Confirmar" at bounding box center [684, 308] width 66 height 25
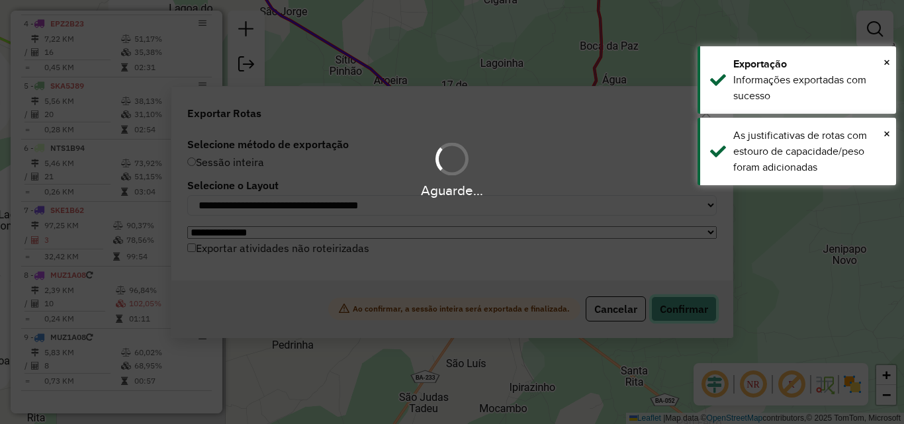
scroll to position [711, 0]
